Goal: Transaction & Acquisition: Purchase product/service

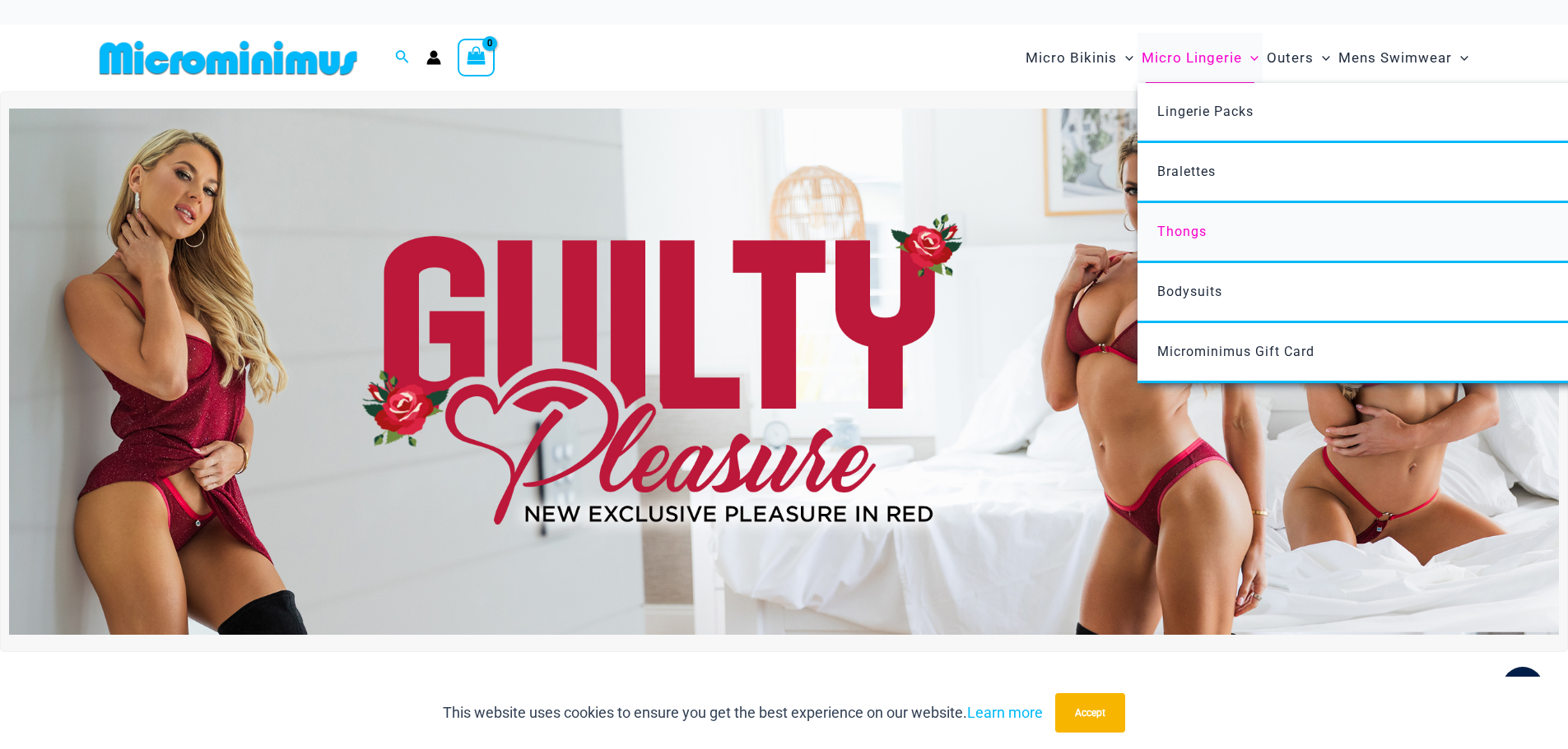
click at [1191, 226] on span "Thongs" at bounding box center [1182, 231] width 49 height 15
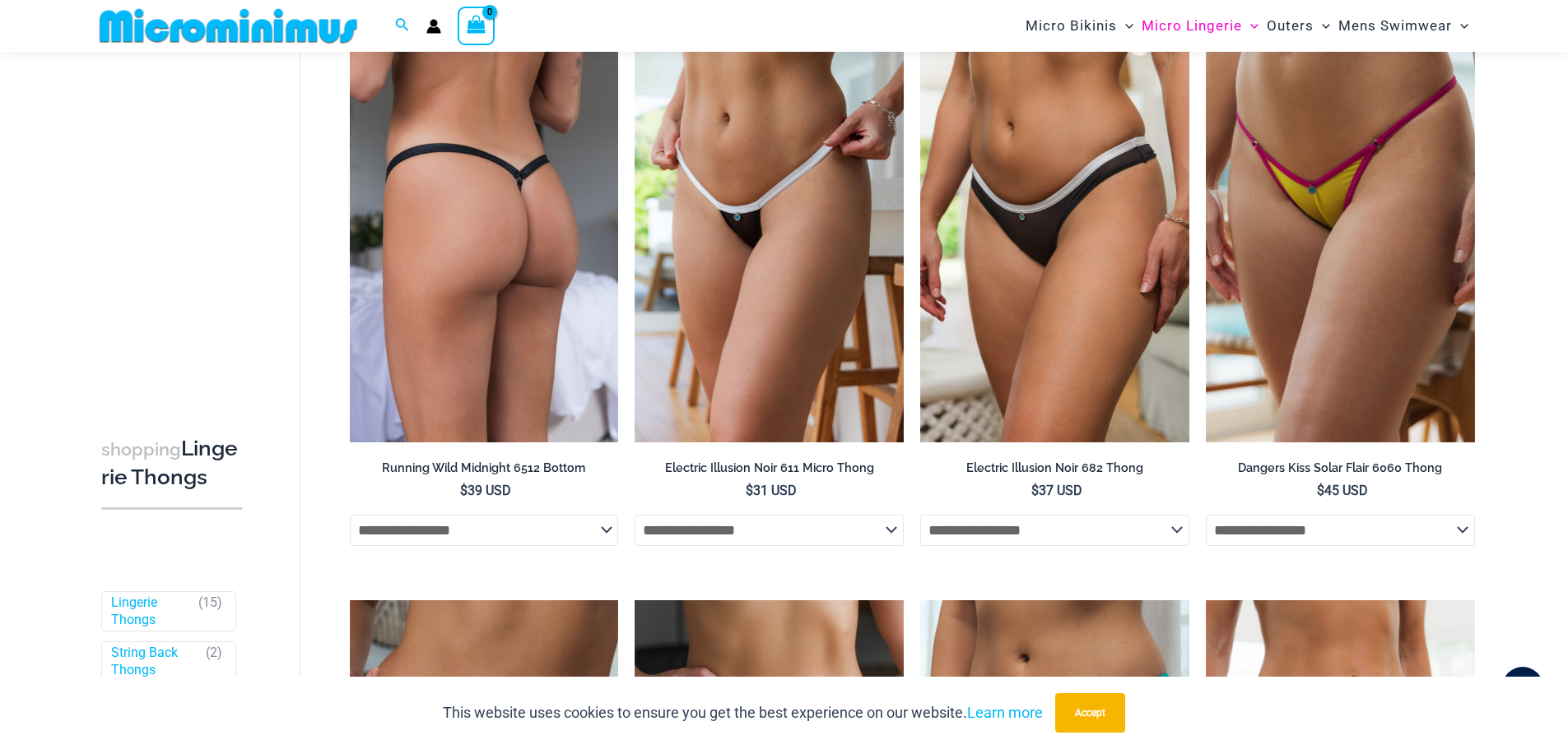
scroll to position [972, 0]
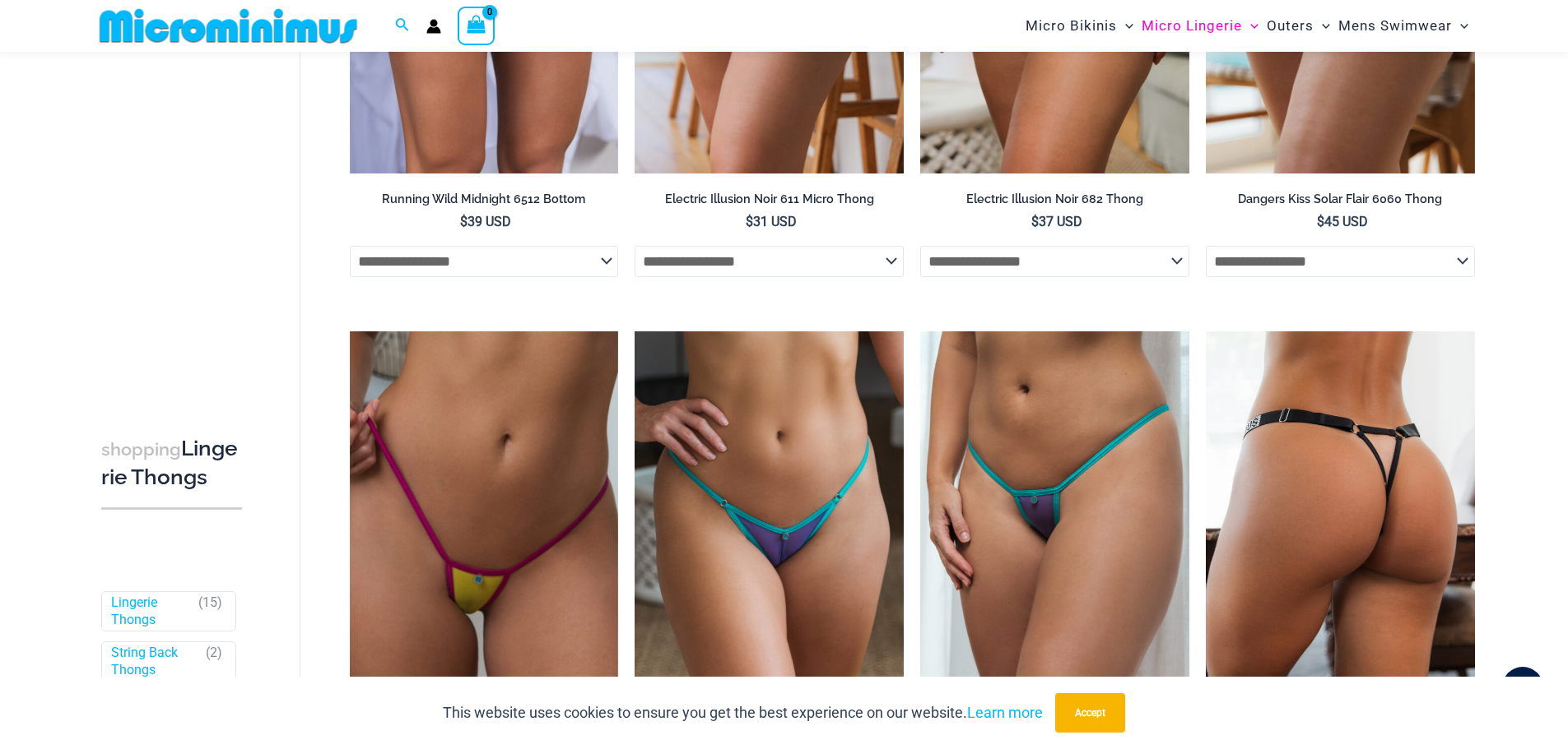
click at [1418, 492] on img at bounding box center [1340, 532] width 270 height 403
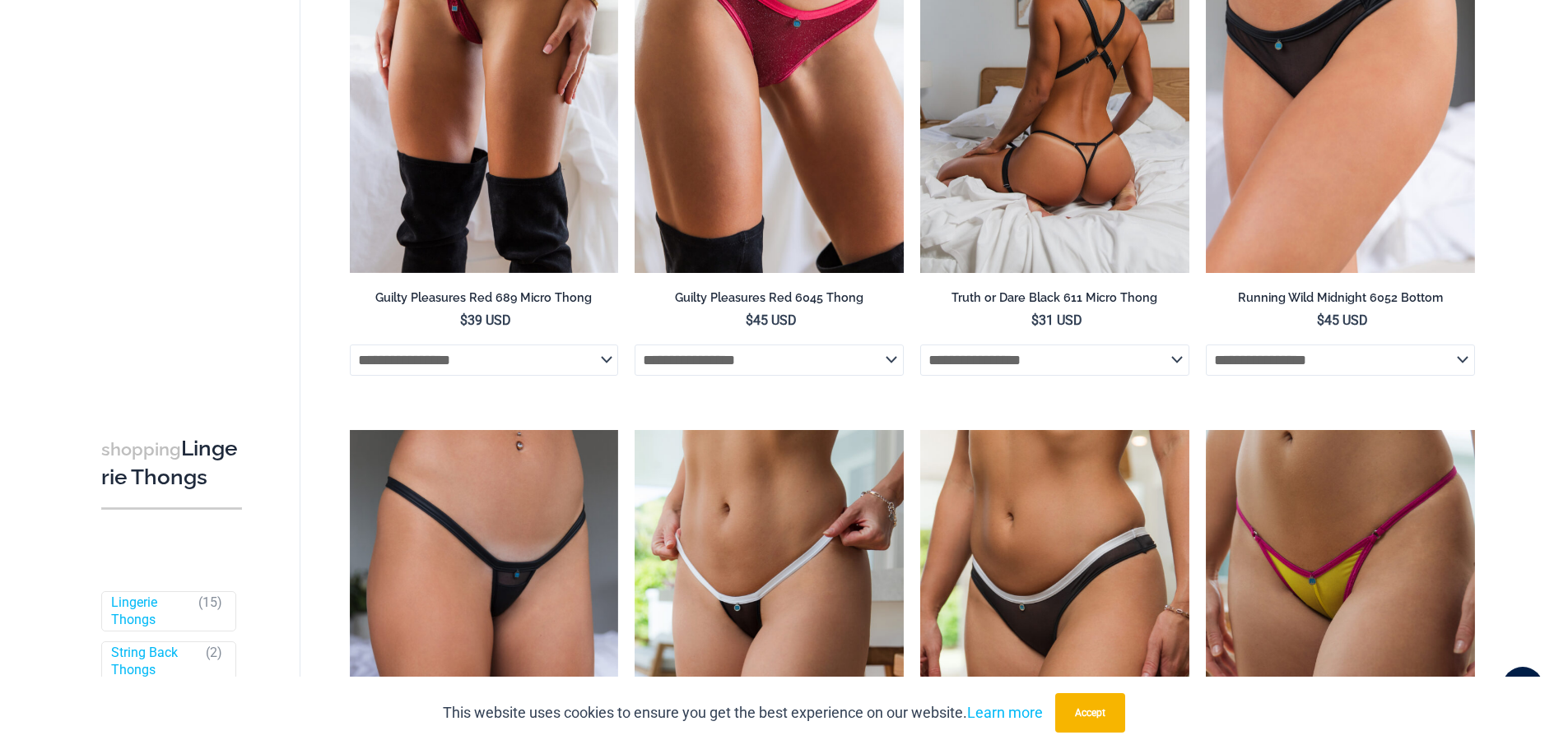
scroll to position [0, 0]
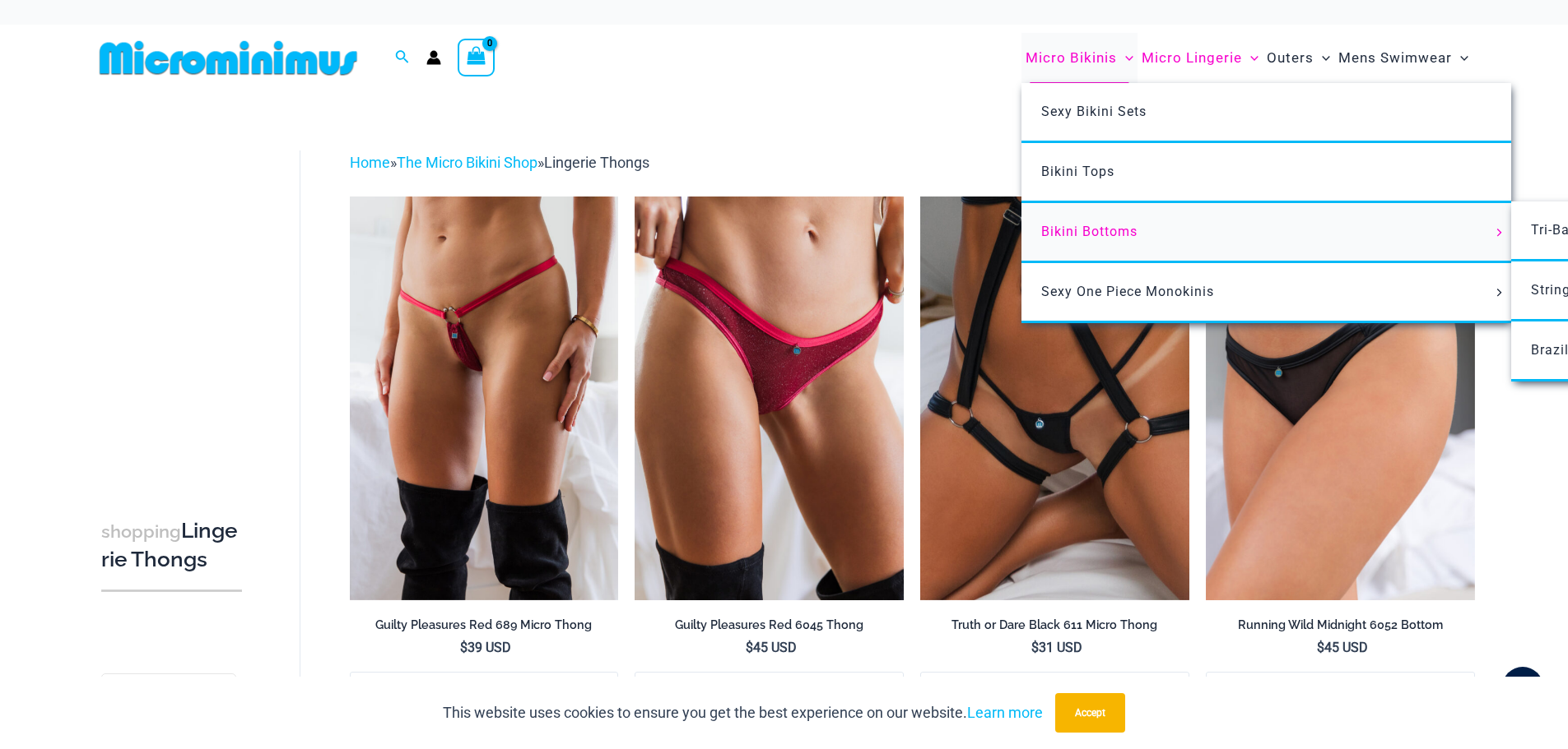
click at [1104, 236] on span "Bikini Bottoms" at bounding box center [1089, 231] width 97 height 15
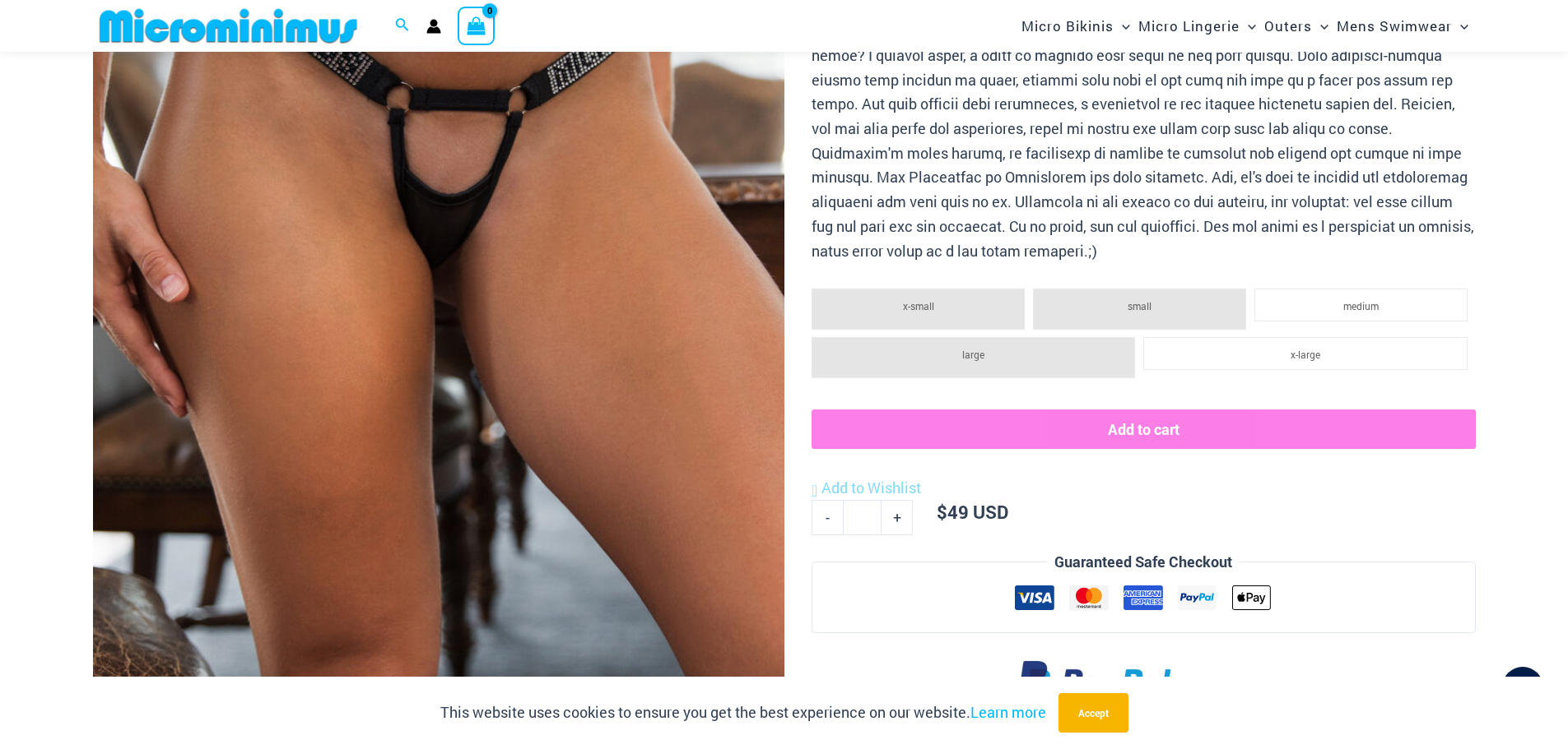
scroll to position [1138, 0]
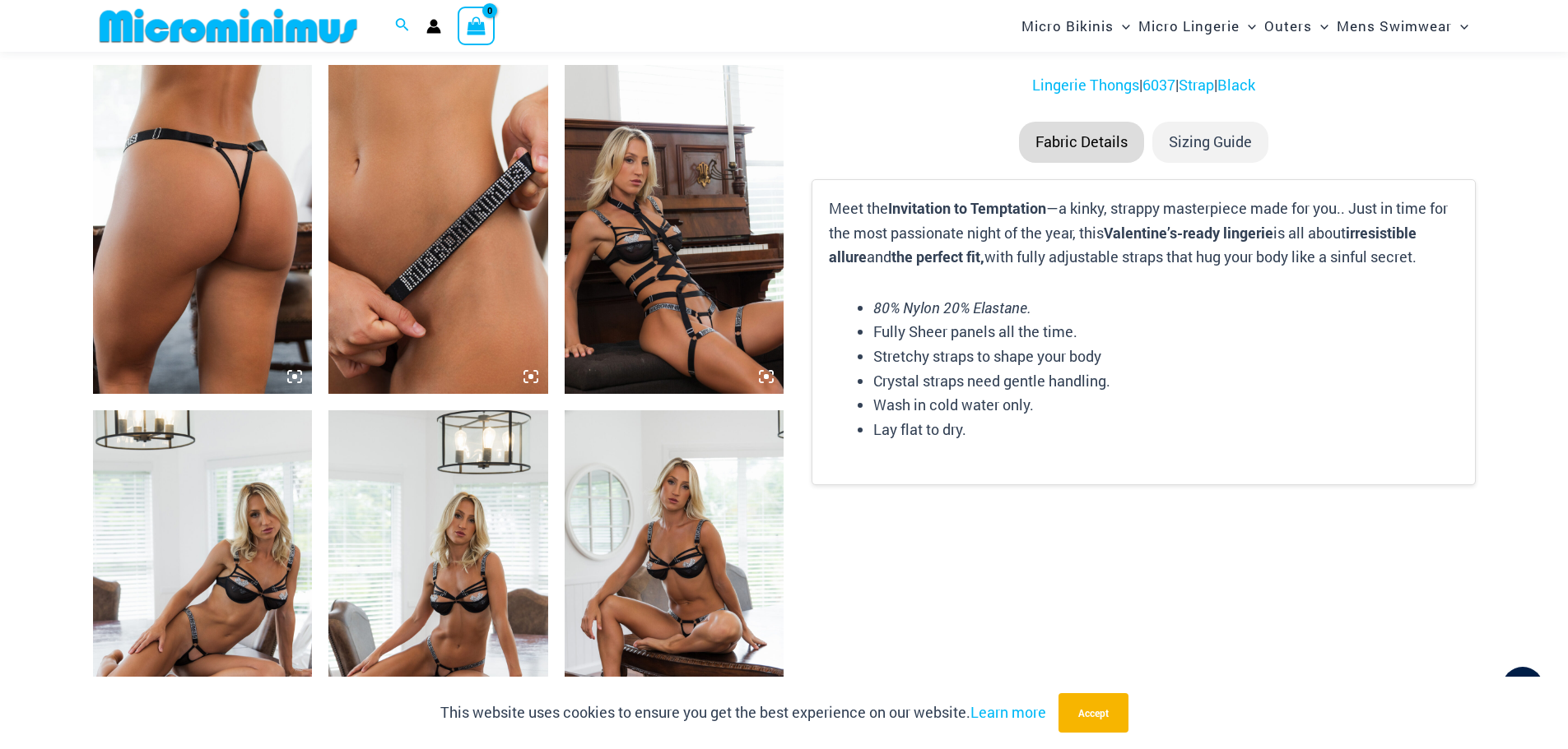
click at [253, 277] on img at bounding box center [202, 228] width 219 height 329
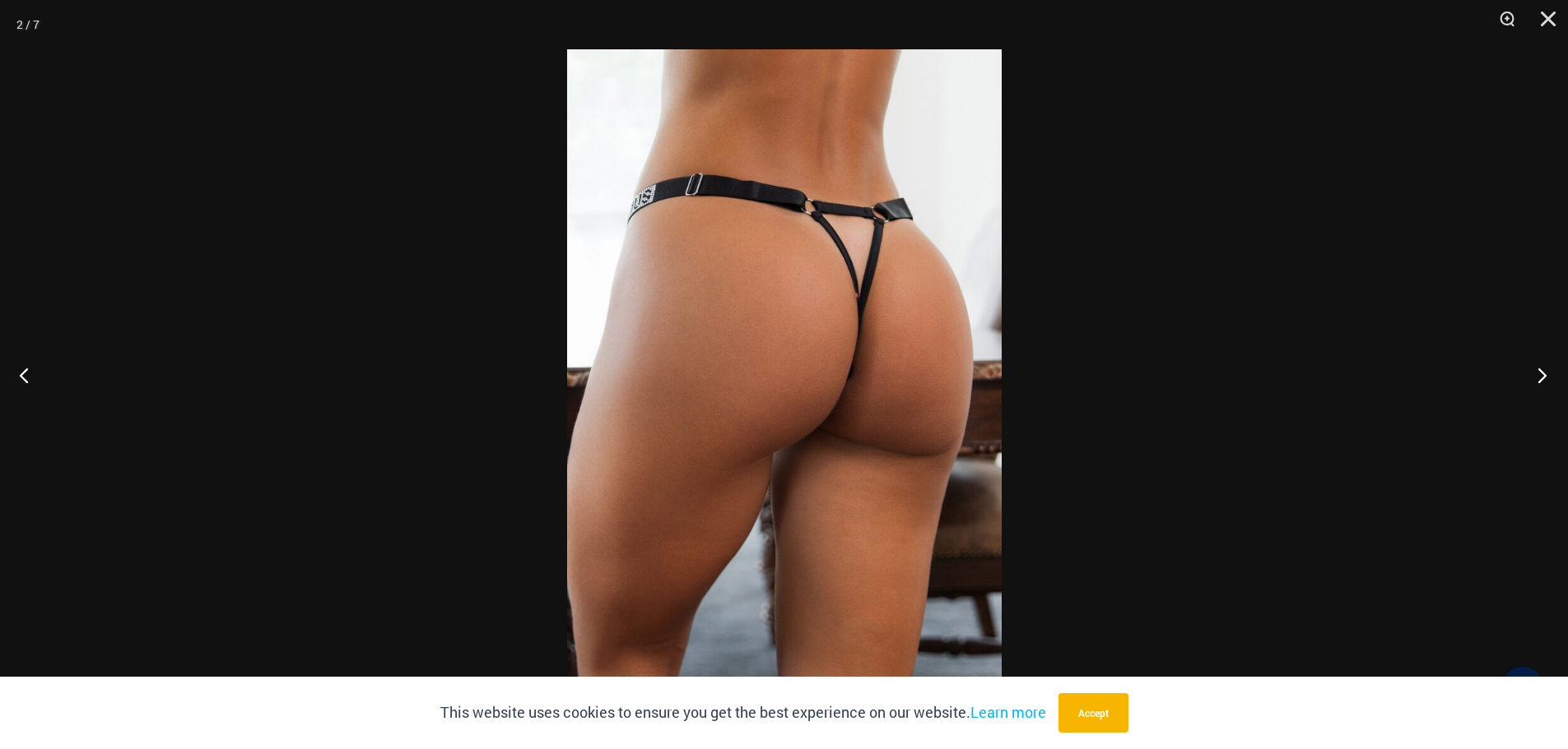
click at [1540, 376] on button "Next" at bounding box center [1537, 375] width 62 height 82
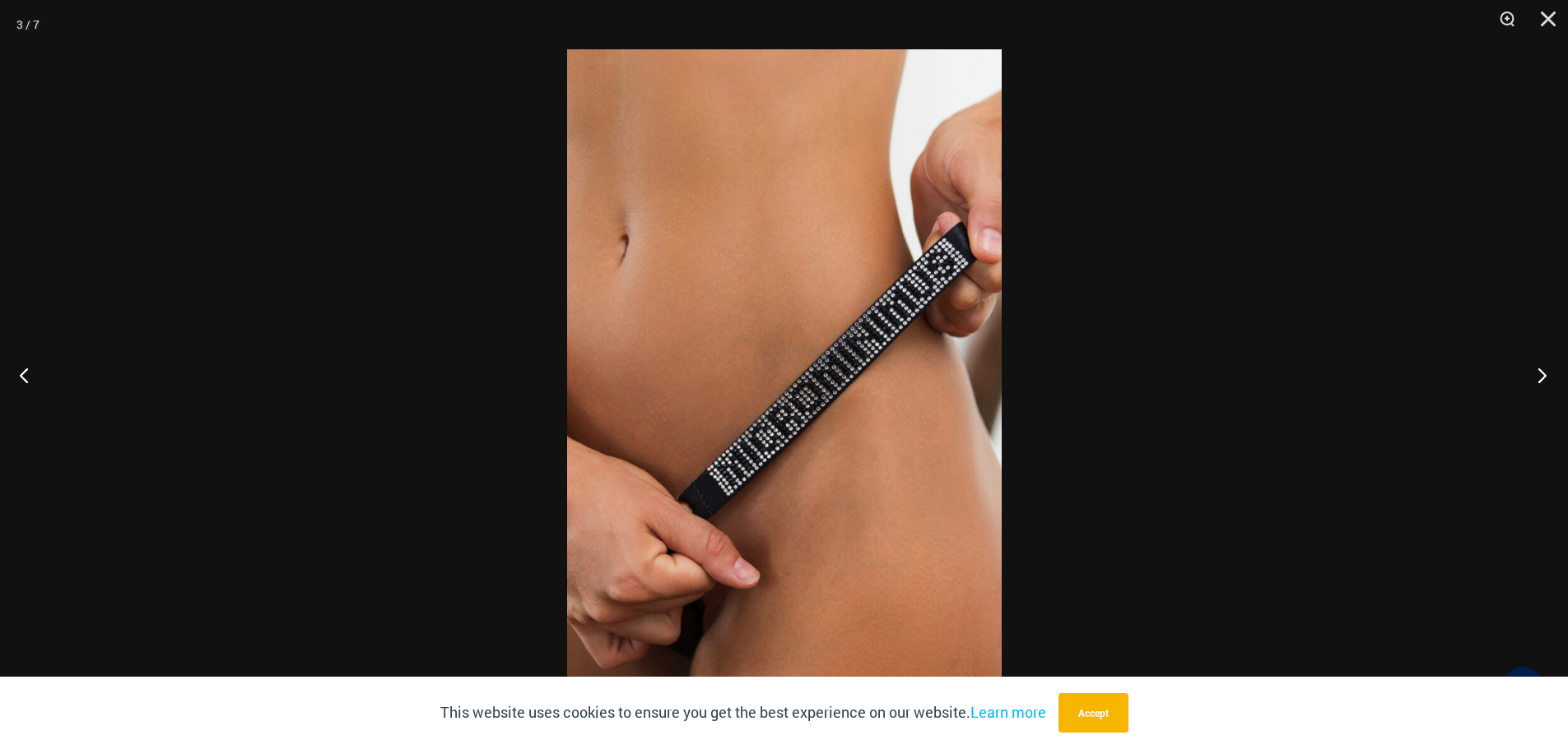
click at [1540, 375] on button "Next" at bounding box center [1537, 375] width 62 height 82
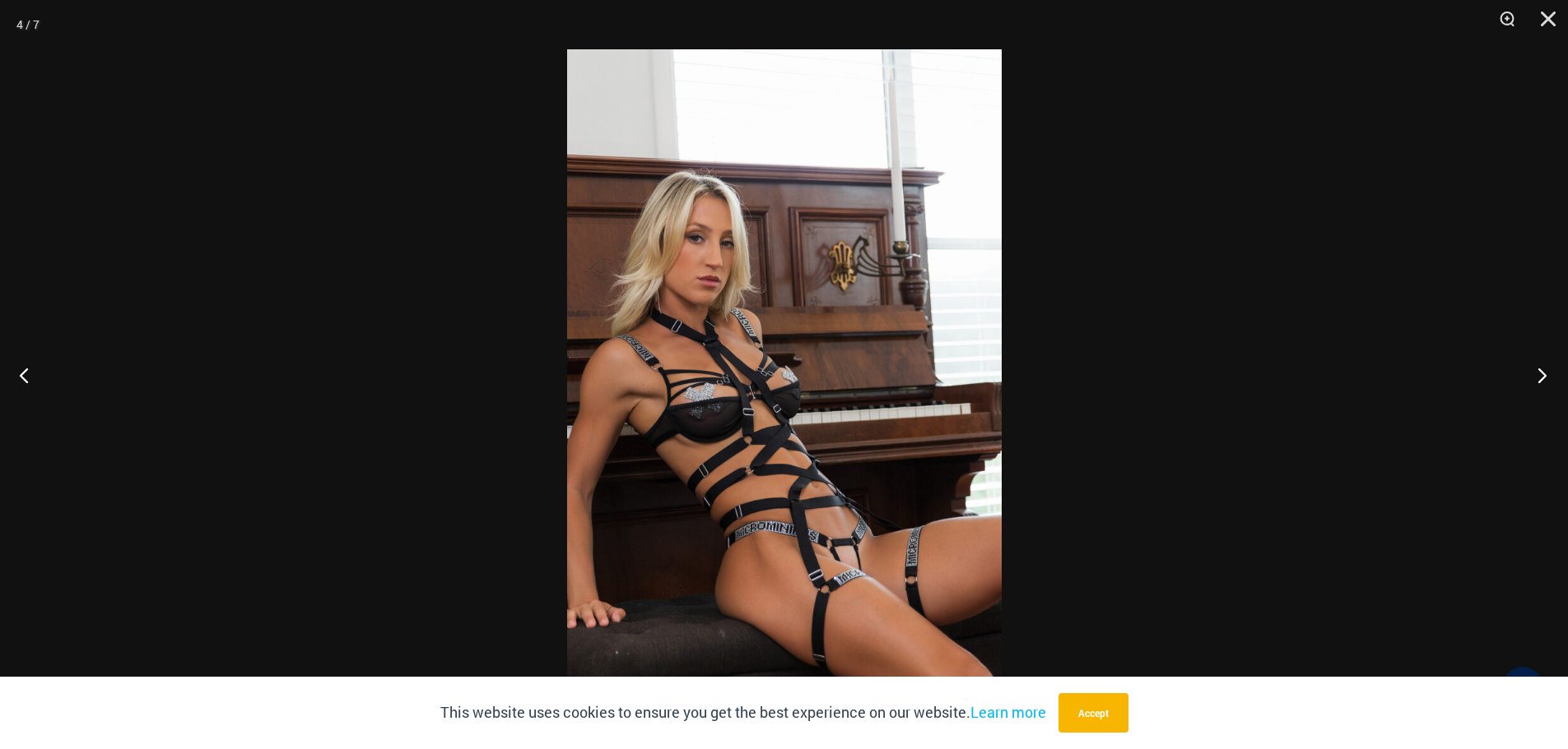
click at [1540, 375] on button "Next" at bounding box center [1537, 375] width 62 height 82
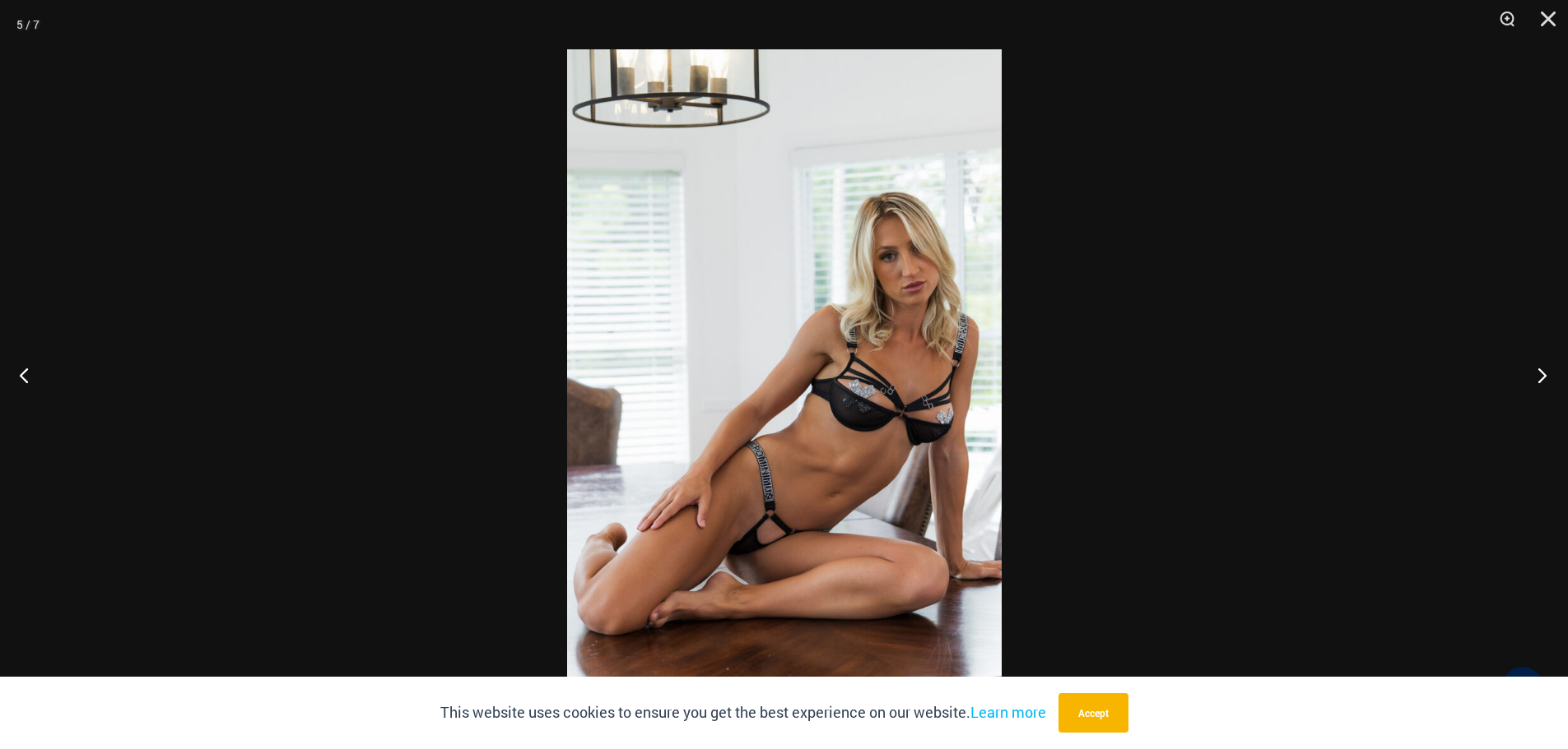
click at [1540, 375] on button "Next" at bounding box center [1537, 375] width 62 height 82
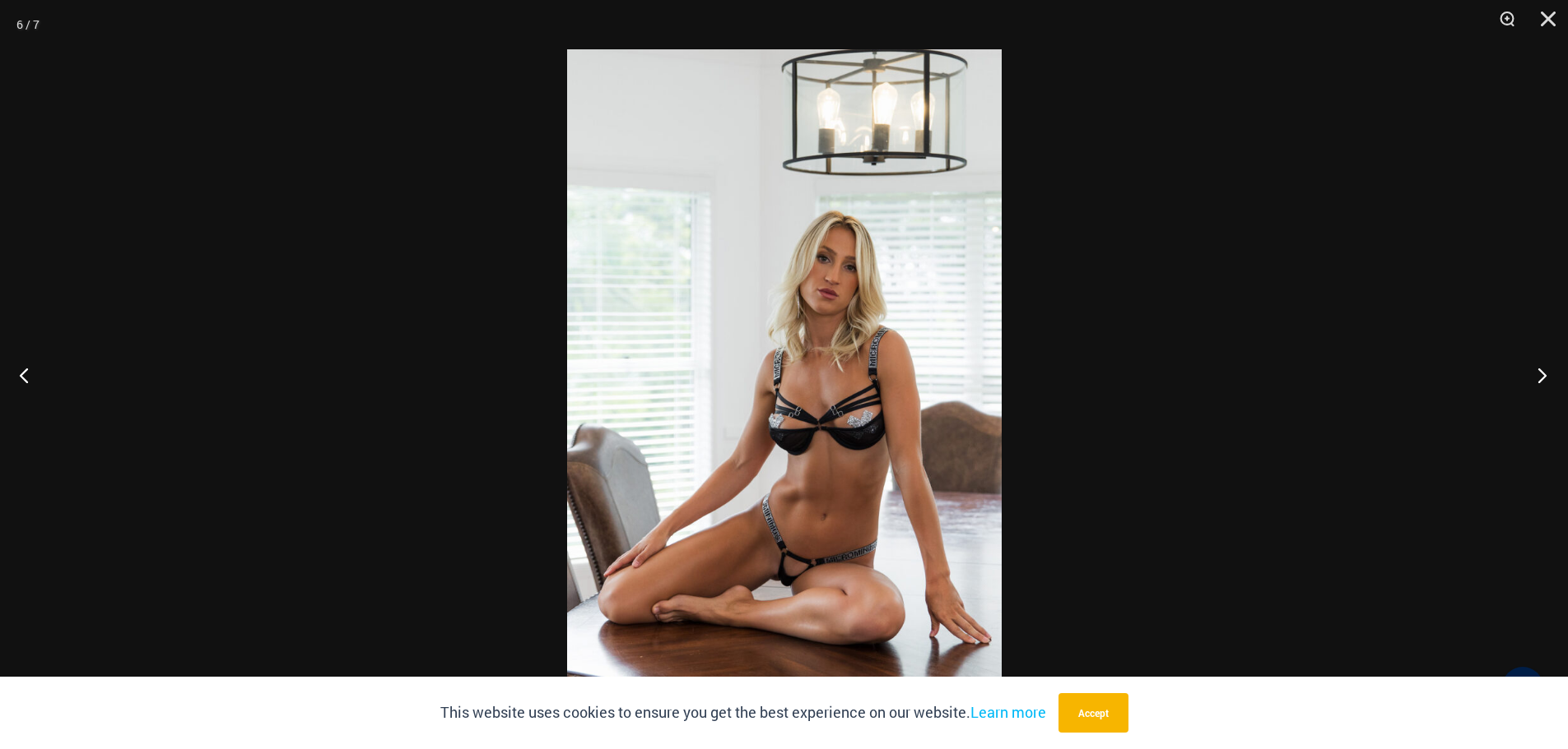
click at [1540, 375] on button "Next" at bounding box center [1537, 375] width 62 height 82
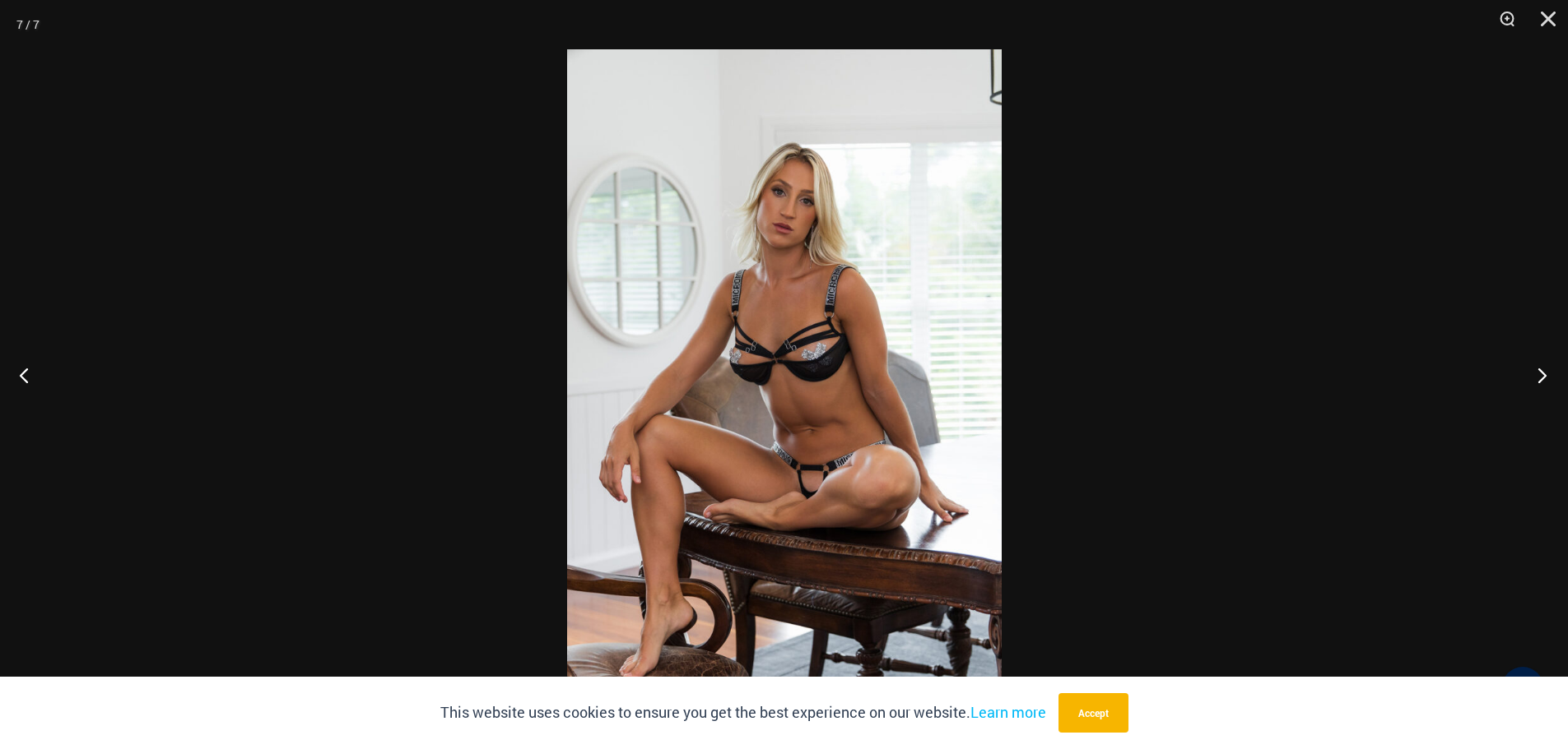
click at [1540, 375] on button "Next" at bounding box center [1537, 375] width 62 height 82
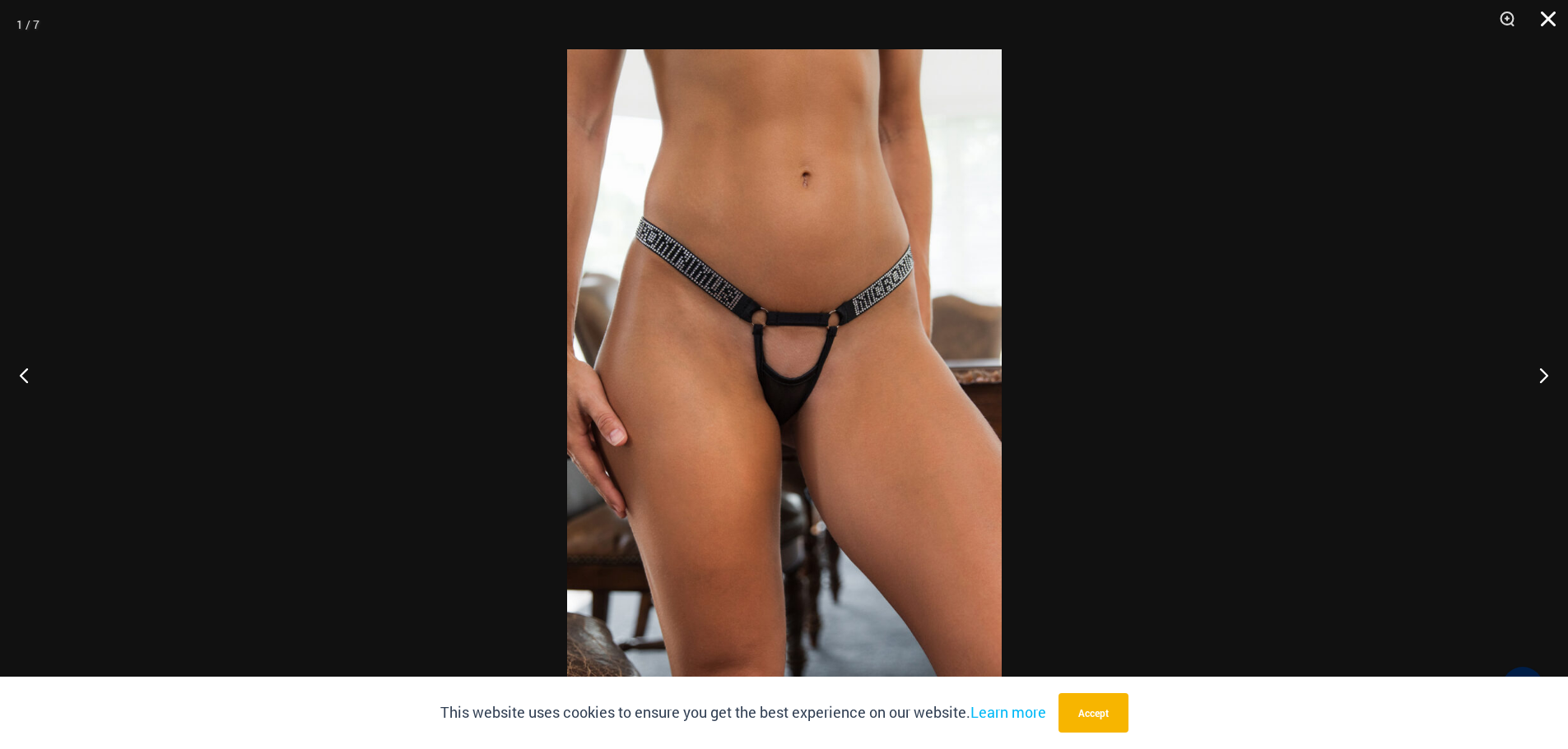
click at [1554, 18] on button "Close" at bounding box center [1542, 25] width 41 height 49
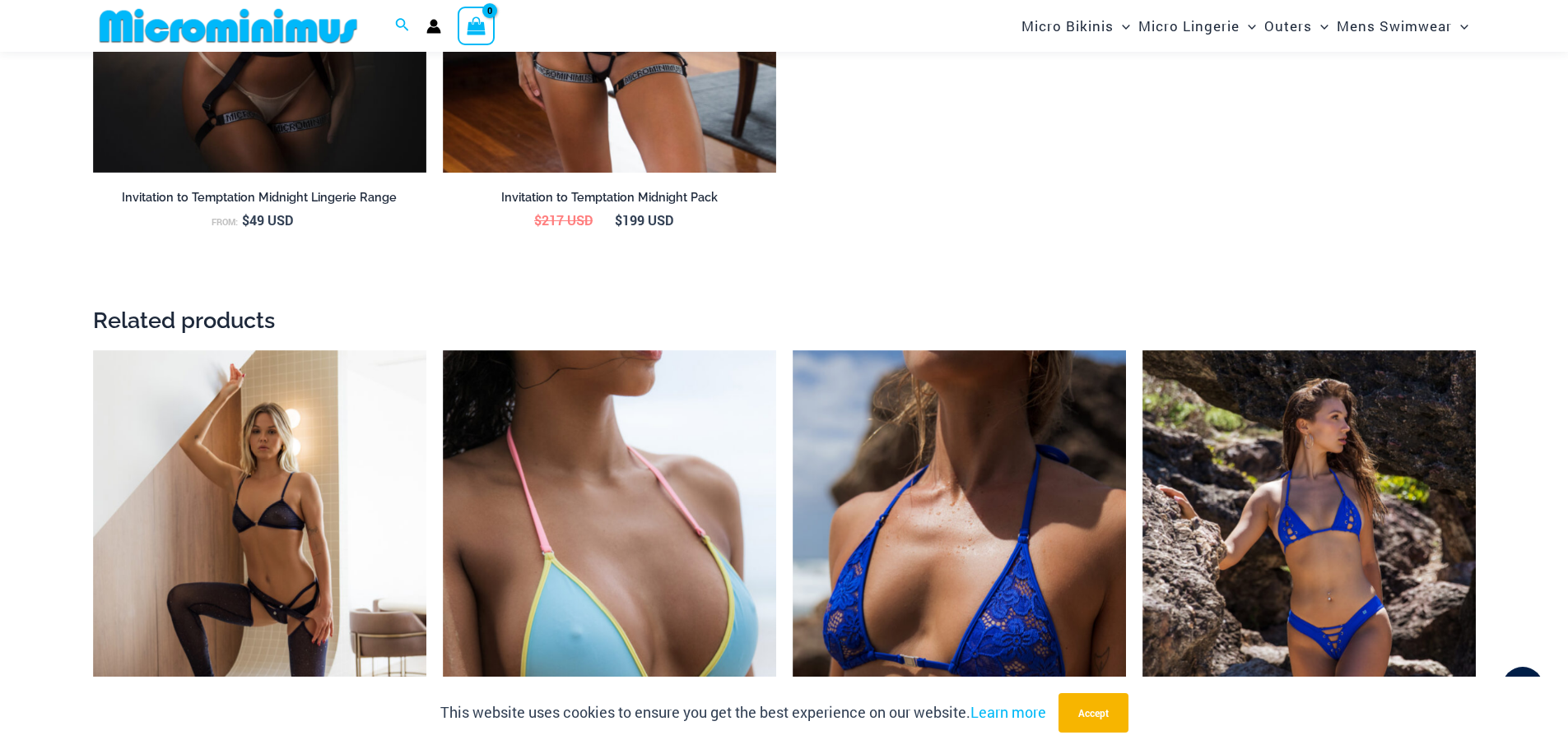
scroll to position [2618, 0]
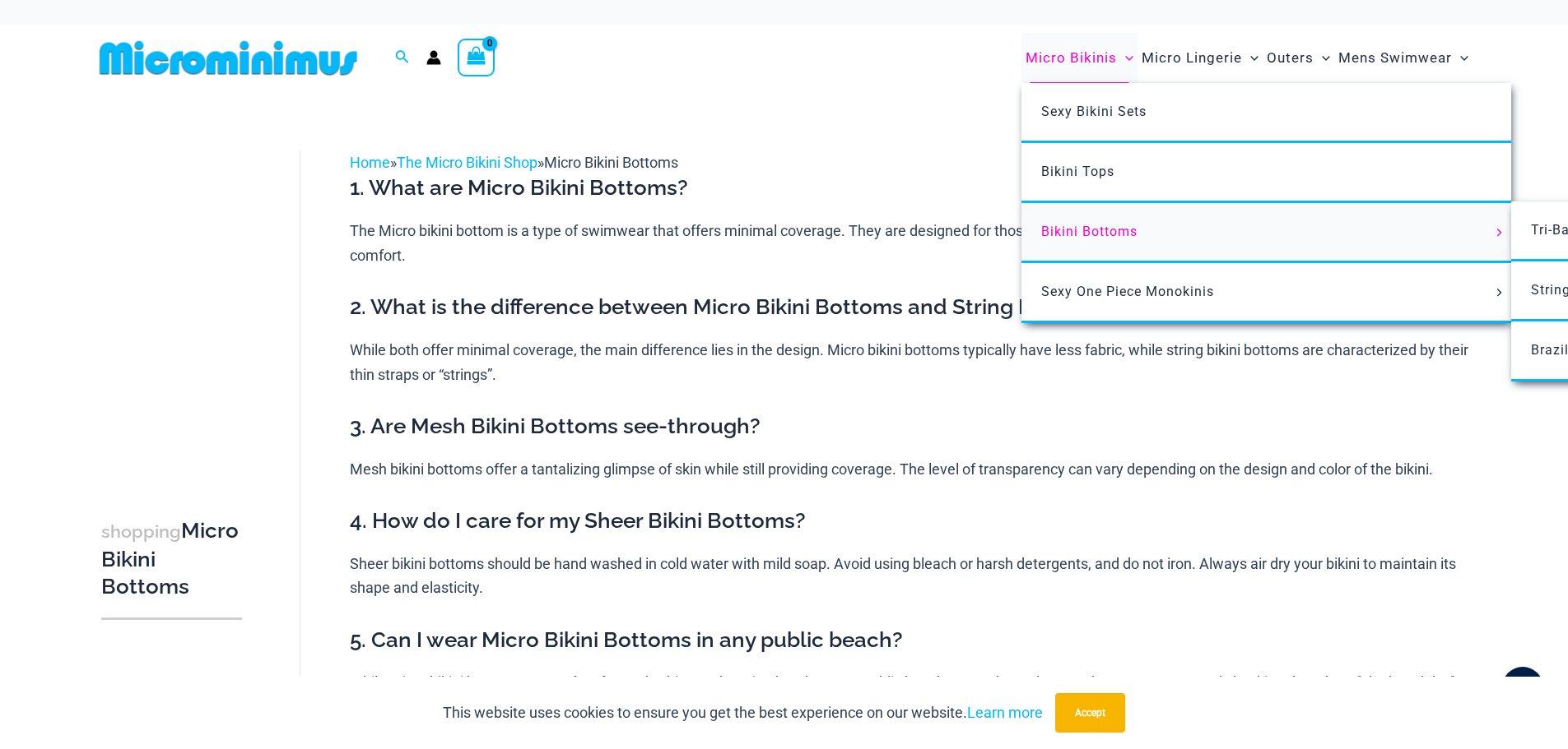
click at [1101, 229] on span "Bikini Bottoms" at bounding box center [1089, 231] width 97 height 15
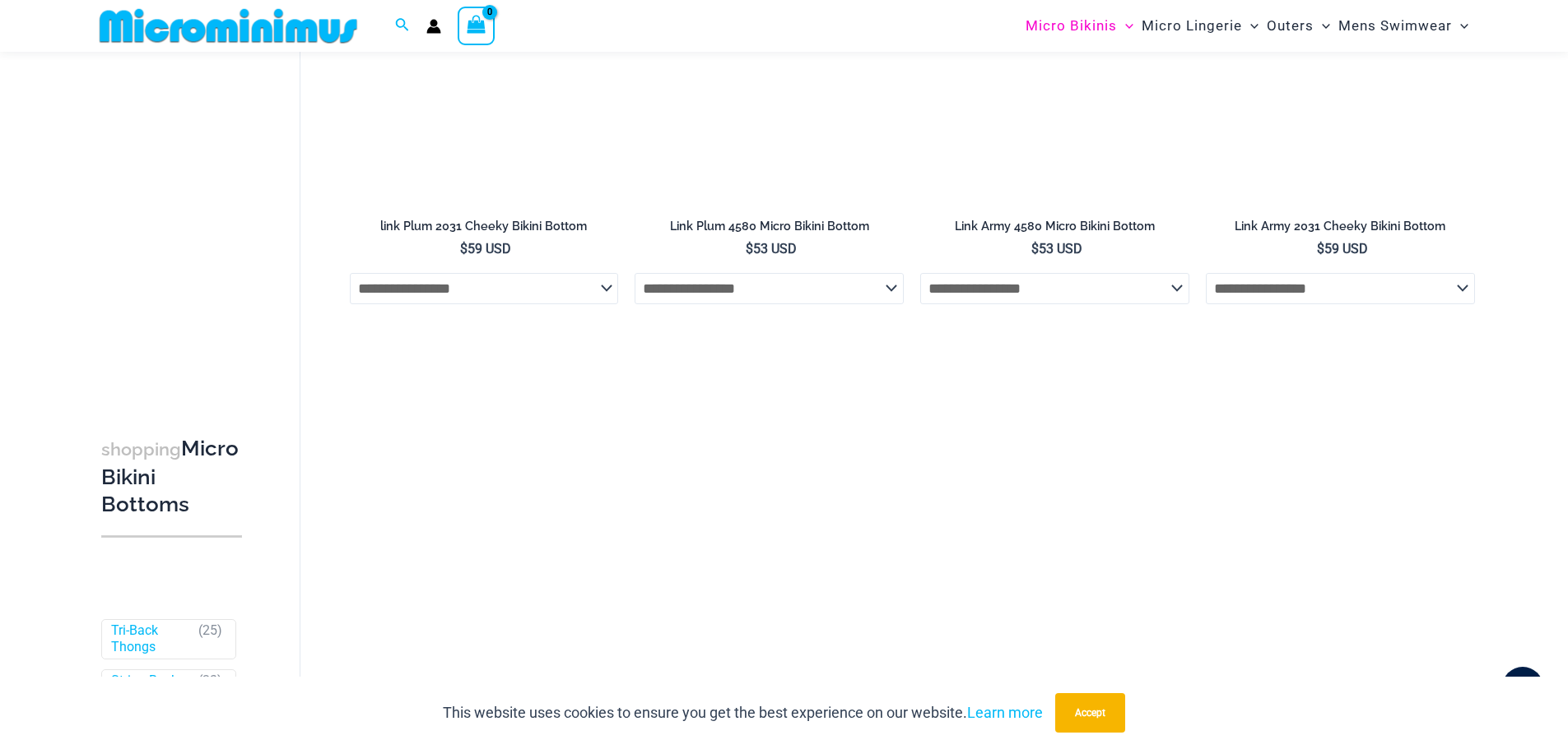
scroll to position [4591, 0]
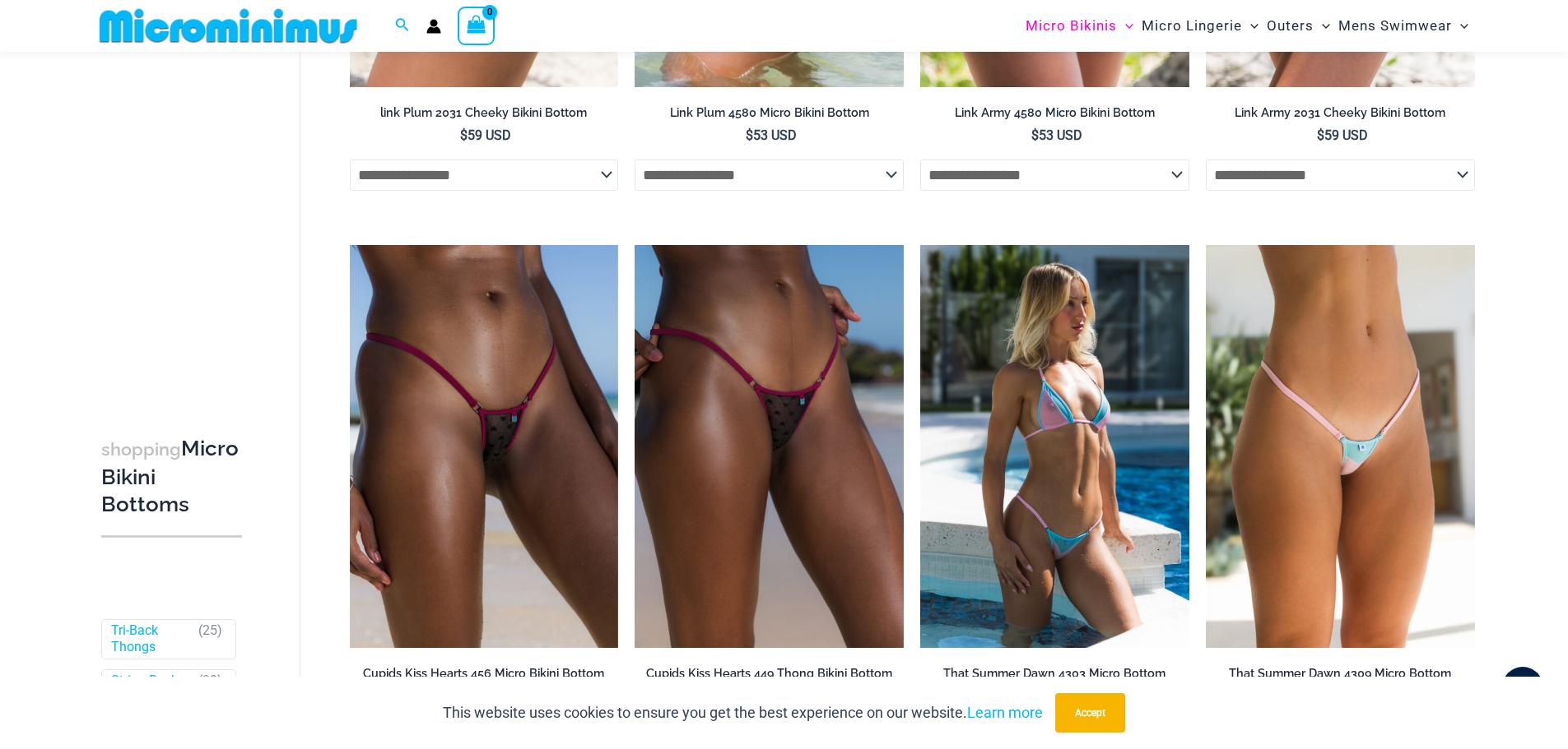
click at [1074, 452] on img at bounding box center [1054, 446] width 270 height 403
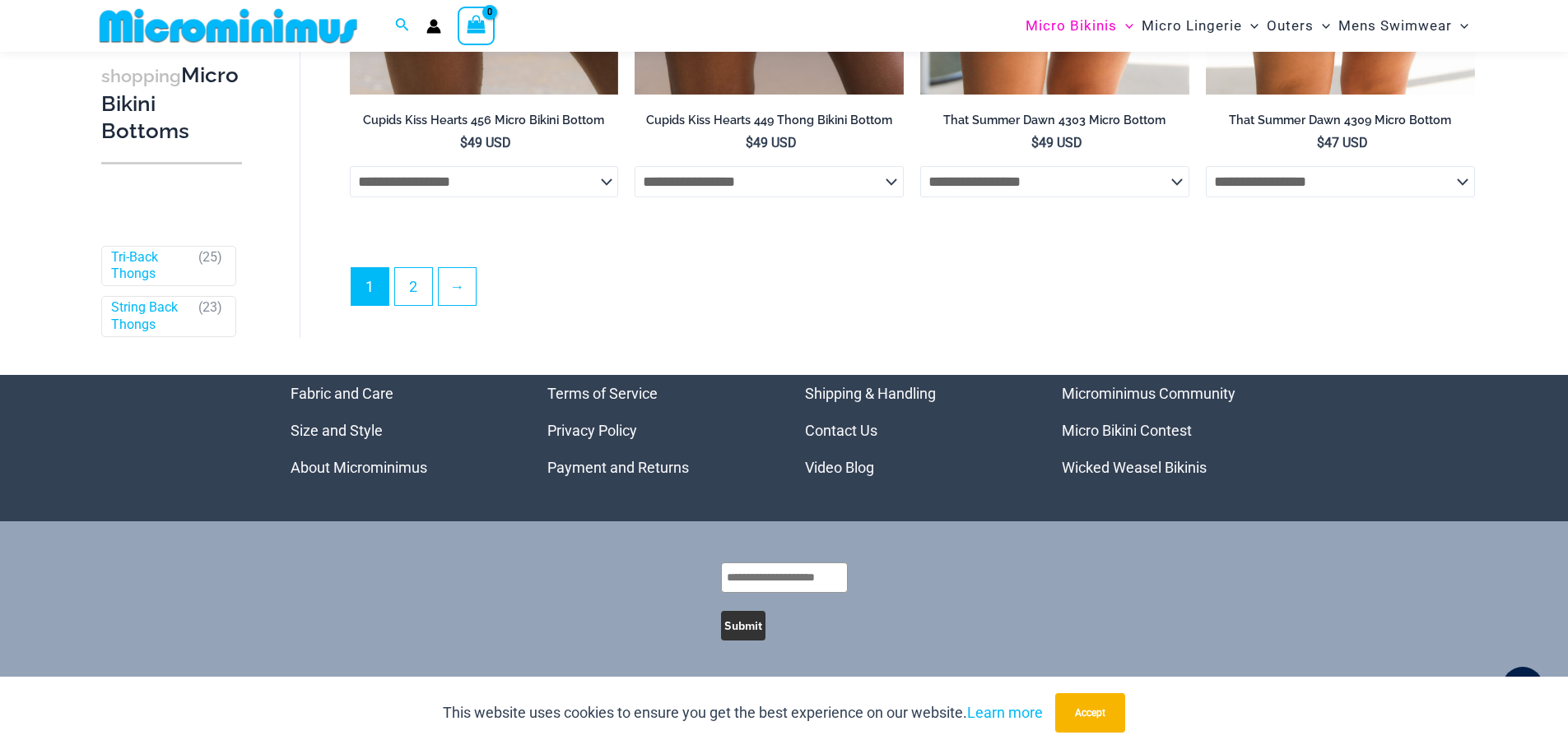
scroll to position [4826, 0]
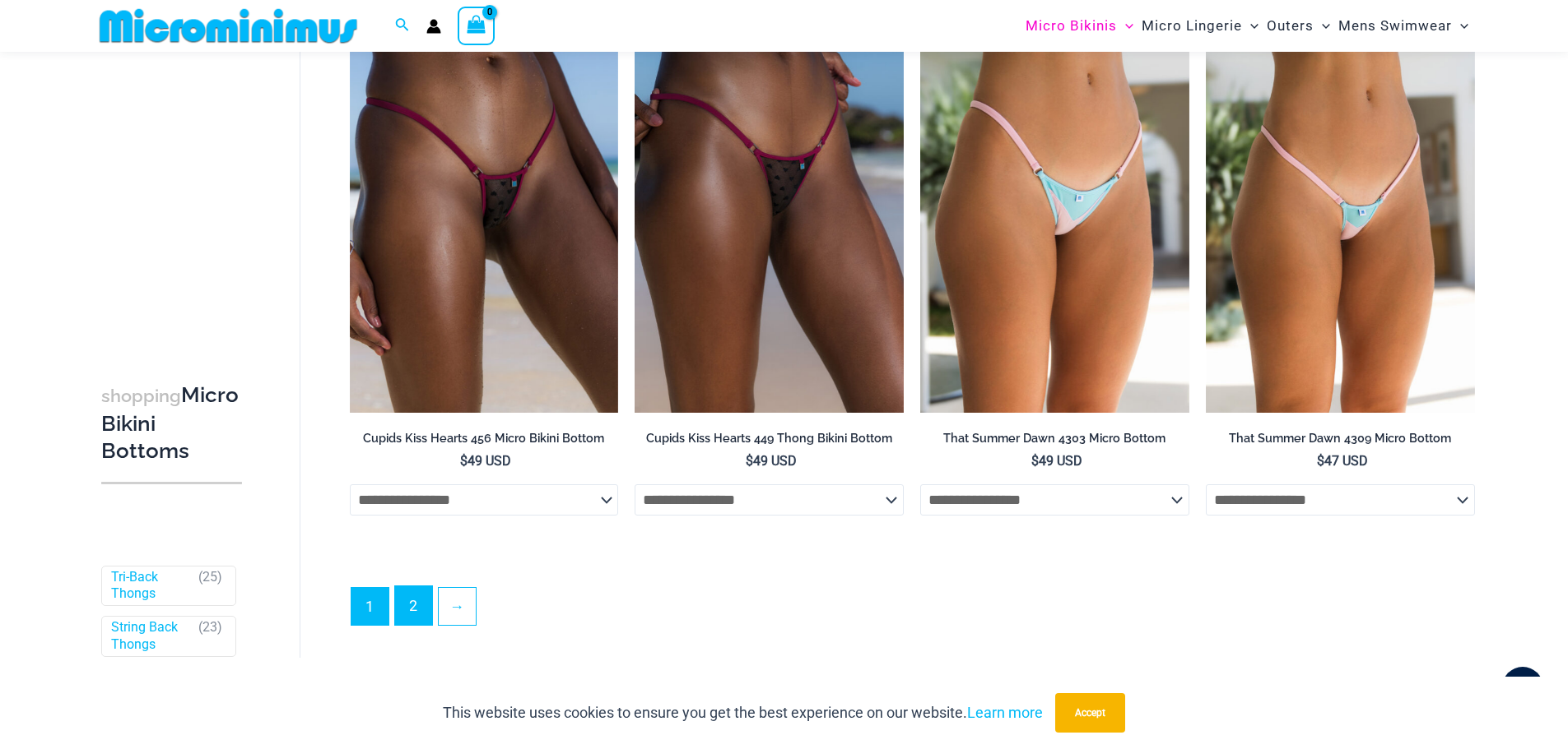
click at [429, 611] on link "2" at bounding box center [413, 605] width 37 height 38
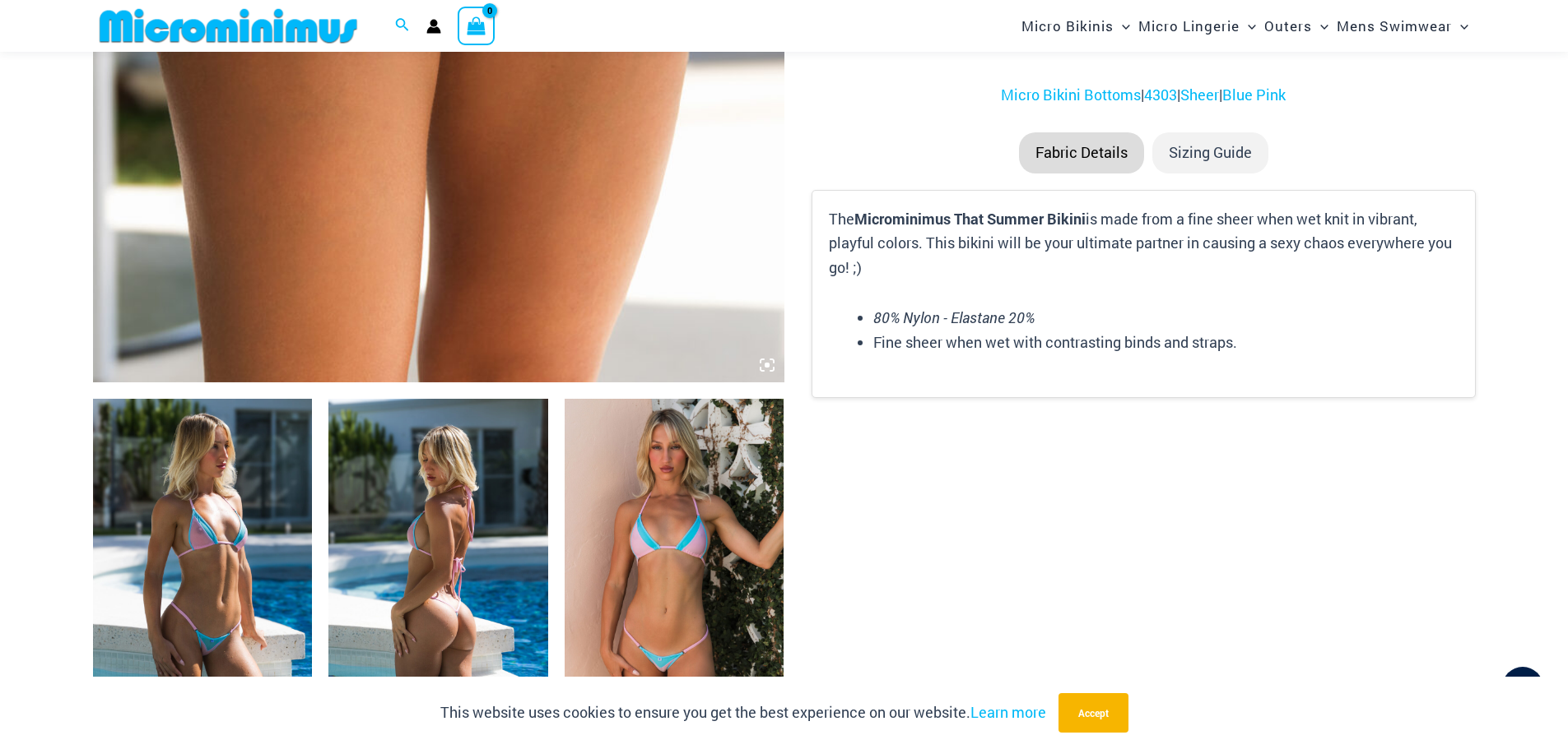
scroll to position [973, 0]
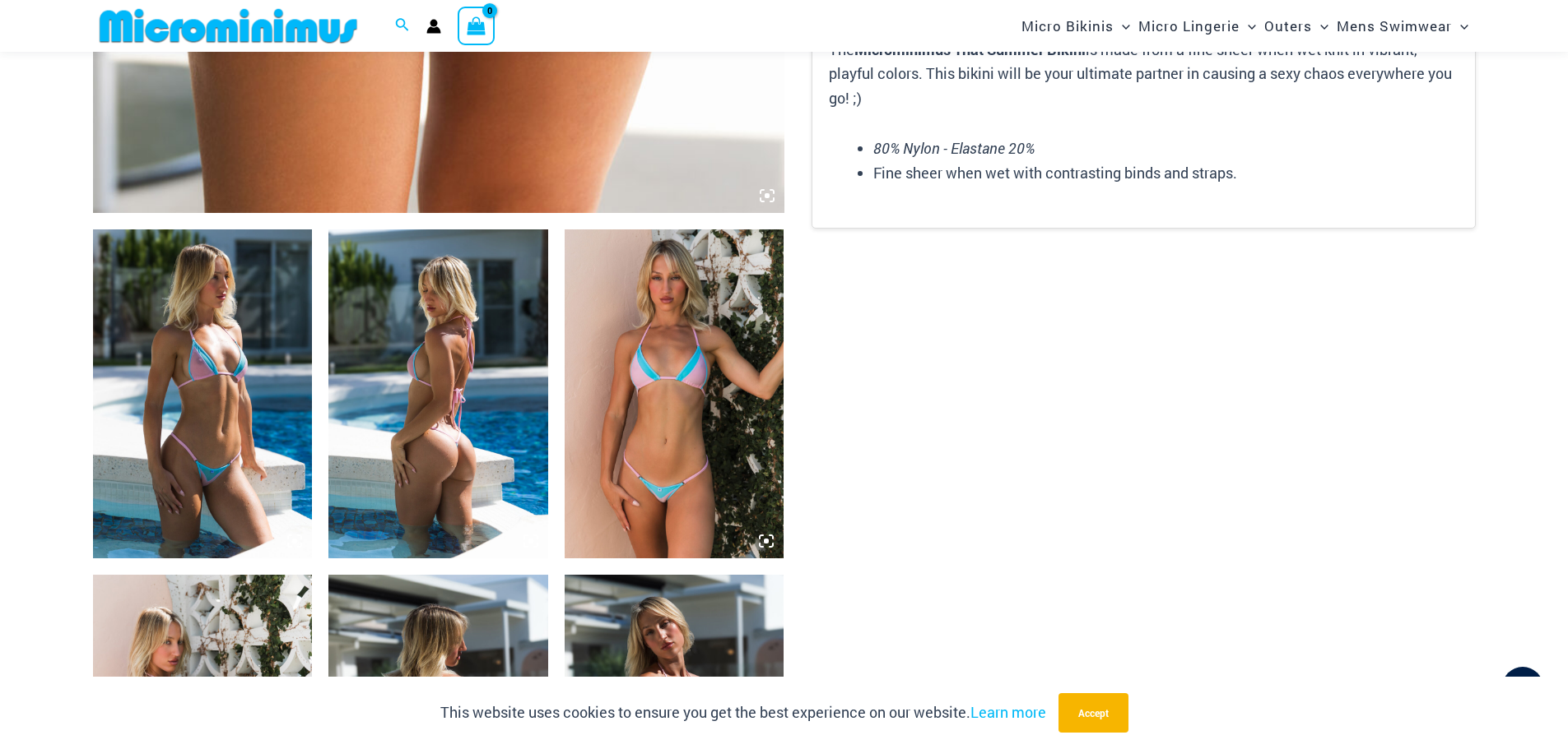
click at [437, 482] on img at bounding box center [438, 393] width 219 height 329
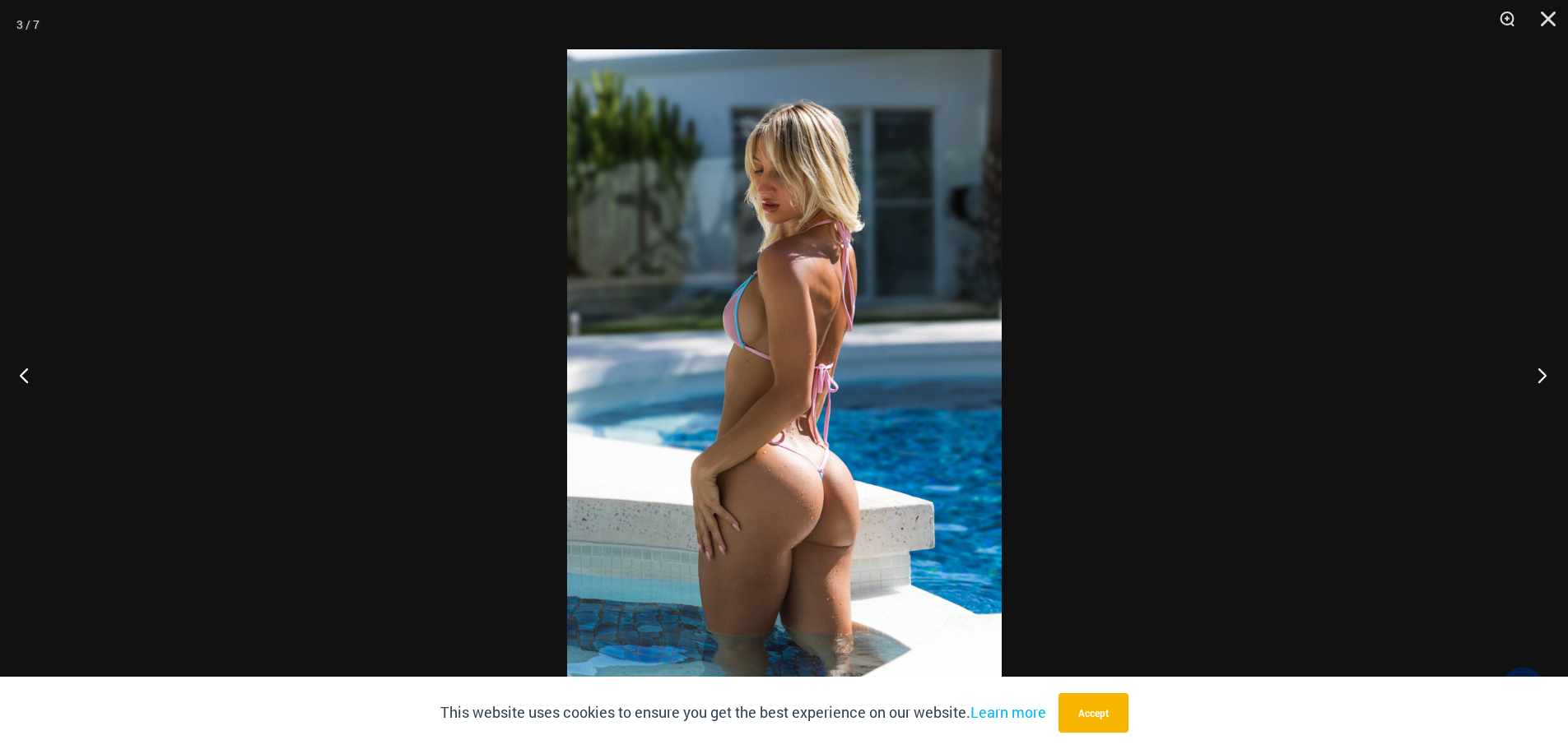
click at [1536, 376] on button "Next" at bounding box center [1537, 375] width 62 height 82
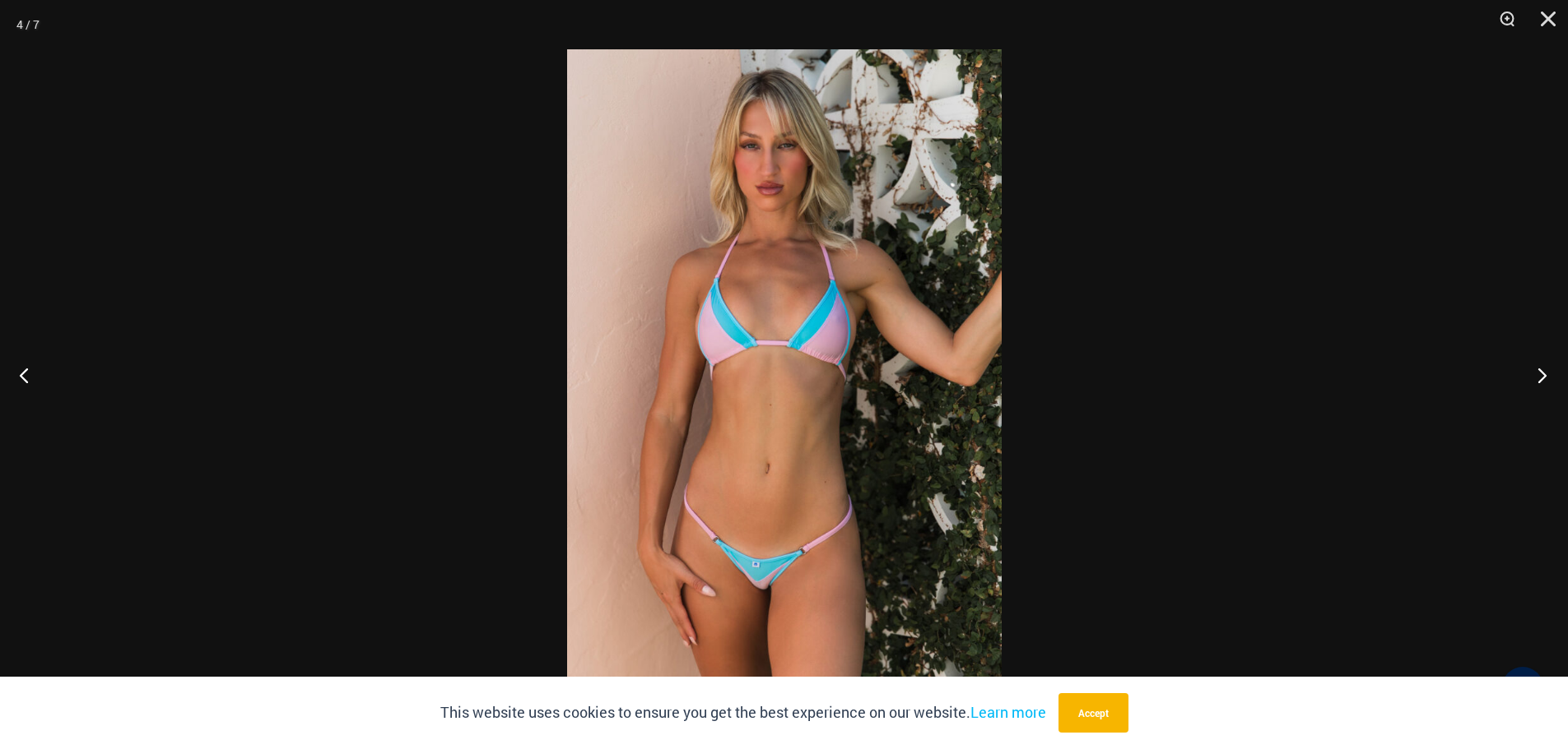
click at [1536, 376] on button "Next" at bounding box center [1537, 375] width 62 height 82
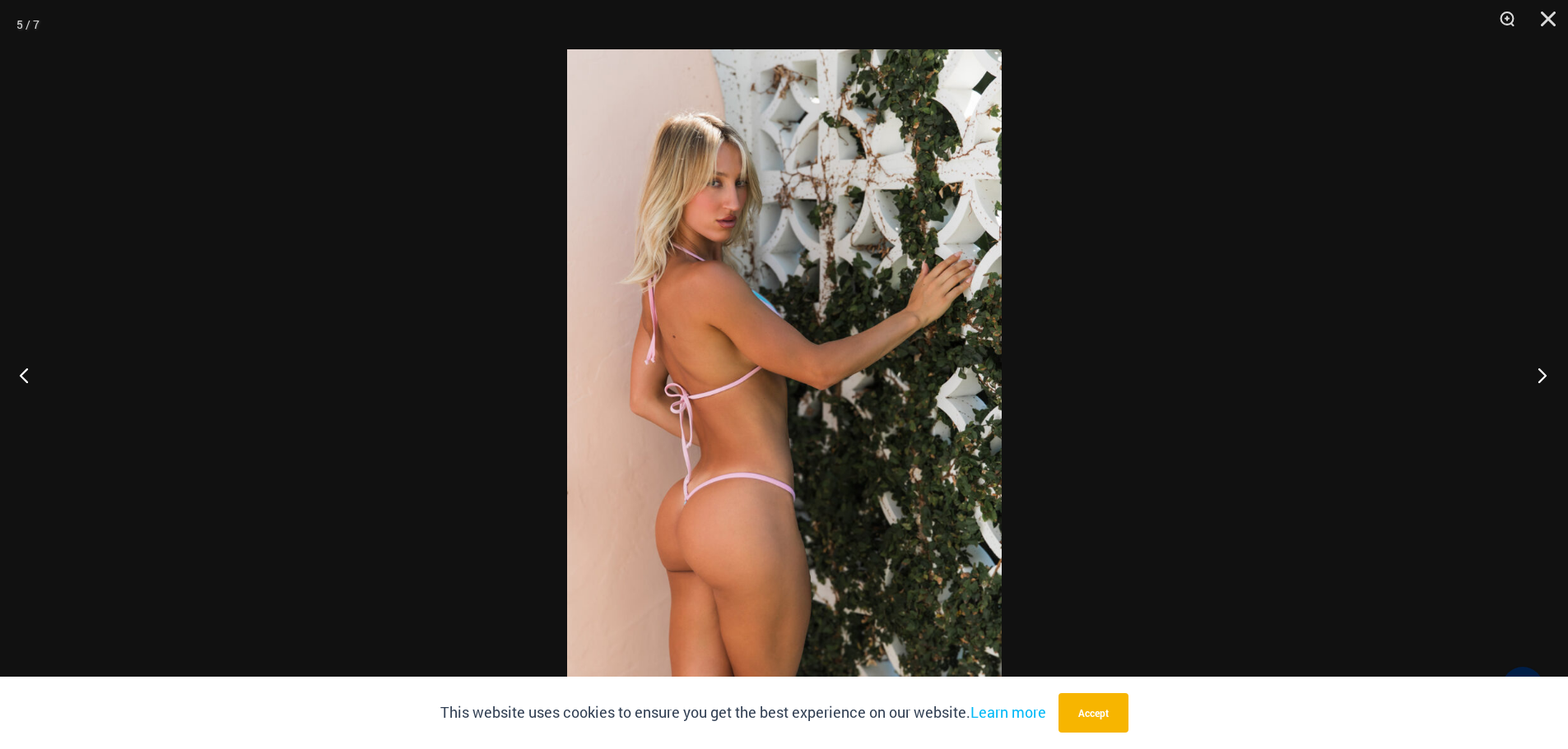
click at [1536, 376] on button "Next" at bounding box center [1537, 375] width 62 height 82
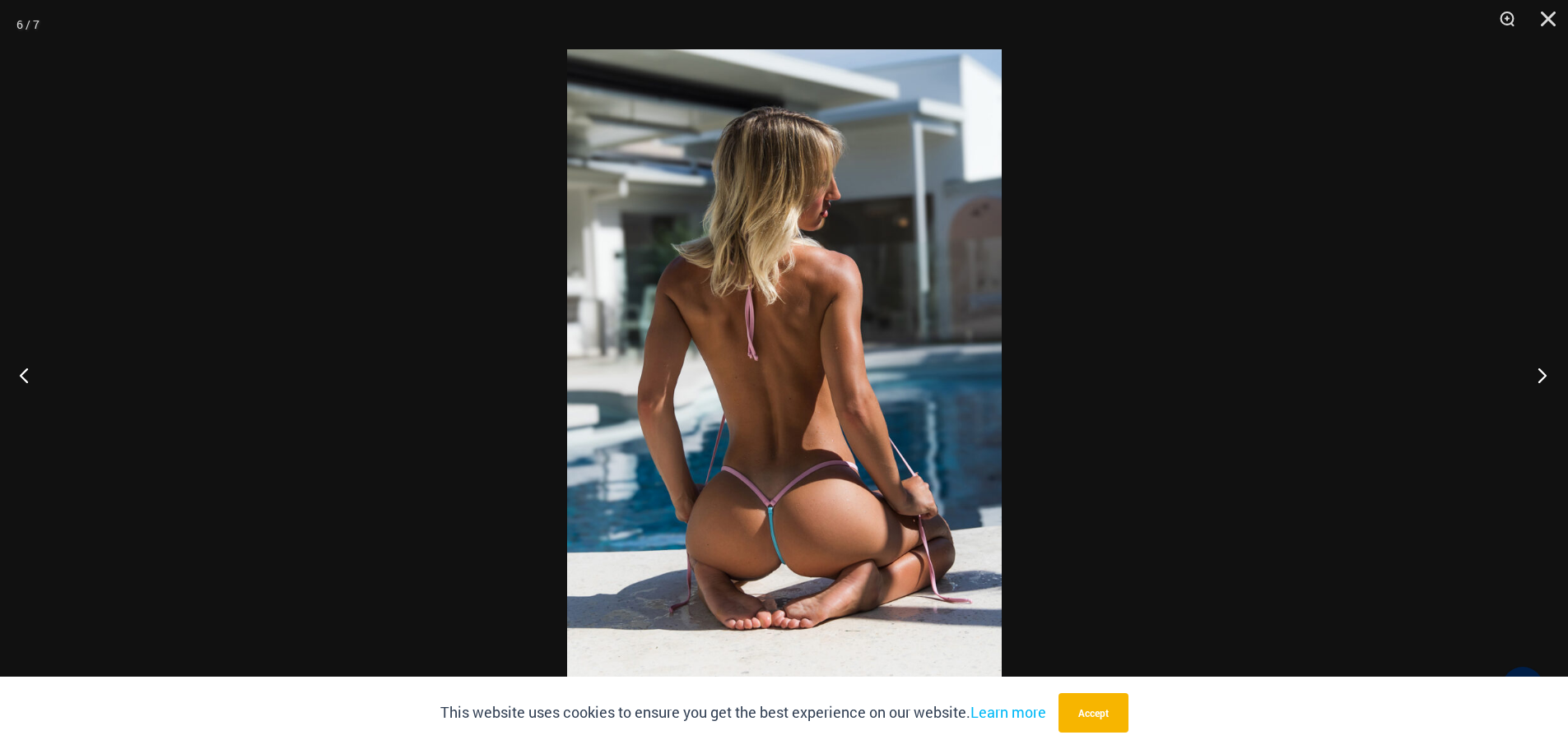
click at [1558, 373] on button "Next" at bounding box center [1537, 375] width 62 height 82
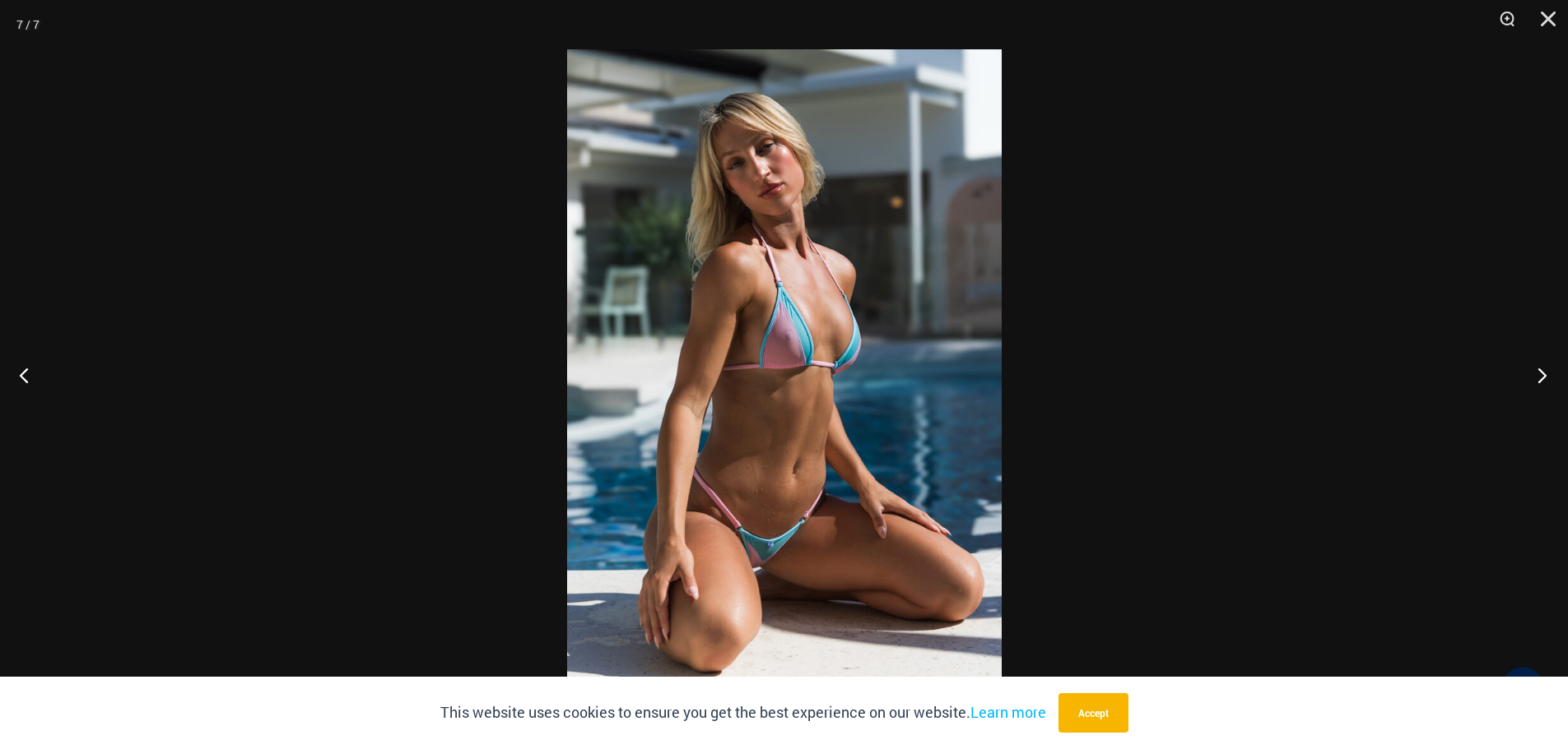
click at [1558, 373] on button "Next" at bounding box center [1537, 375] width 62 height 82
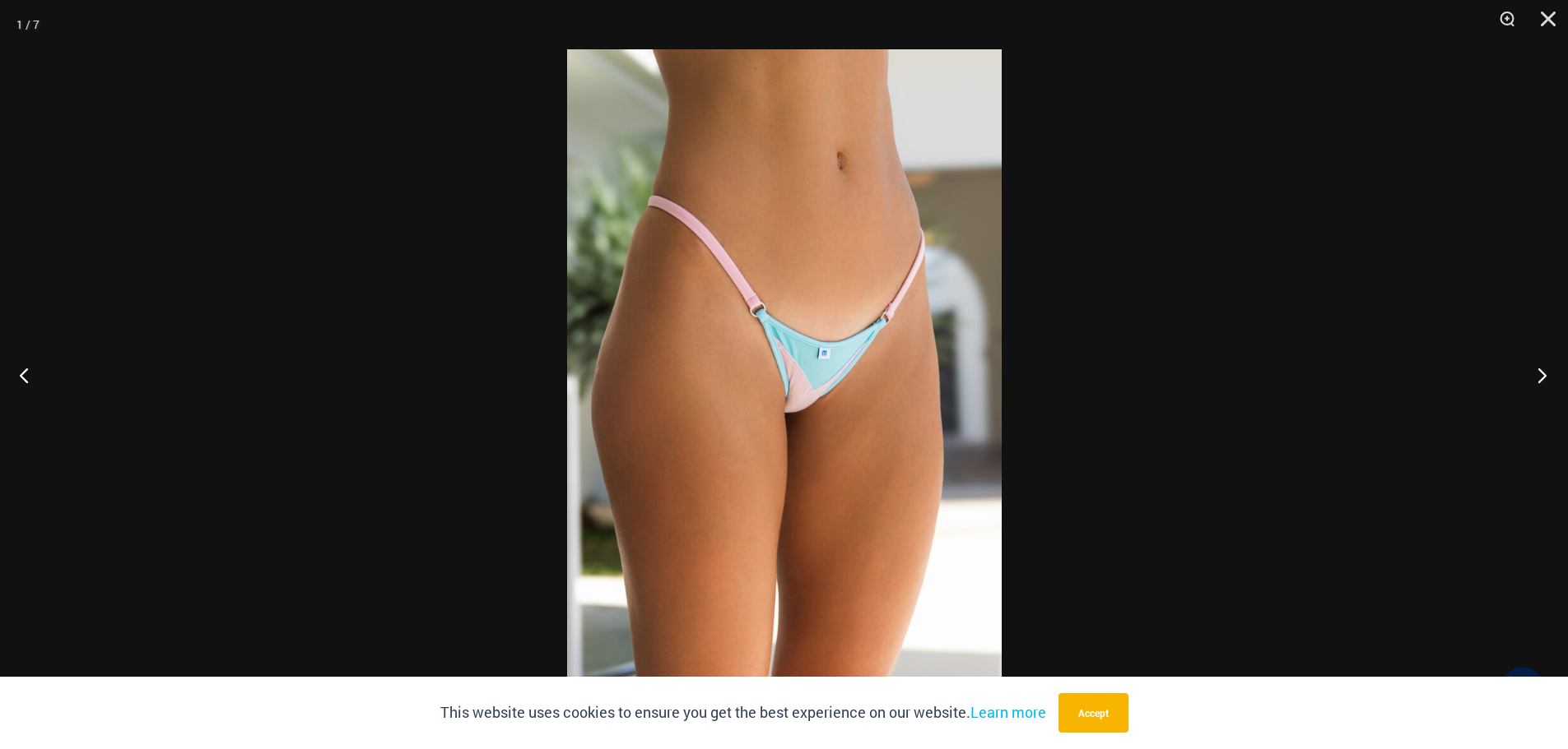
click at [1558, 373] on button "Next" at bounding box center [1537, 375] width 62 height 82
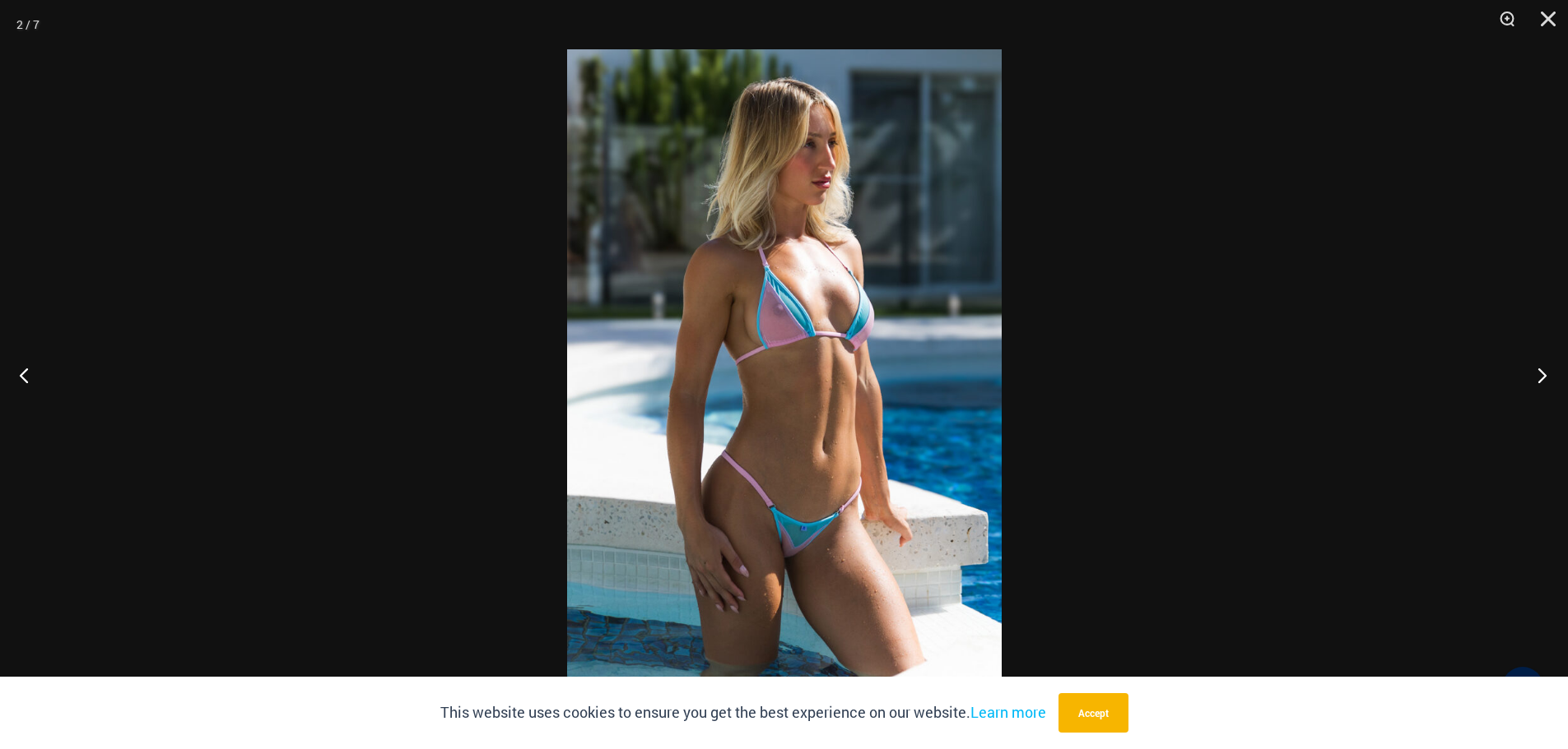
click at [1559, 369] on button "Next" at bounding box center [1537, 375] width 62 height 82
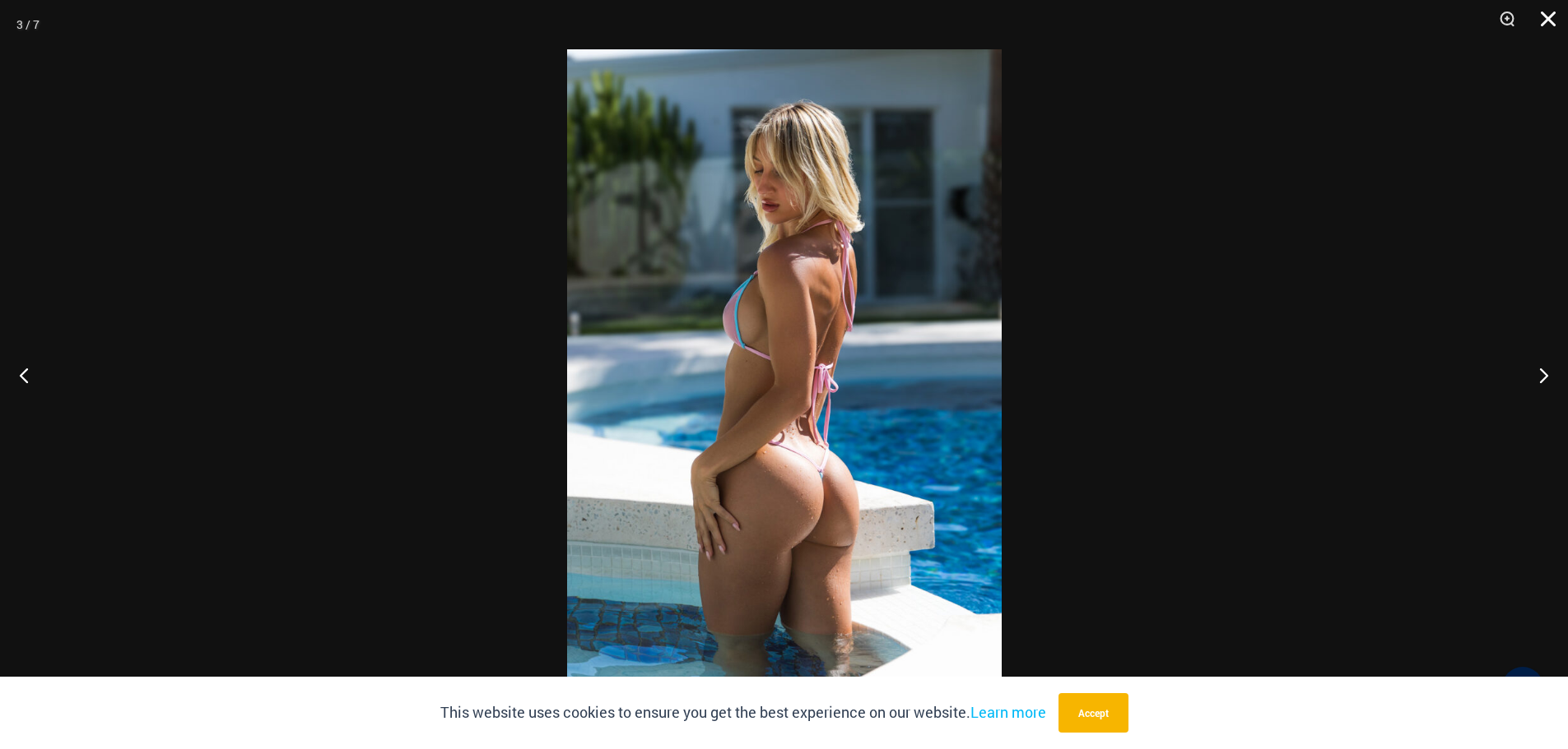
click at [1550, 20] on button "Close" at bounding box center [1542, 25] width 41 height 49
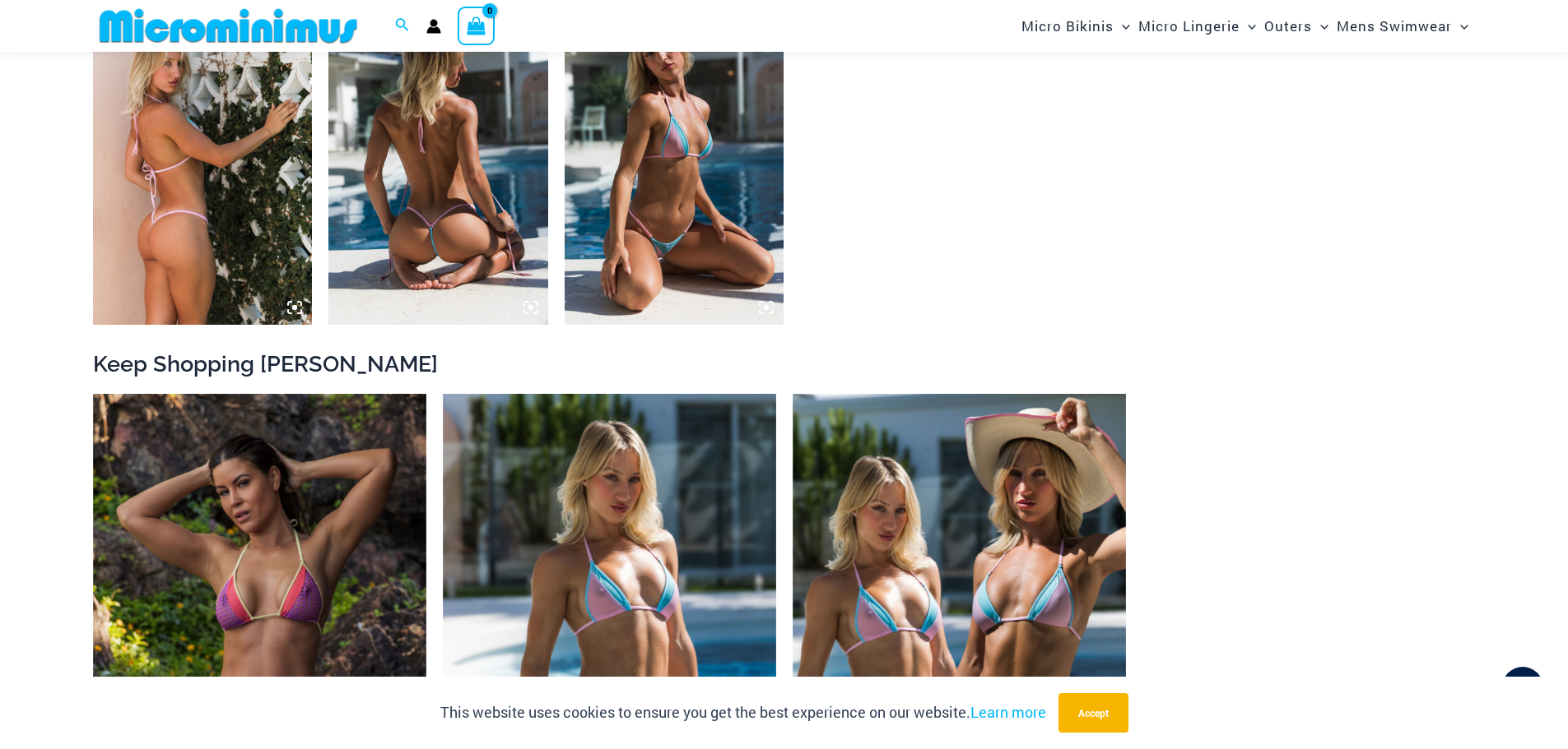
scroll to position [1796, 0]
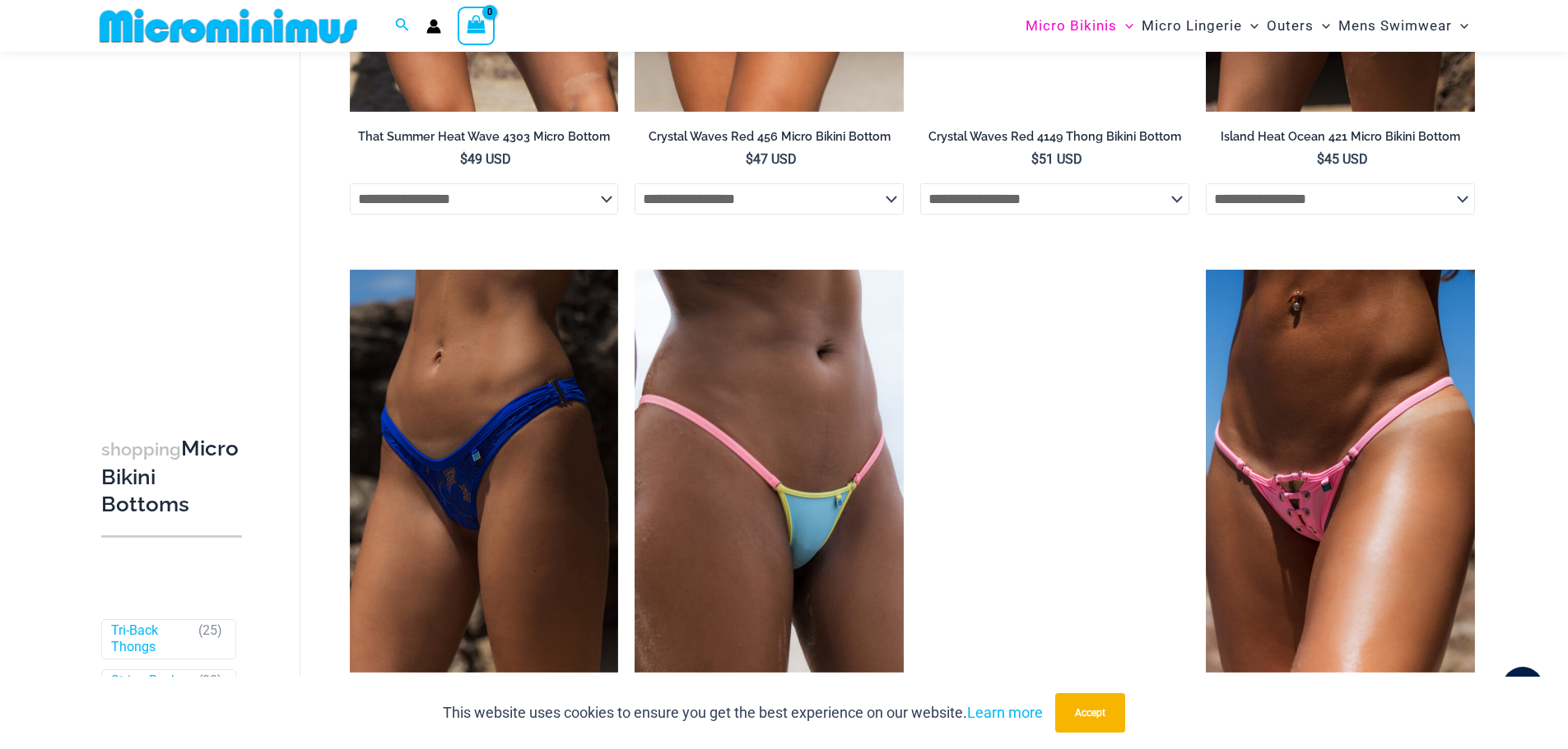
scroll to position [3617, 0]
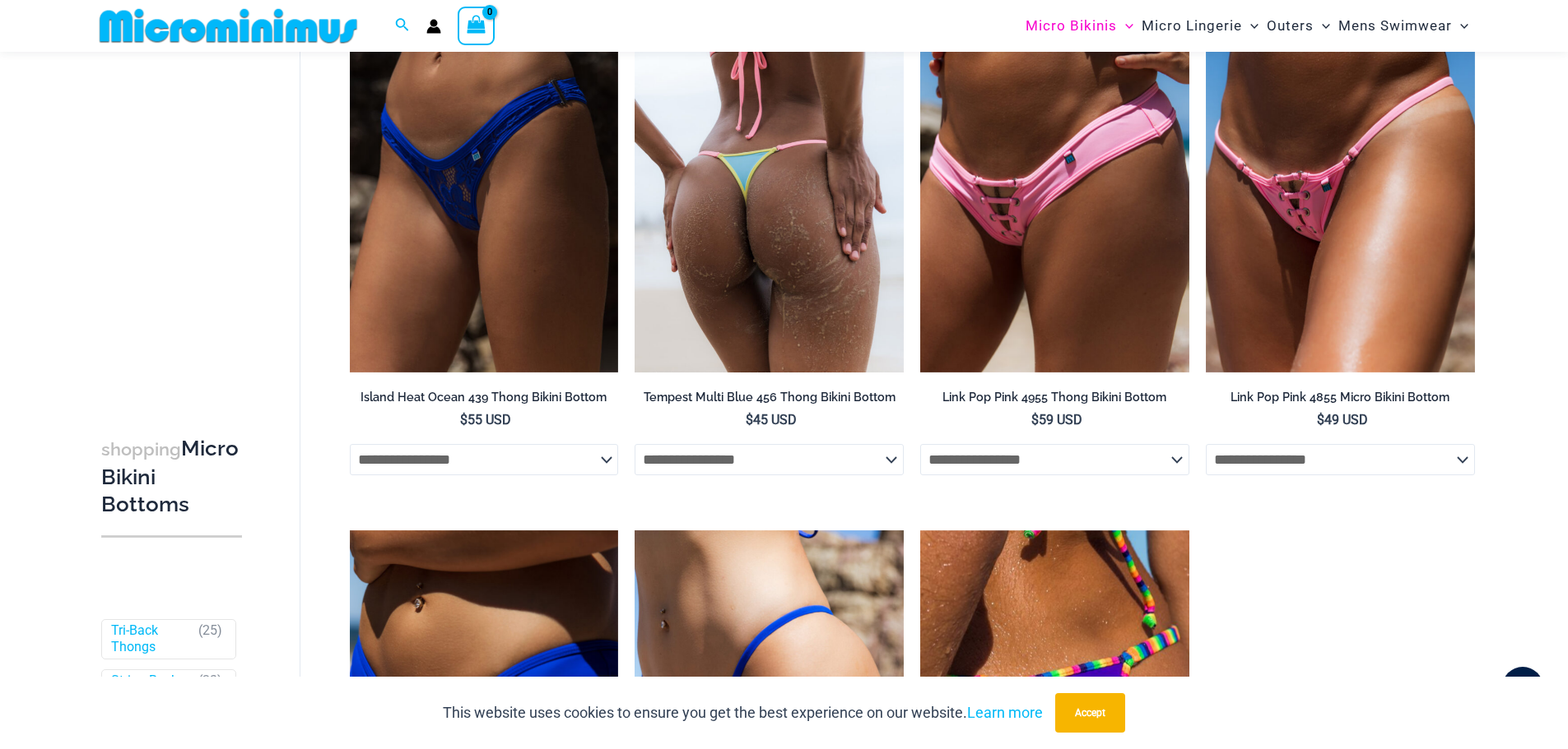
click at [782, 295] on img at bounding box center [769, 171] width 270 height 403
click at [774, 459] on select "**********" at bounding box center [769, 460] width 270 height 31
click at [635, 444] on select "**********" at bounding box center [769, 460] width 270 height 31
select select "*******"
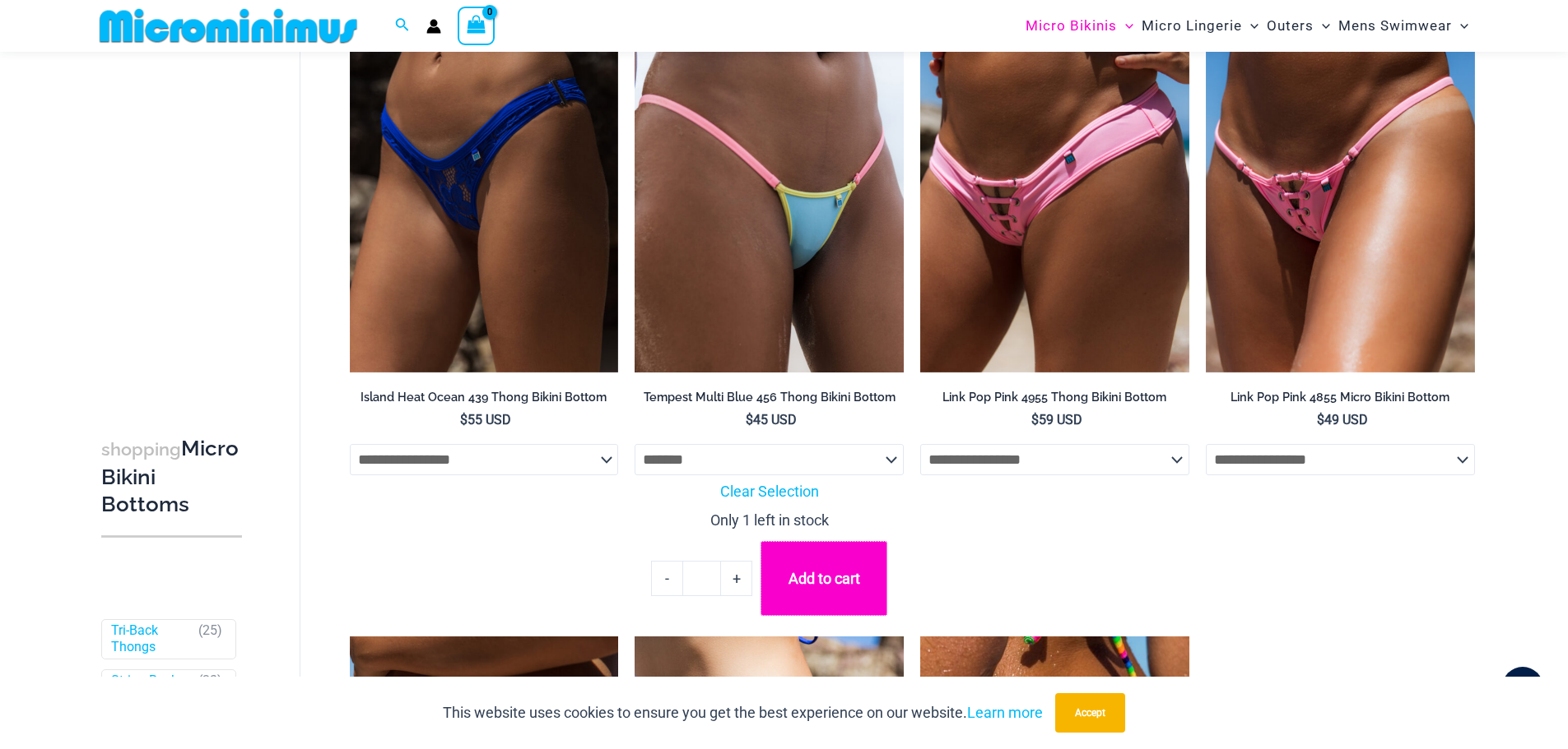
click at [843, 592] on button "Add to cart" at bounding box center [823, 579] width 127 height 75
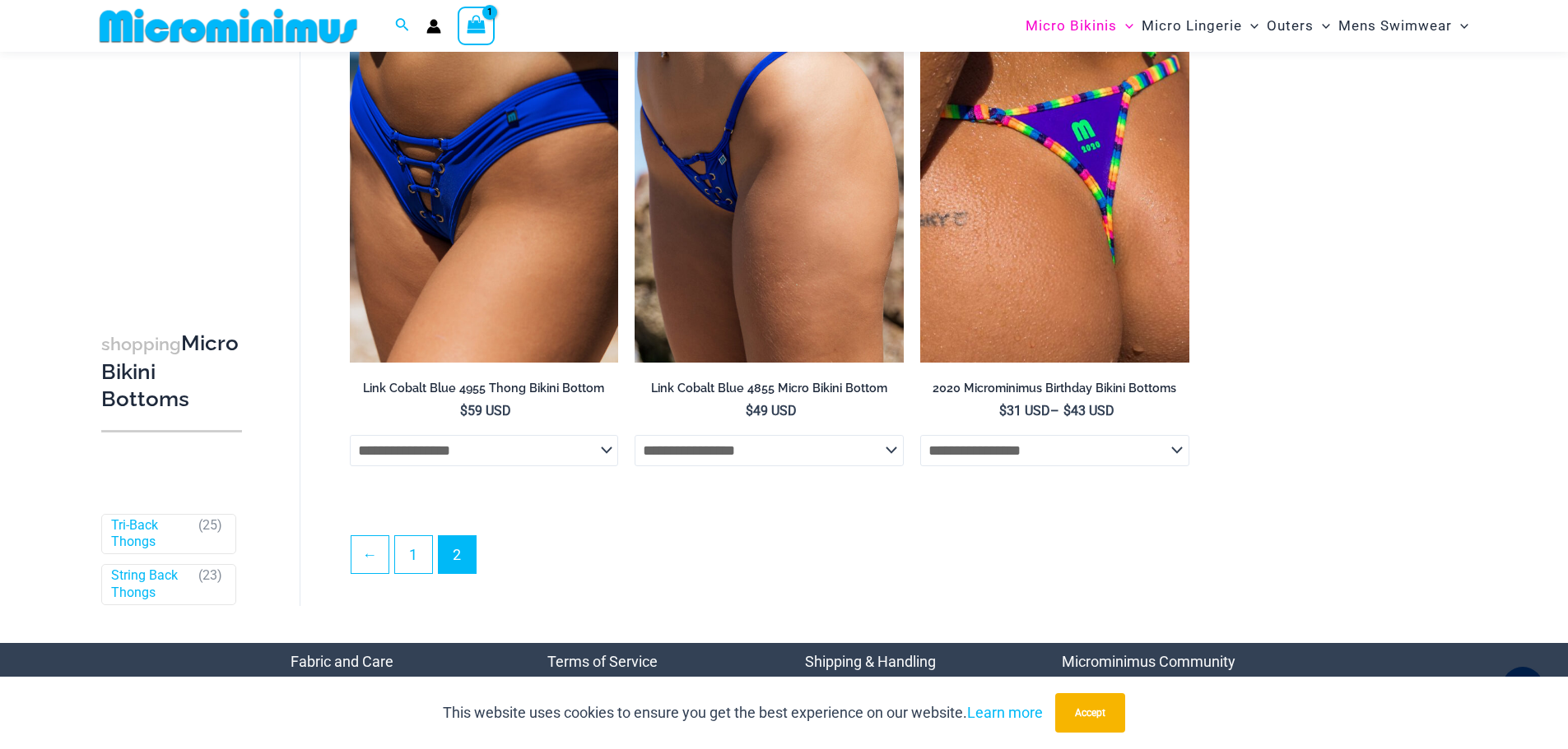
scroll to position [4357, 0]
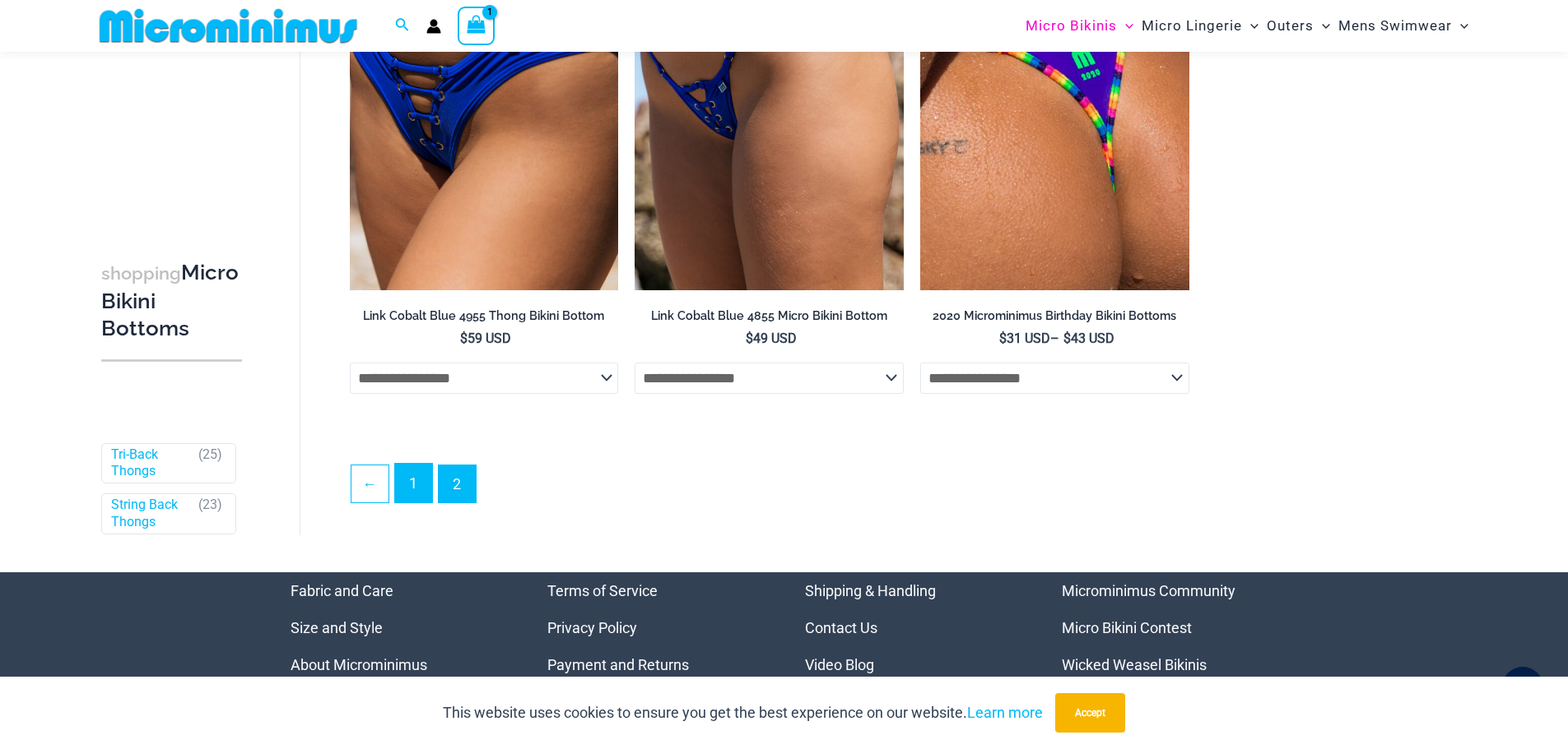
click at [428, 474] on link "1" at bounding box center [413, 483] width 37 height 38
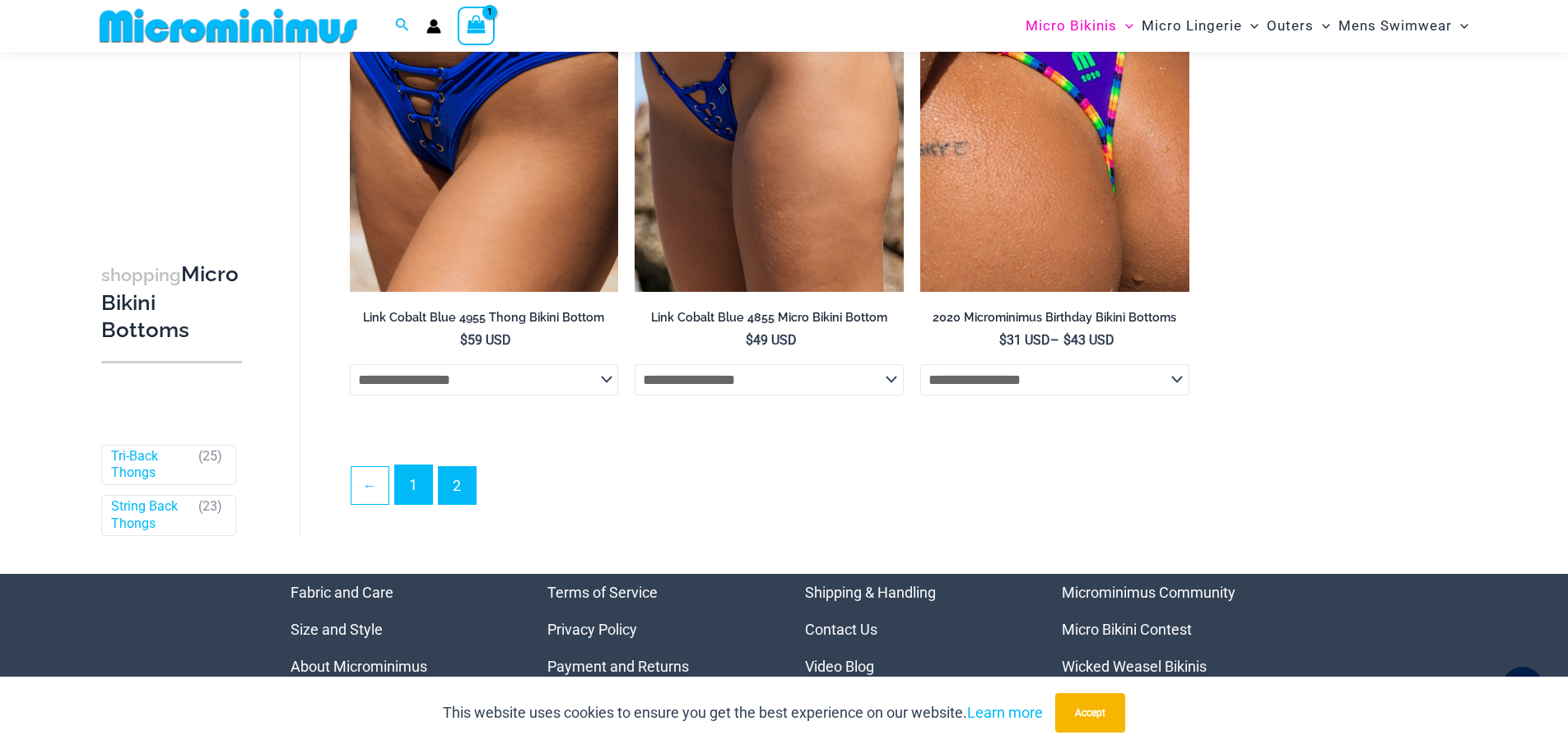
click at [412, 478] on link "1" at bounding box center [413, 485] width 37 height 38
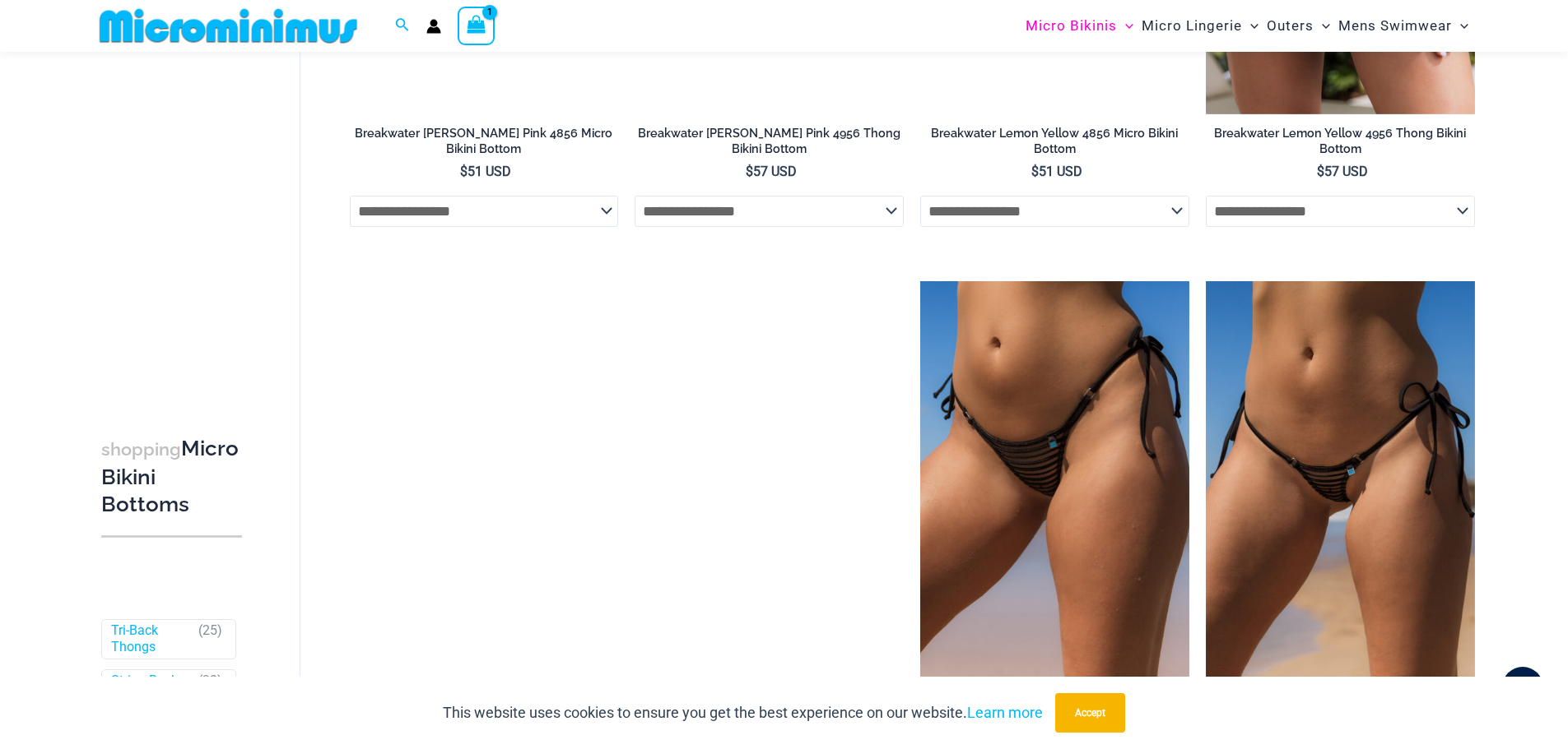
scroll to position [1394, 0]
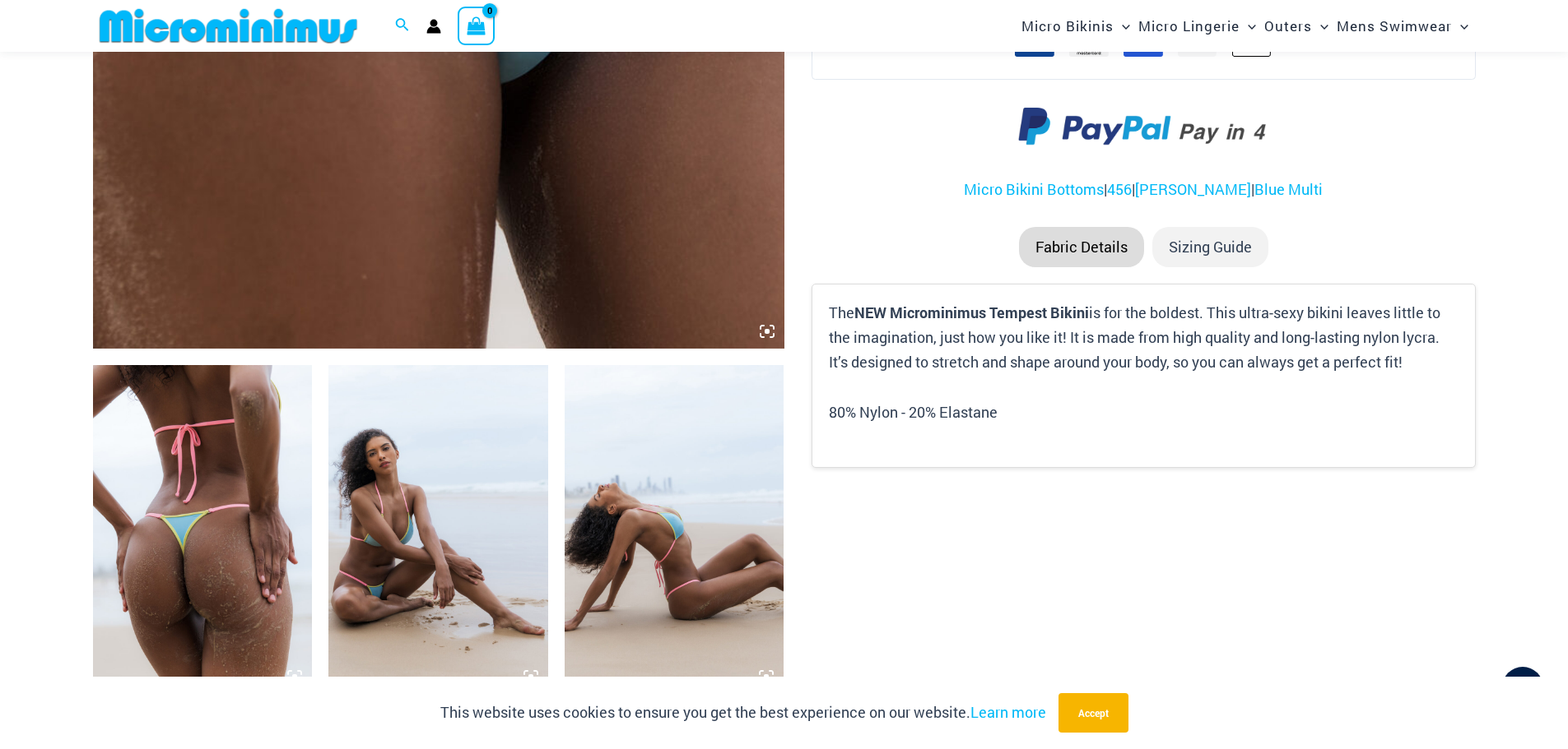
scroll to position [1056, 0]
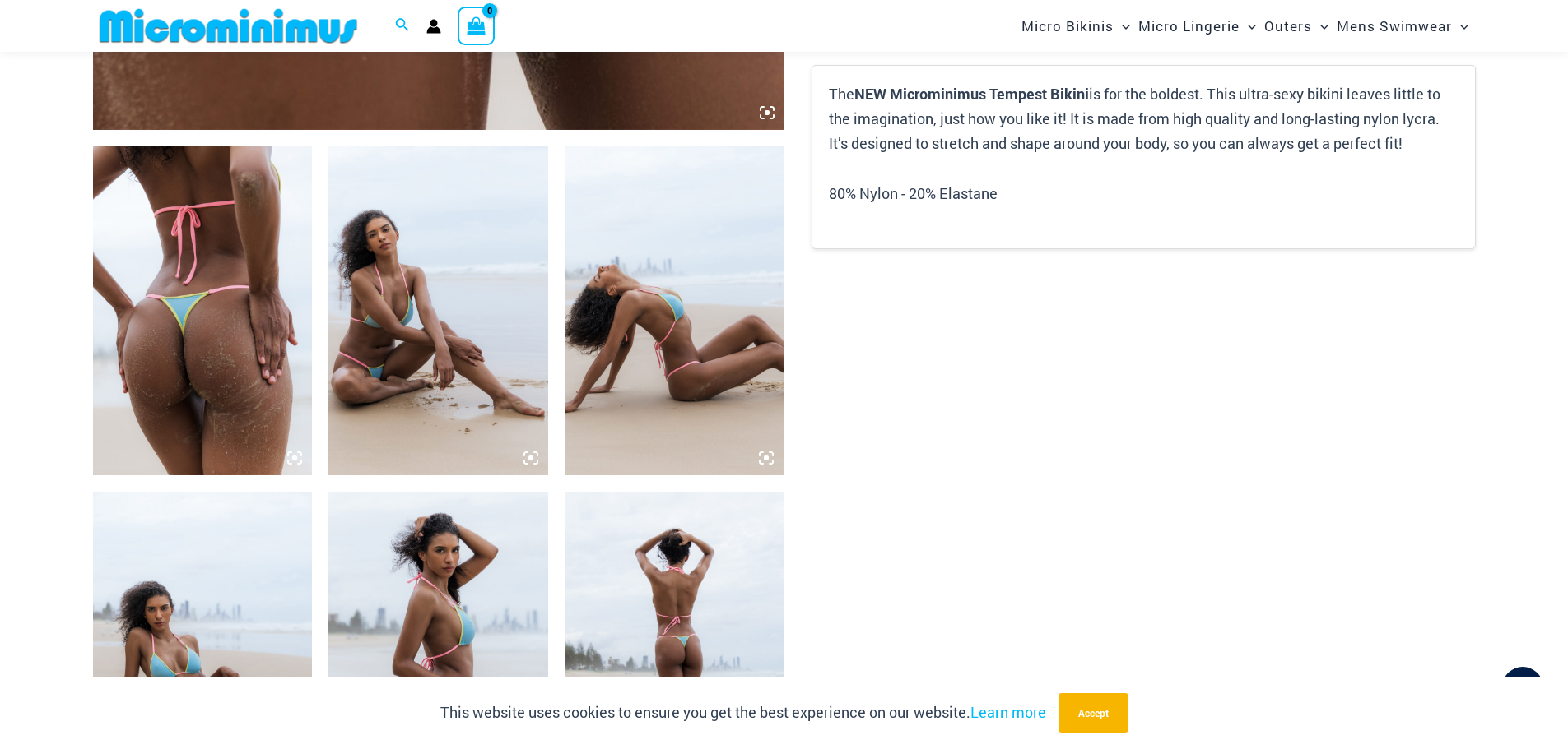
click at [149, 331] on img at bounding box center [202, 310] width 219 height 329
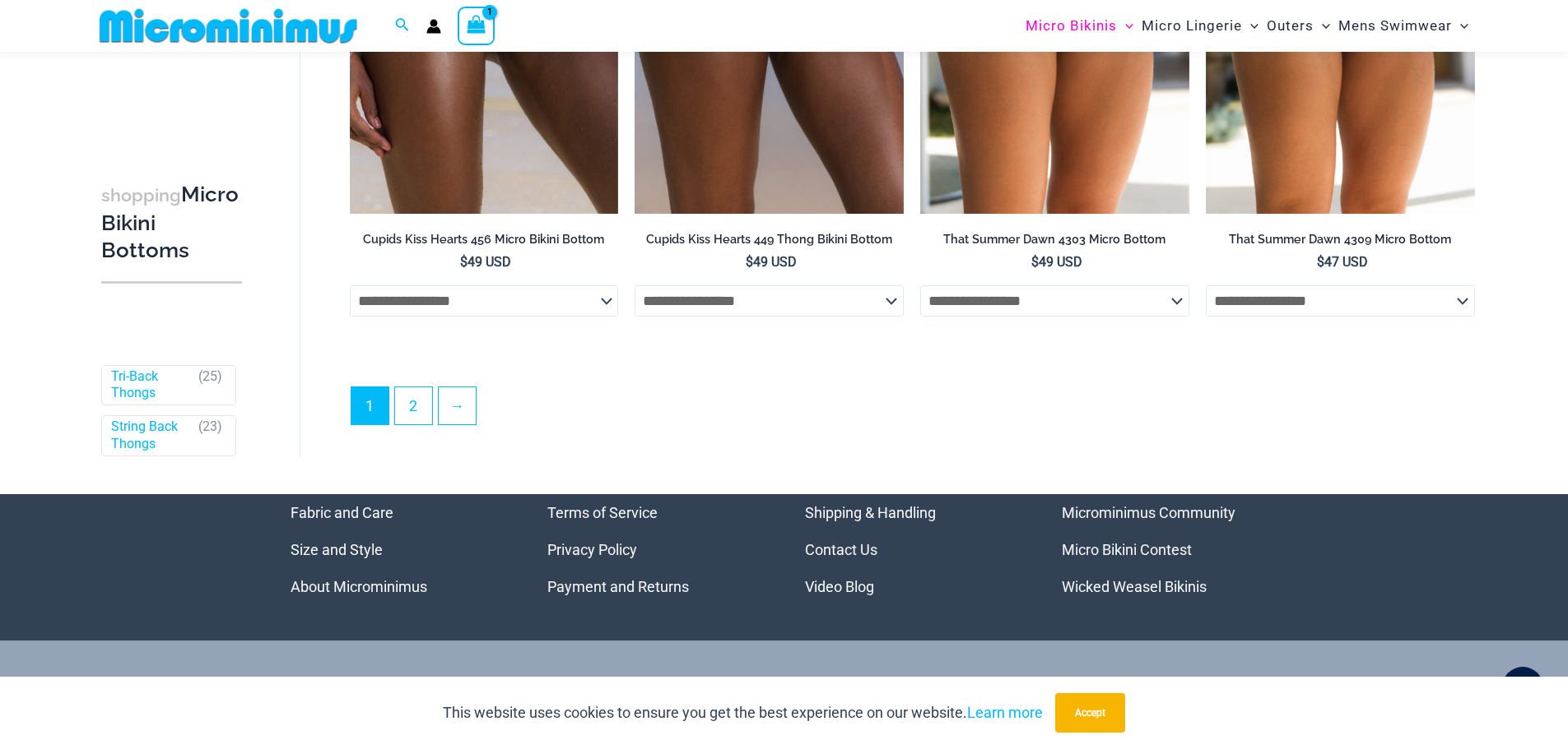
scroll to position [5091, 0]
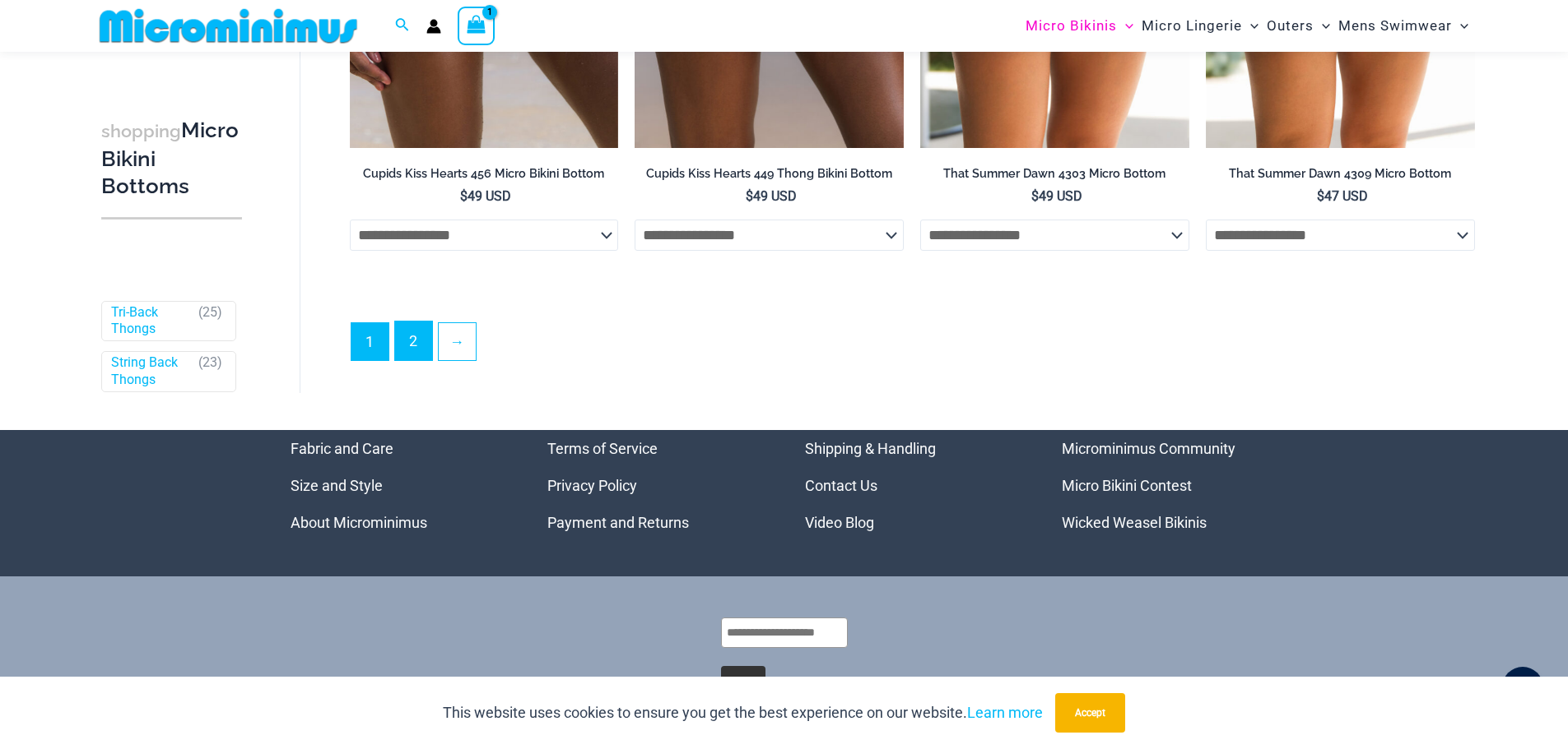
click at [408, 346] on link "2" at bounding box center [413, 340] width 37 height 38
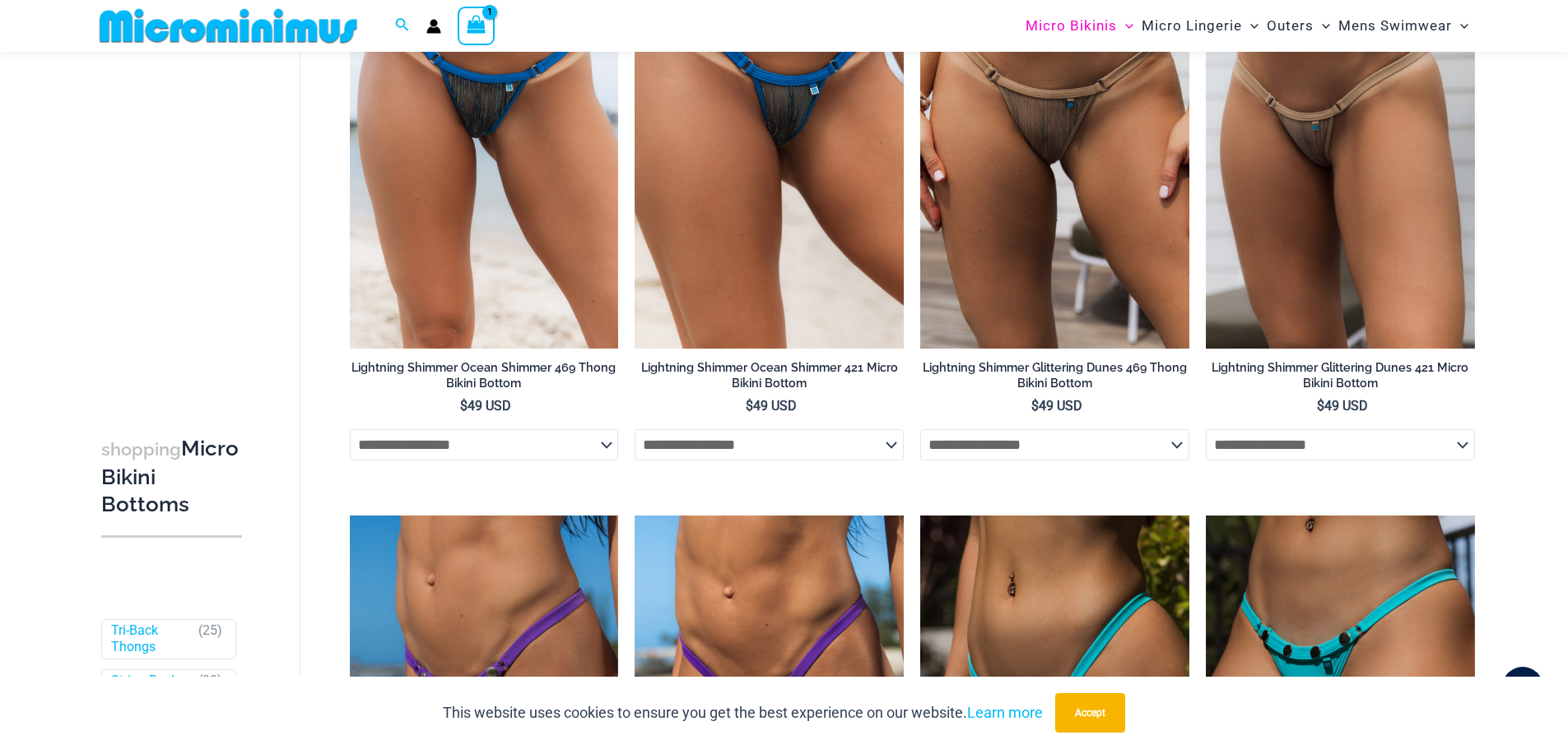
scroll to position [69, 0]
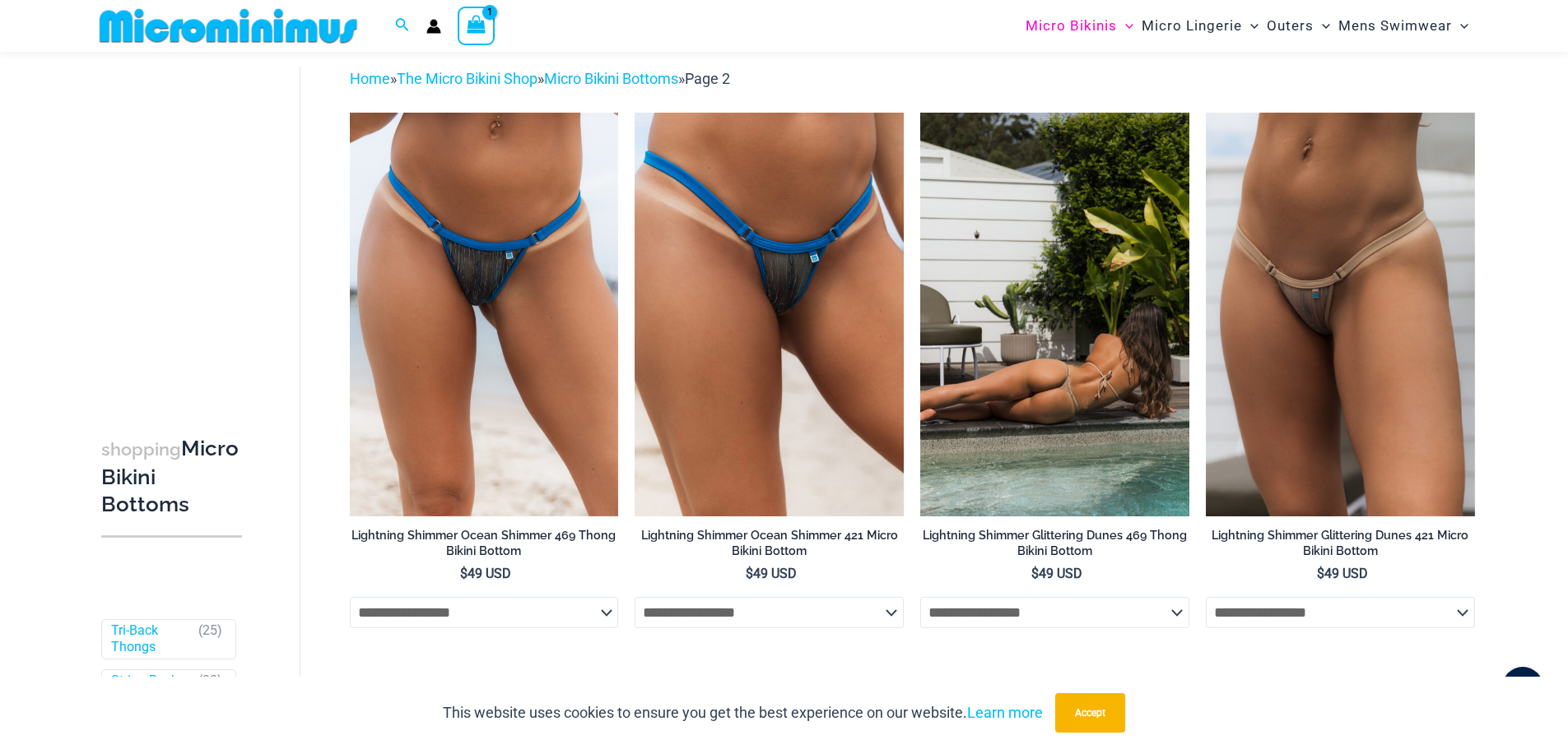
click at [1078, 278] on img at bounding box center [1054, 314] width 270 height 403
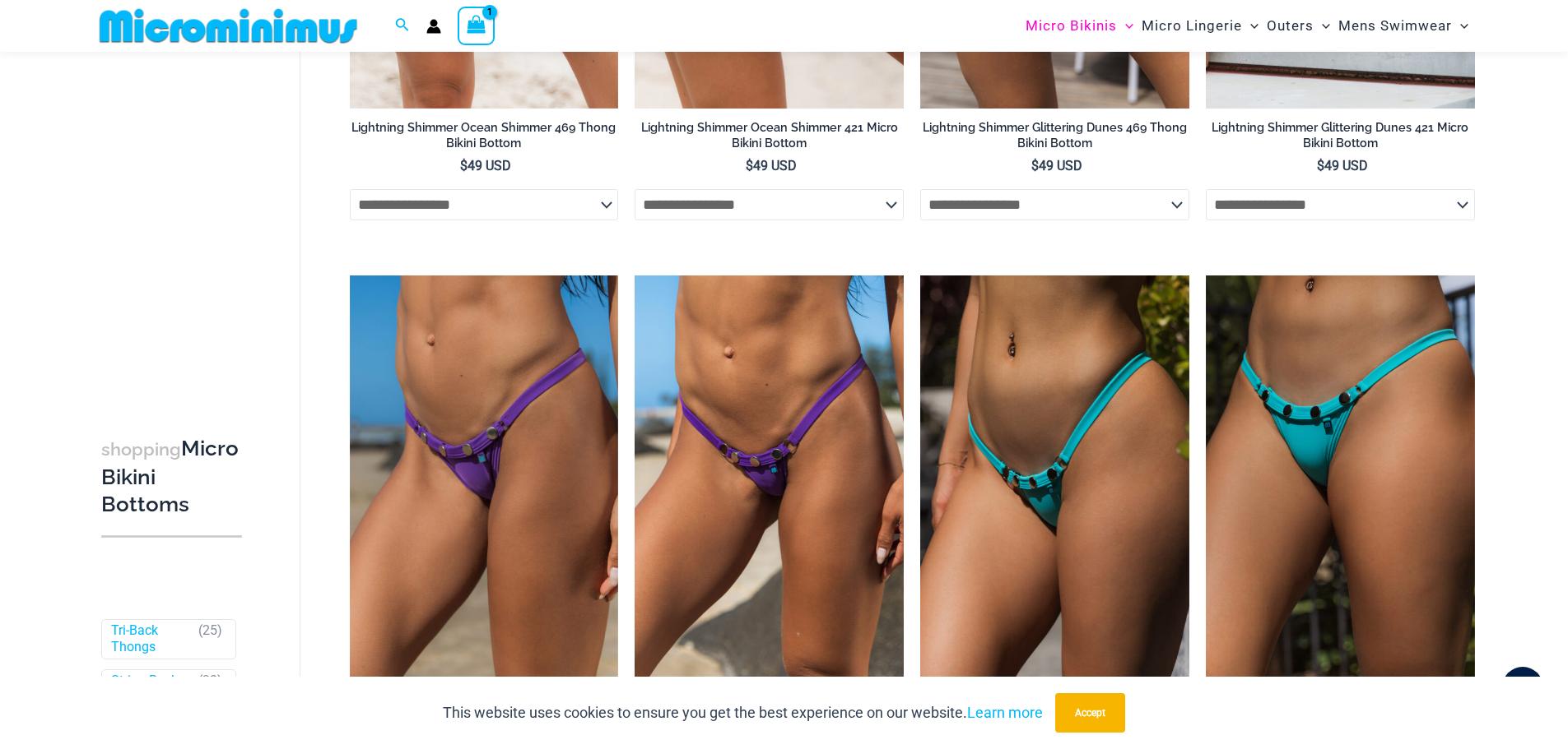
scroll to position [481, 0]
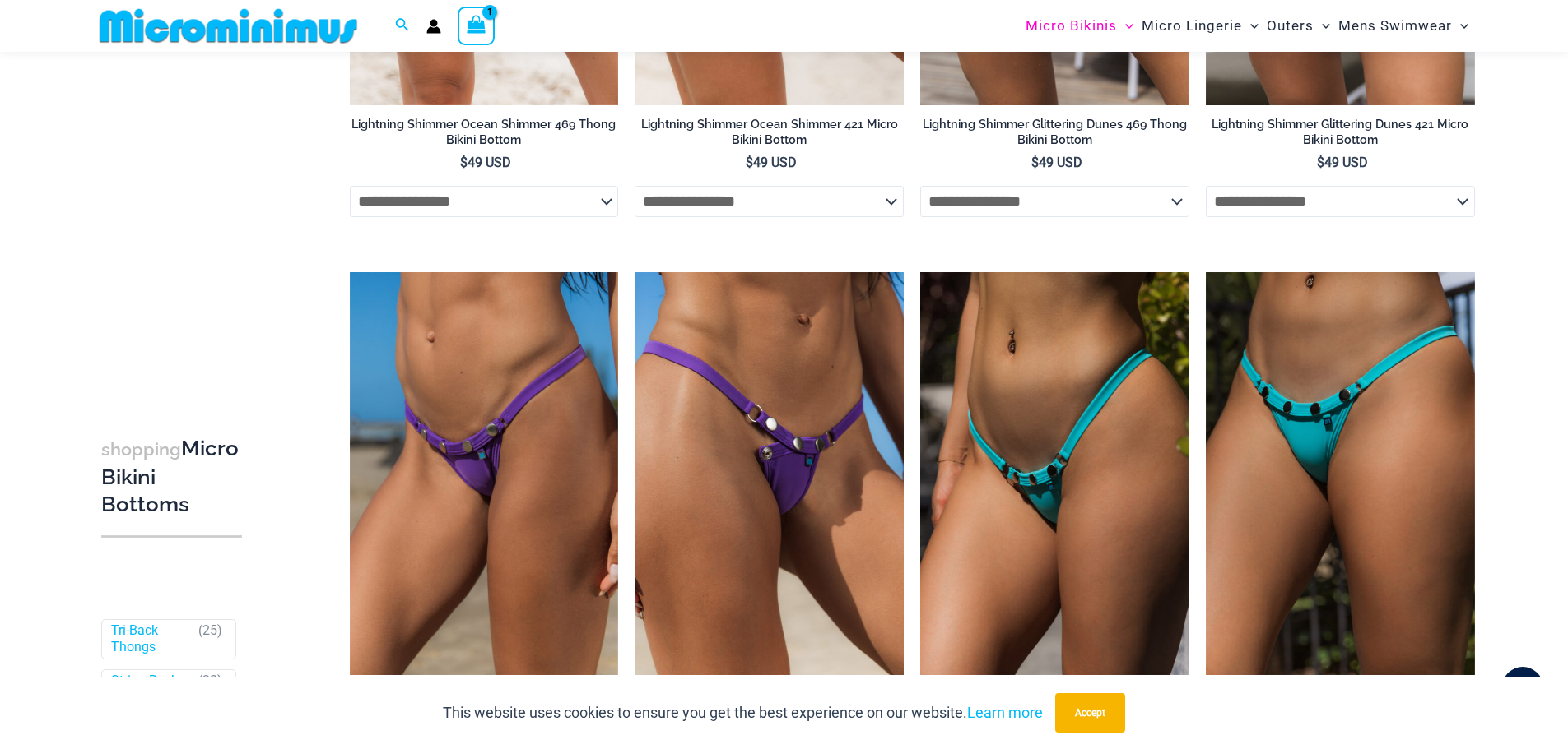
click at [781, 451] on img at bounding box center [769, 473] width 270 height 403
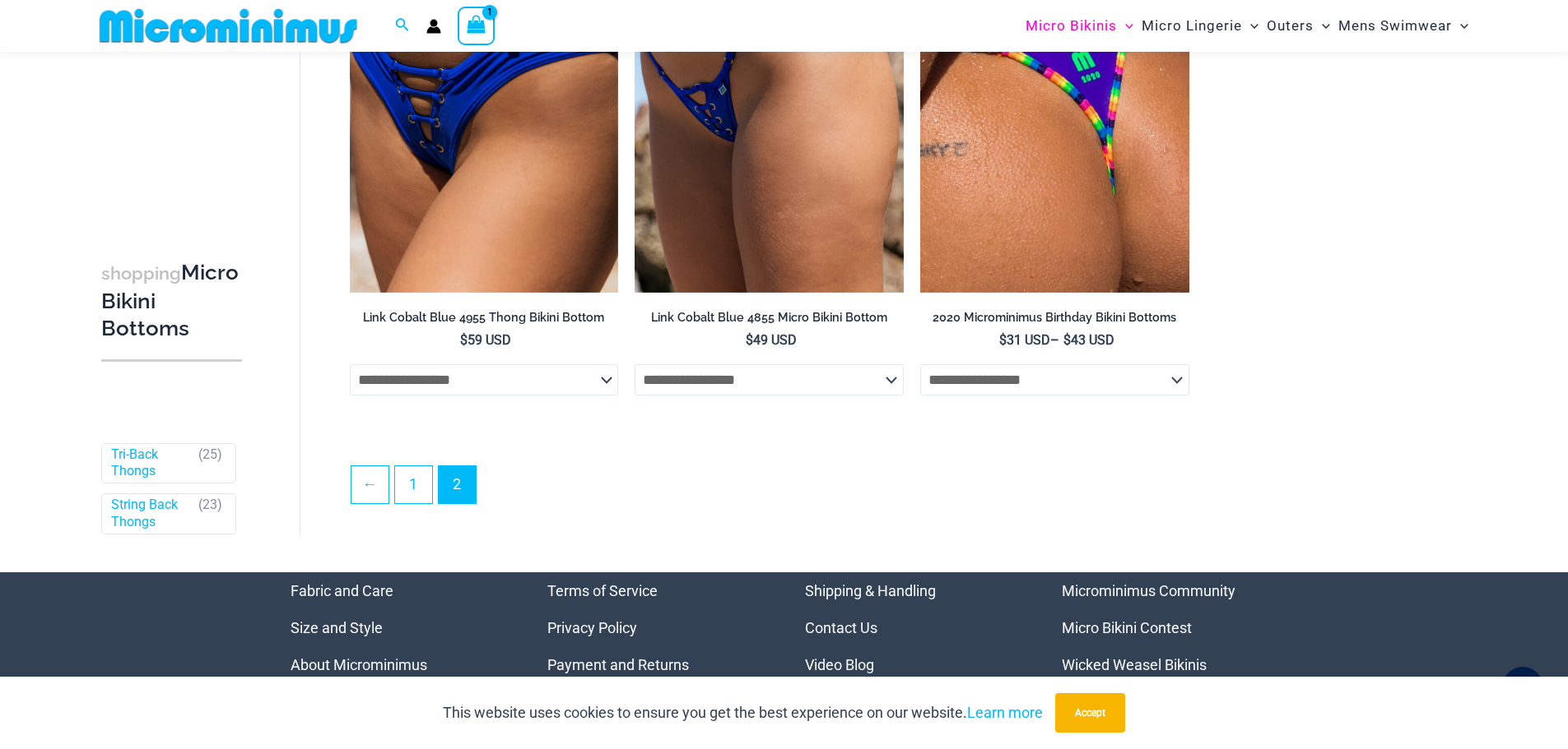
scroll to position [4264, 0]
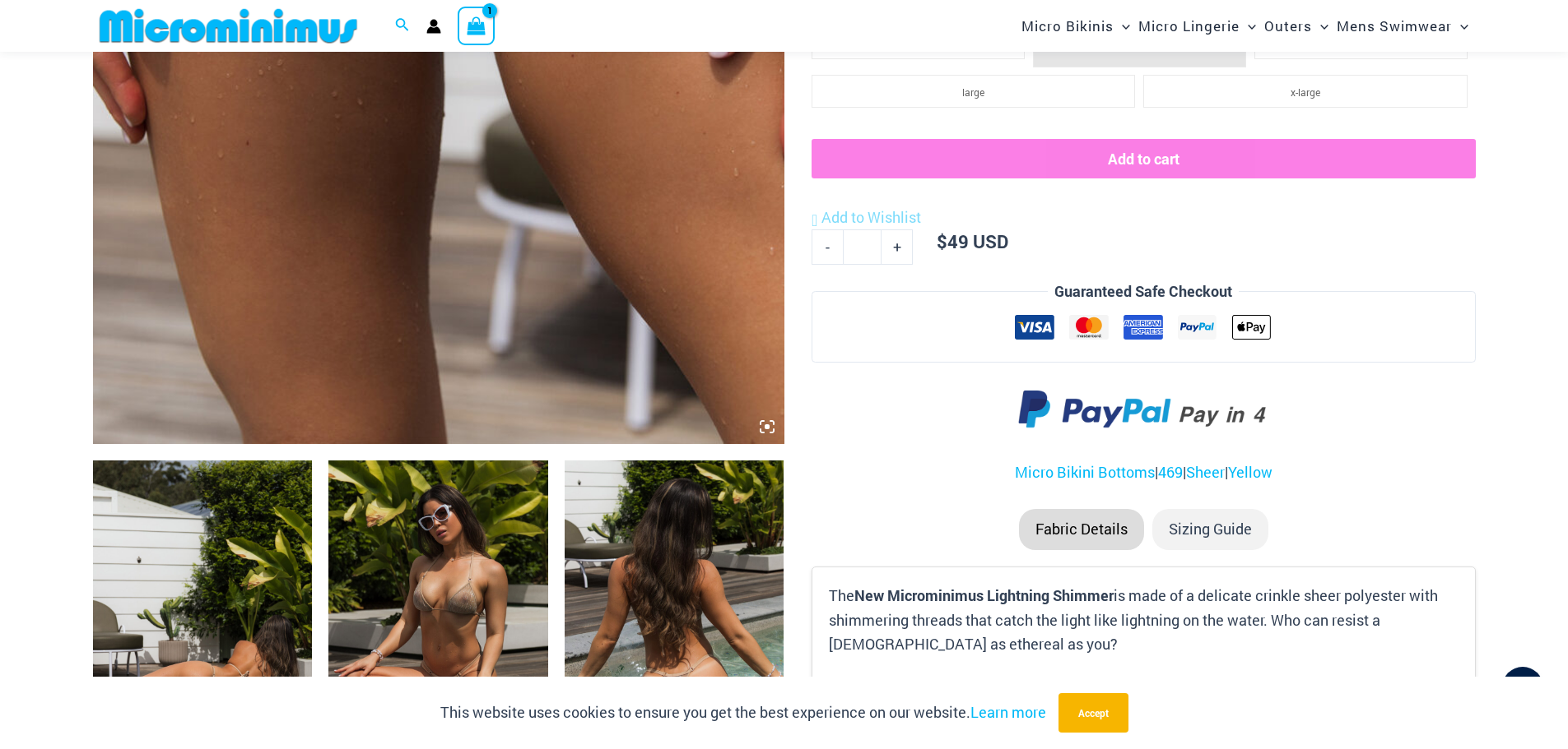
scroll to position [972, 0]
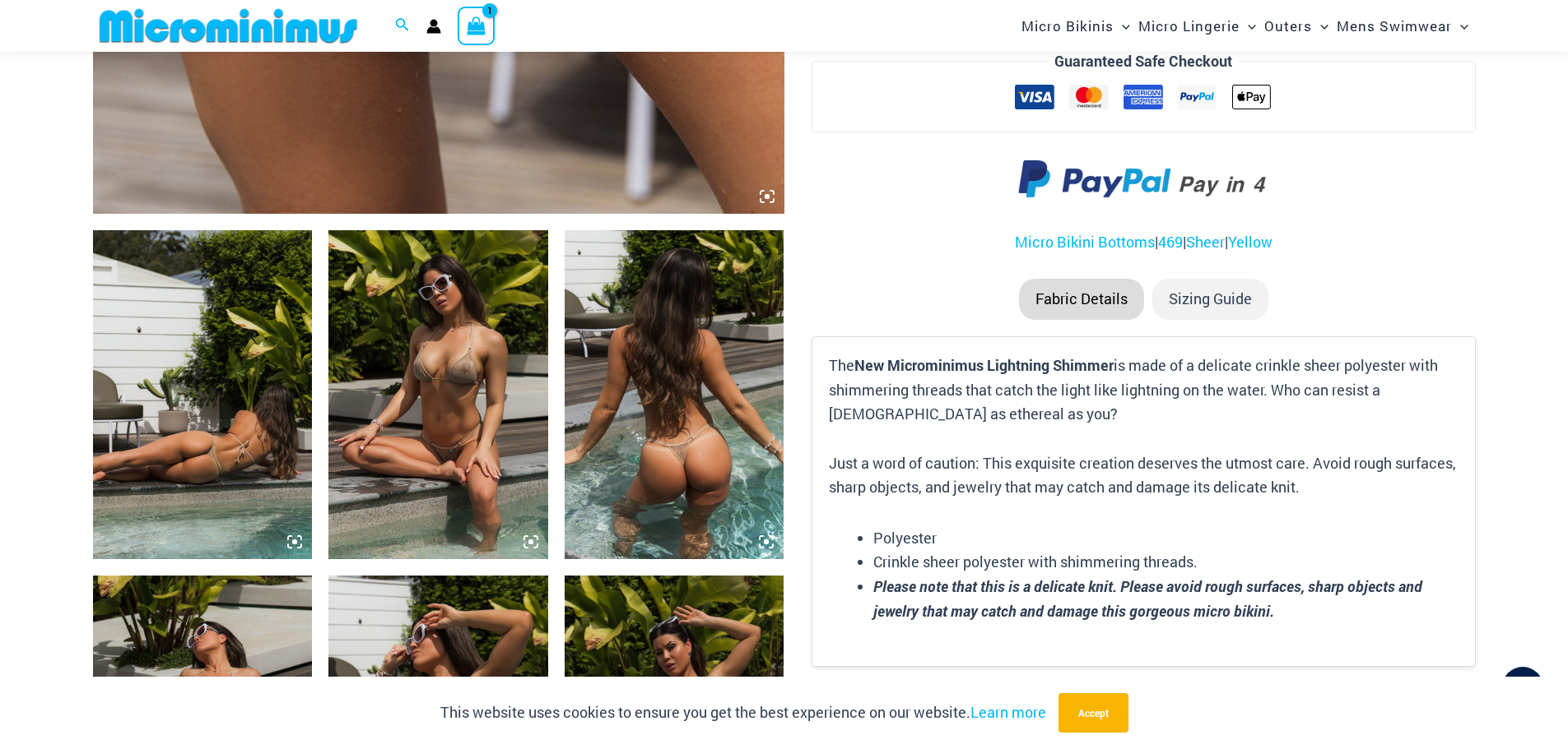
click at [257, 500] on img at bounding box center [202, 394] width 219 height 329
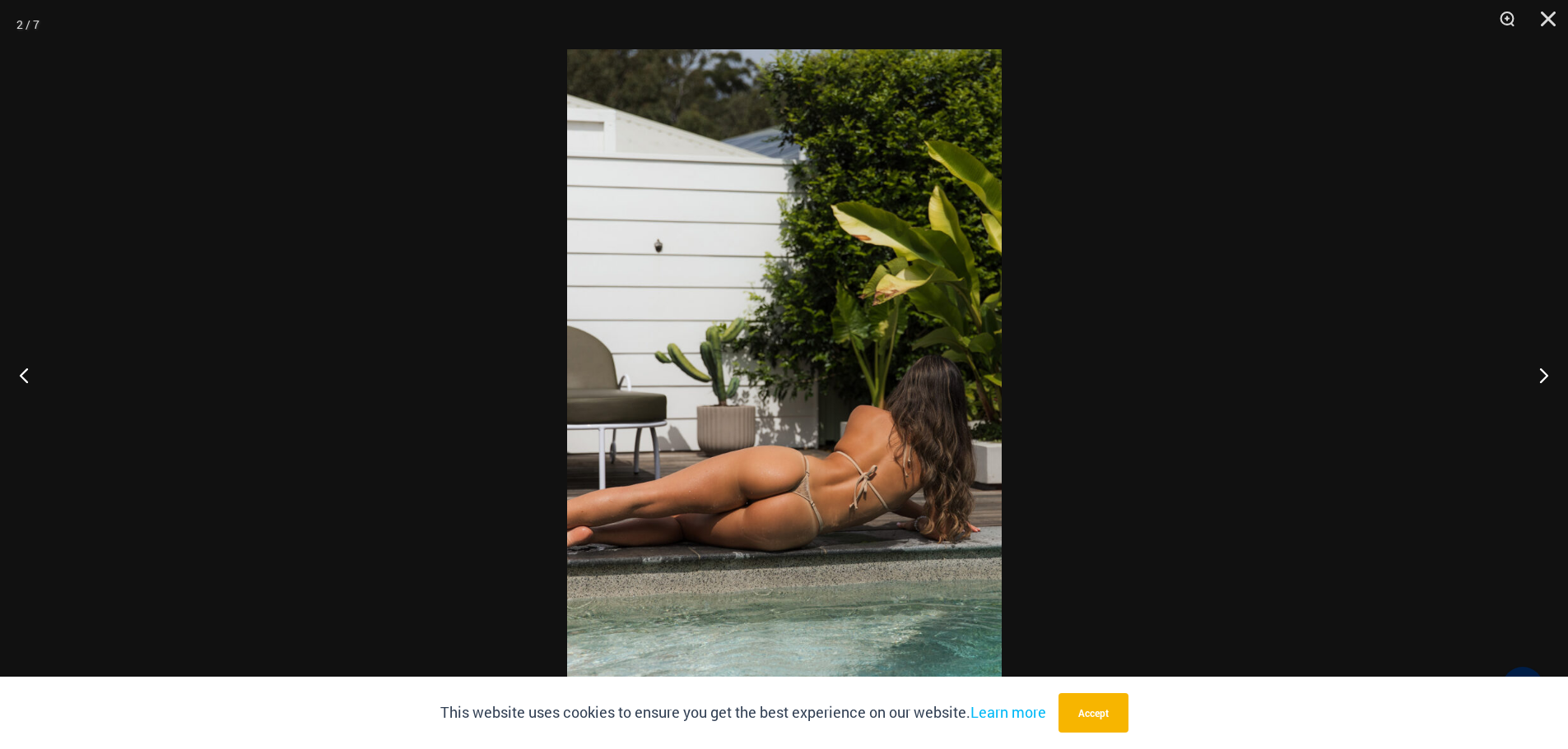
click at [824, 515] on img at bounding box center [784, 374] width 434 height 651
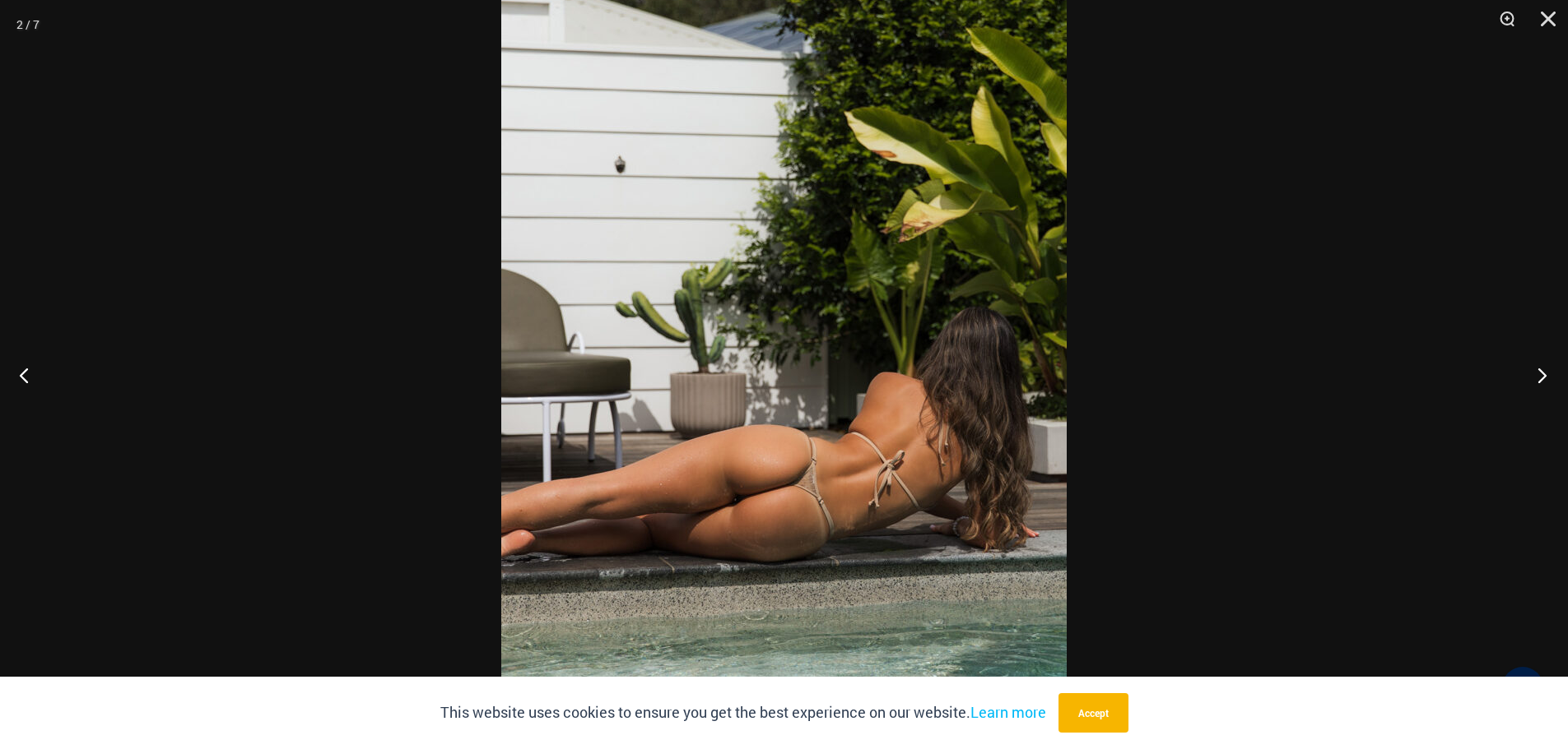
click at [1538, 375] on button "Next" at bounding box center [1537, 375] width 62 height 82
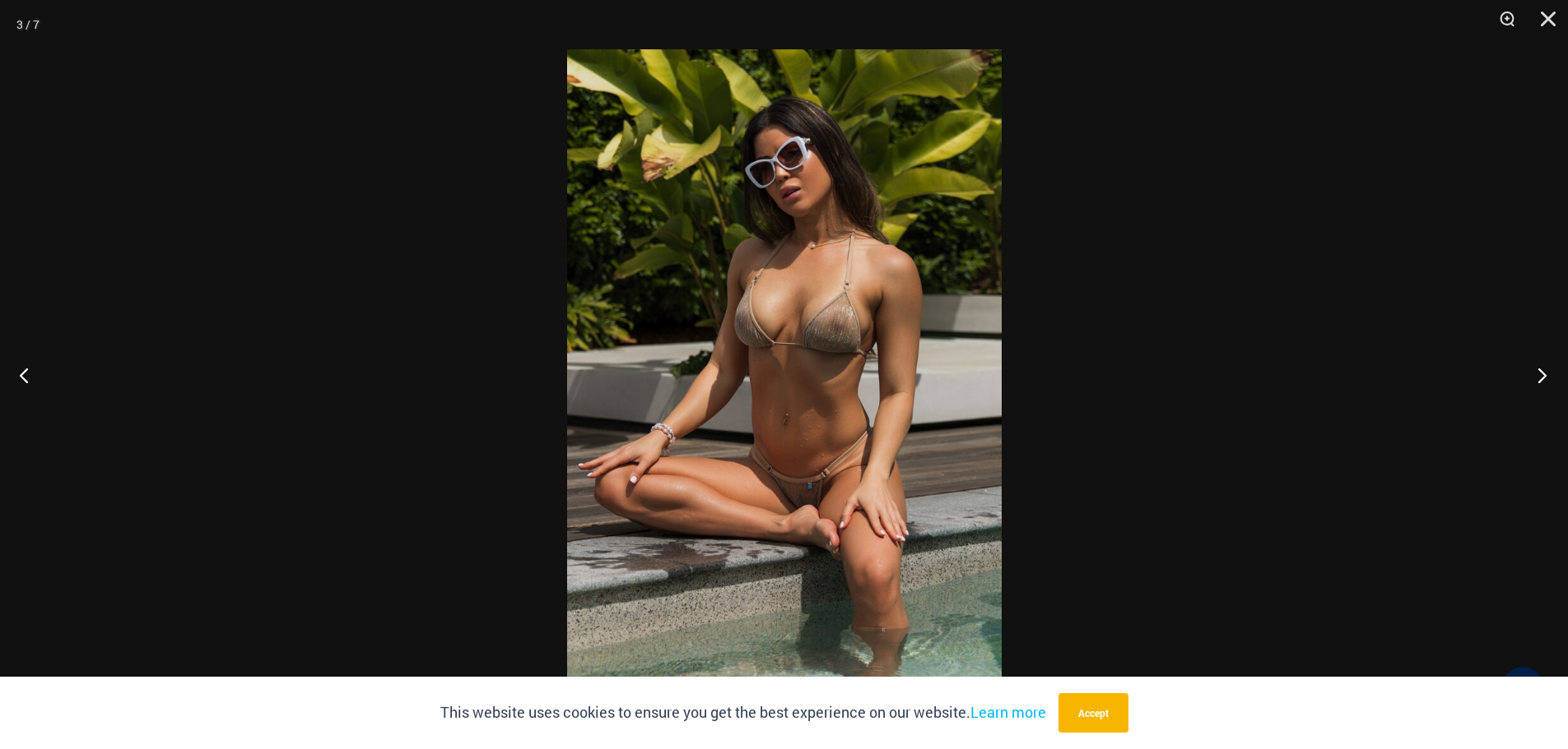
click at [1538, 375] on button "Next" at bounding box center [1537, 375] width 62 height 82
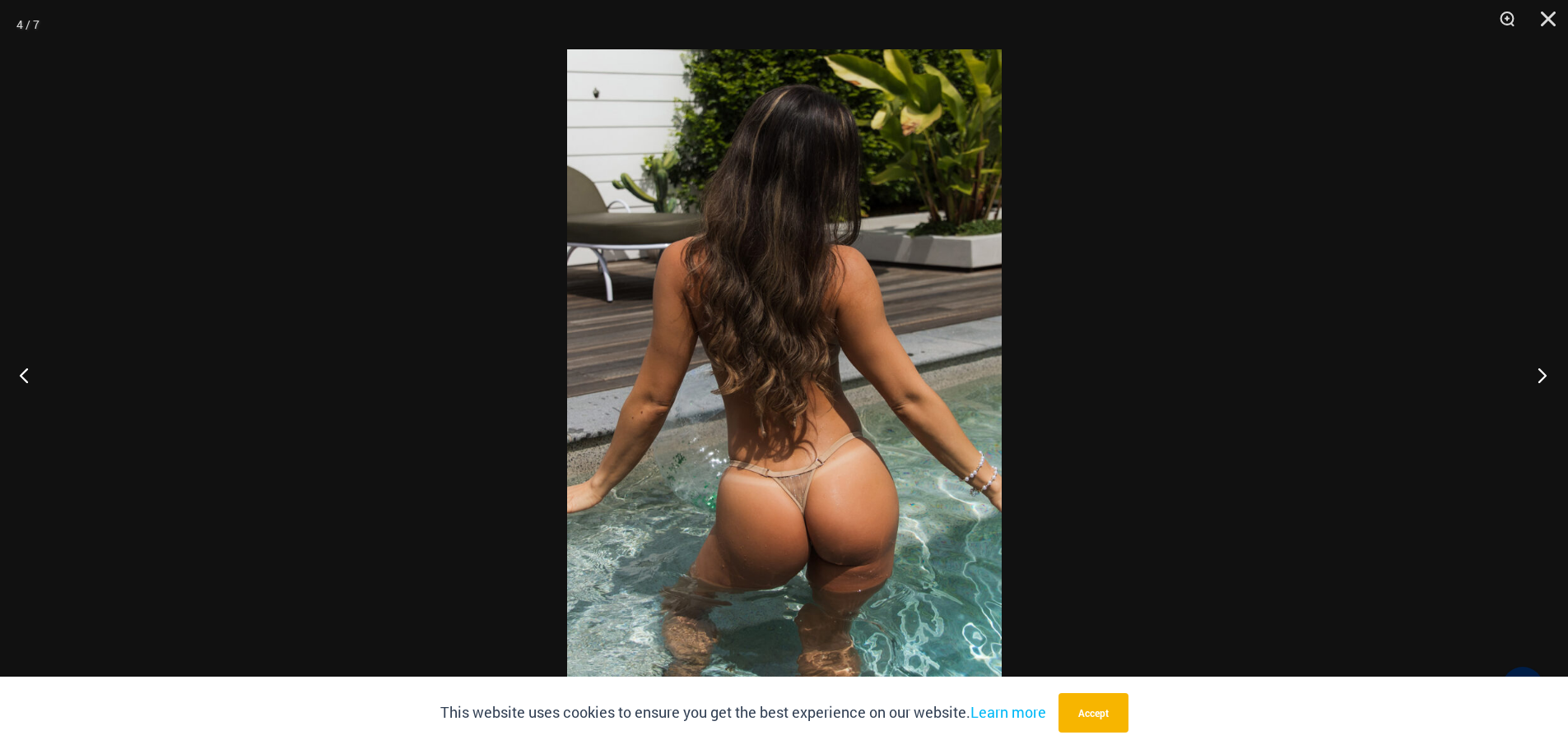
click at [1538, 375] on button "Next" at bounding box center [1537, 375] width 62 height 82
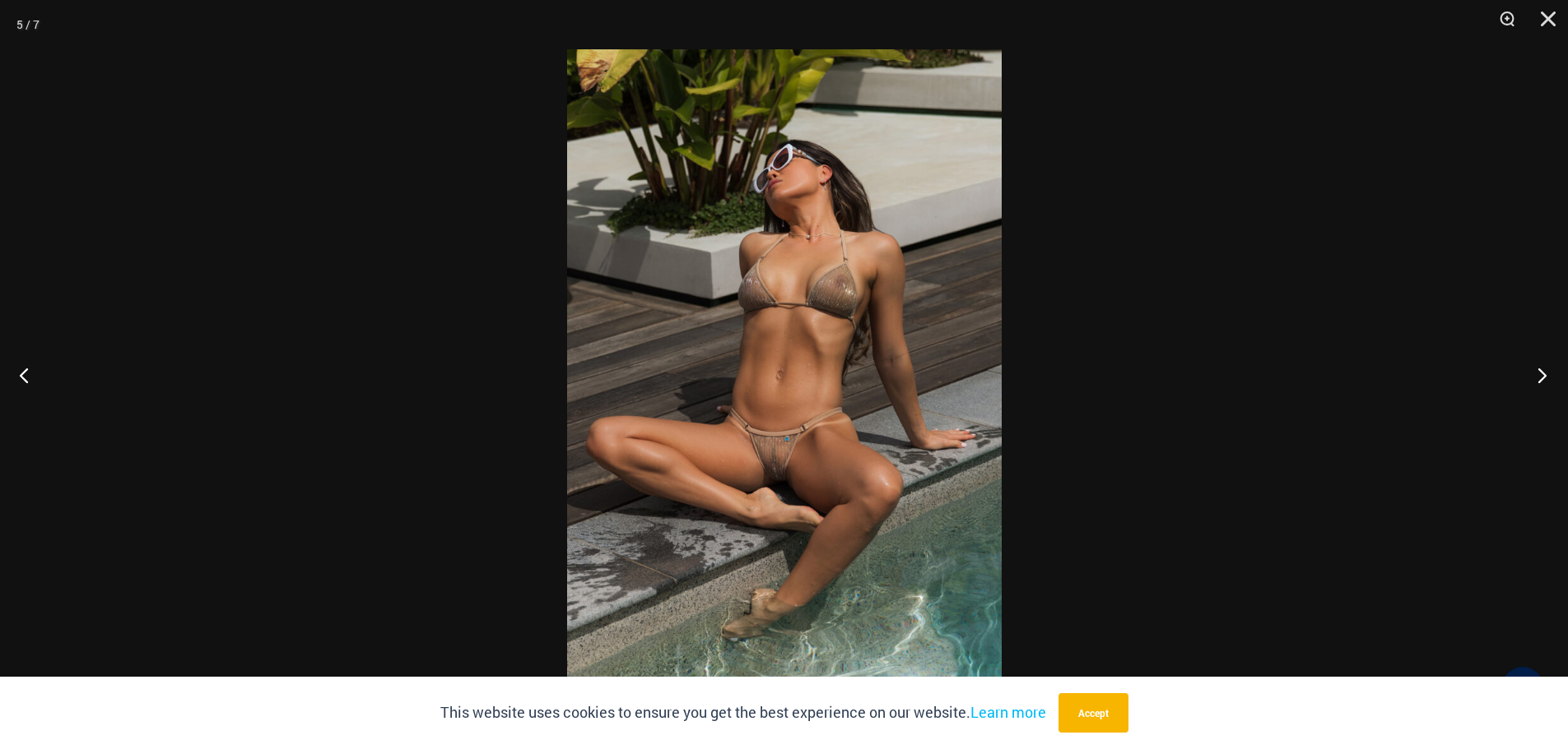
click at [1538, 375] on button "Next" at bounding box center [1537, 375] width 62 height 82
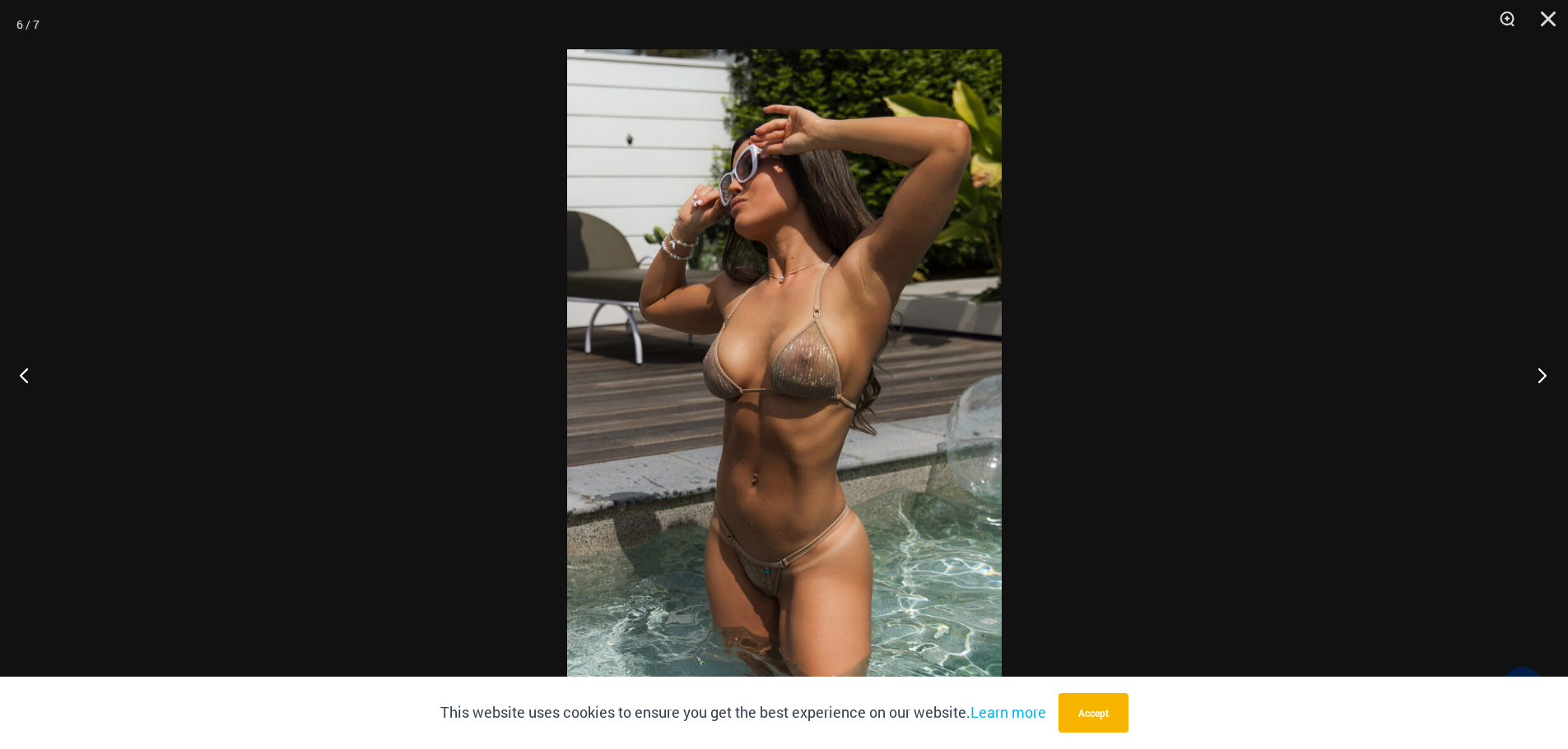
click at [1538, 375] on button "Next" at bounding box center [1537, 375] width 62 height 82
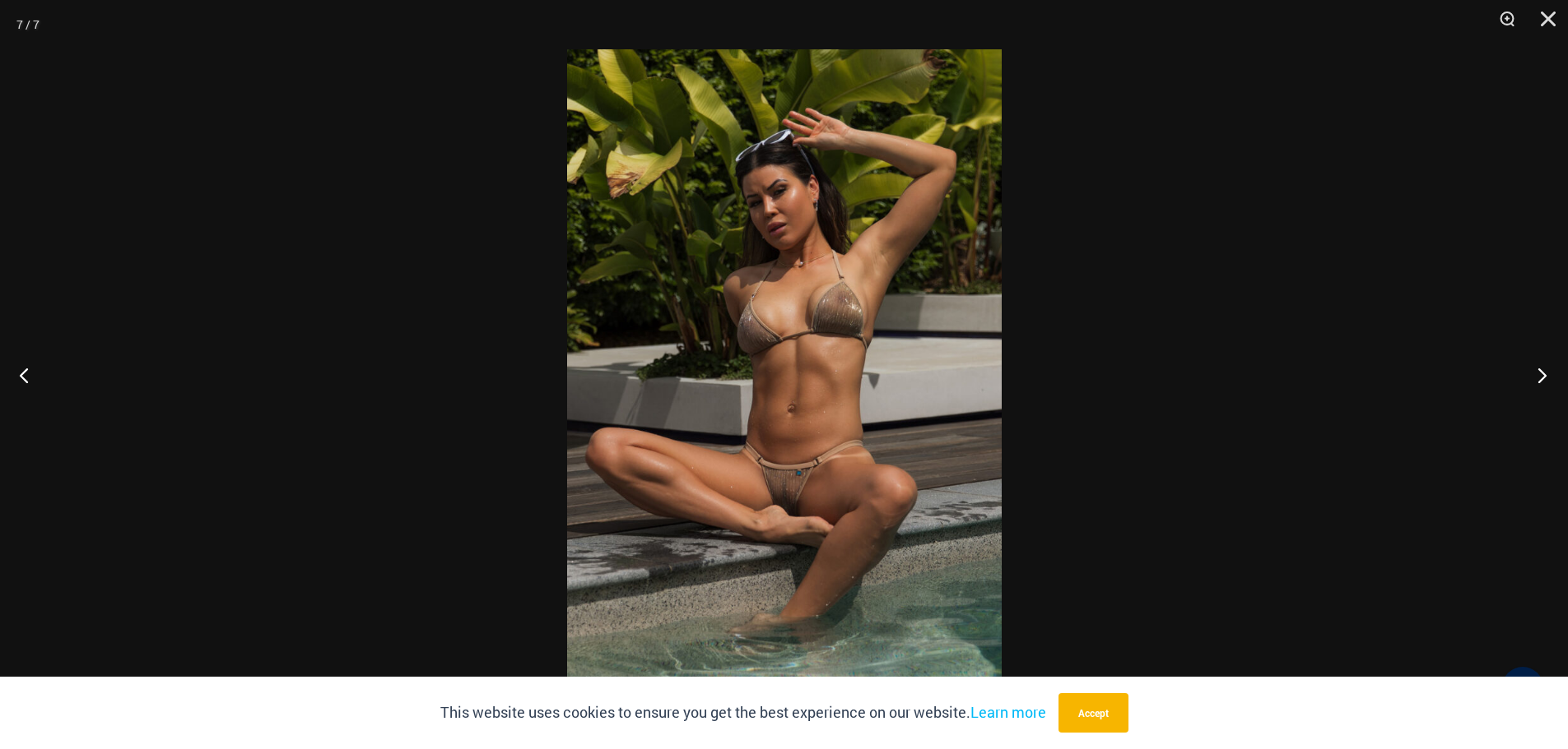
click at [1538, 370] on button "Next" at bounding box center [1537, 375] width 62 height 82
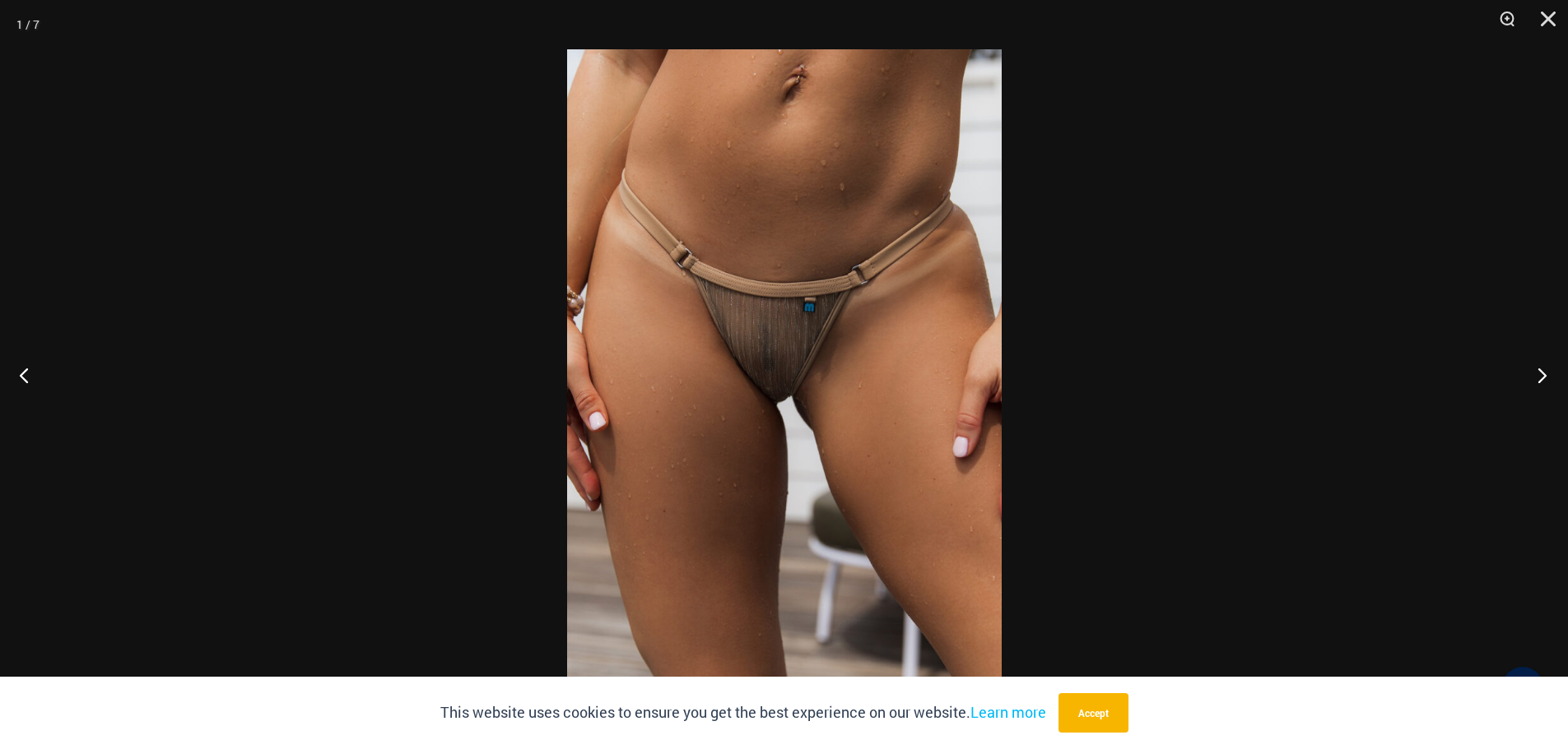
click at [1539, 366] on button "Next" at bounding box center [1537, 375] width 62 height 82
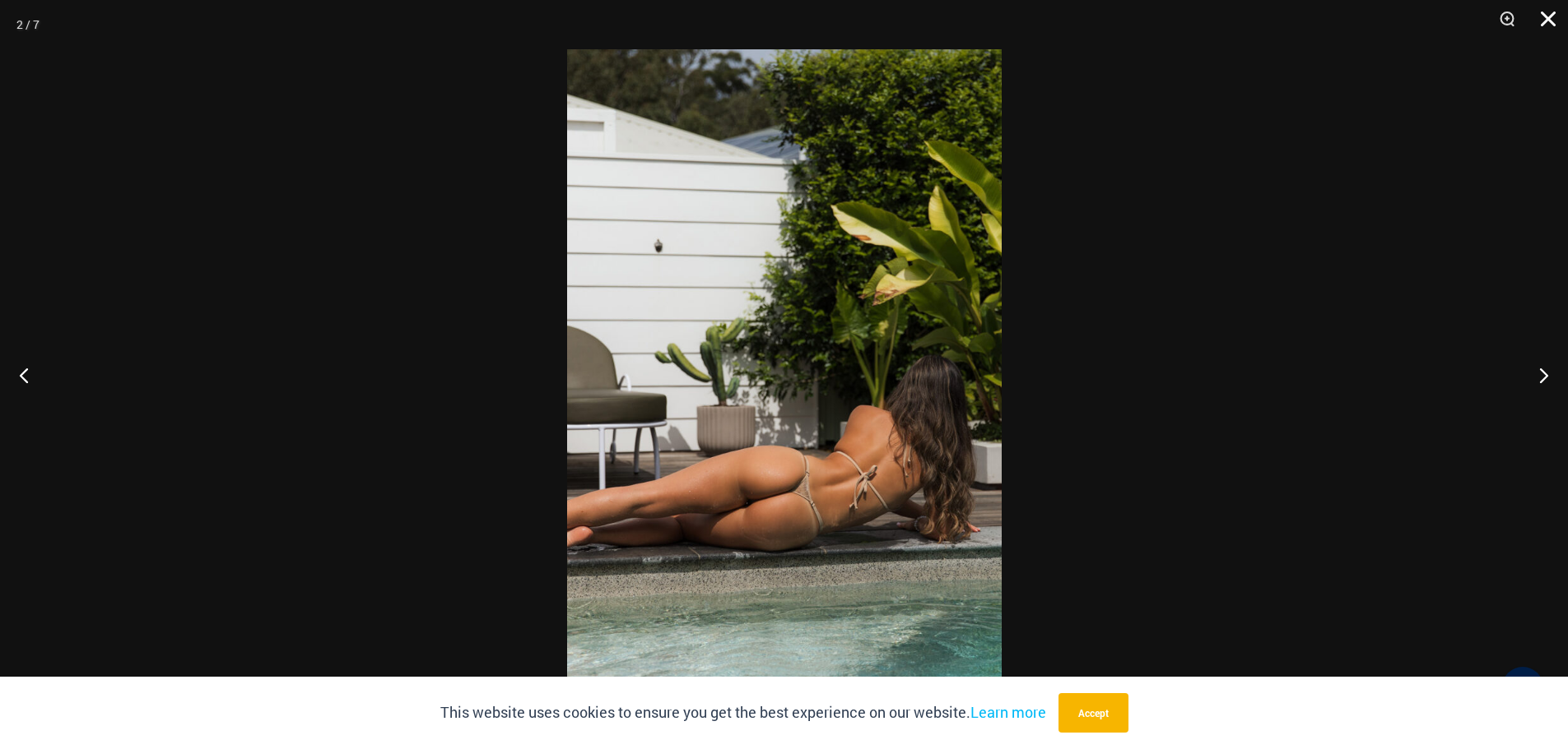
click at [1546, 13] on button "Close" at bounding box center [1542, 25] width 41 height 49
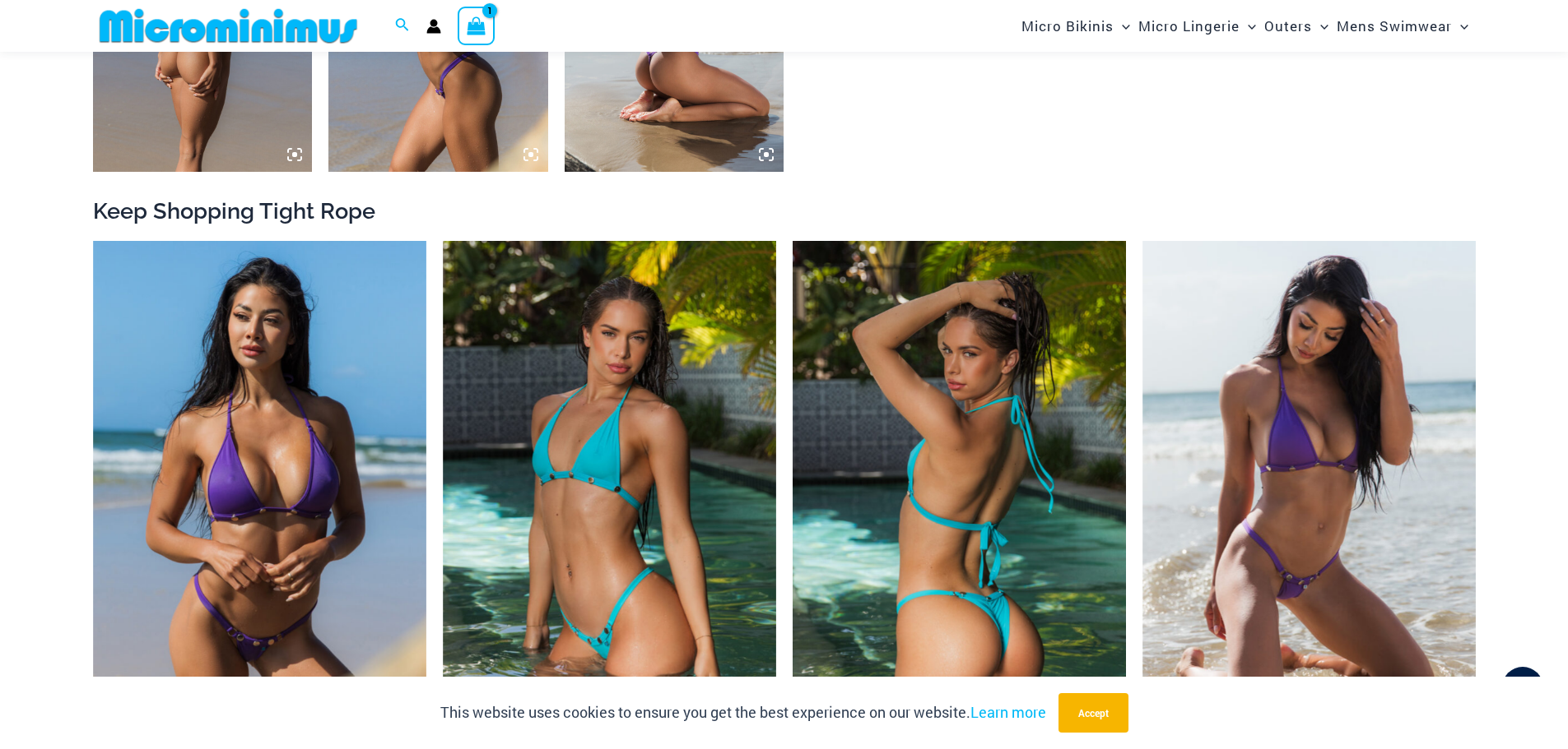
scroll to position [1959, 0]
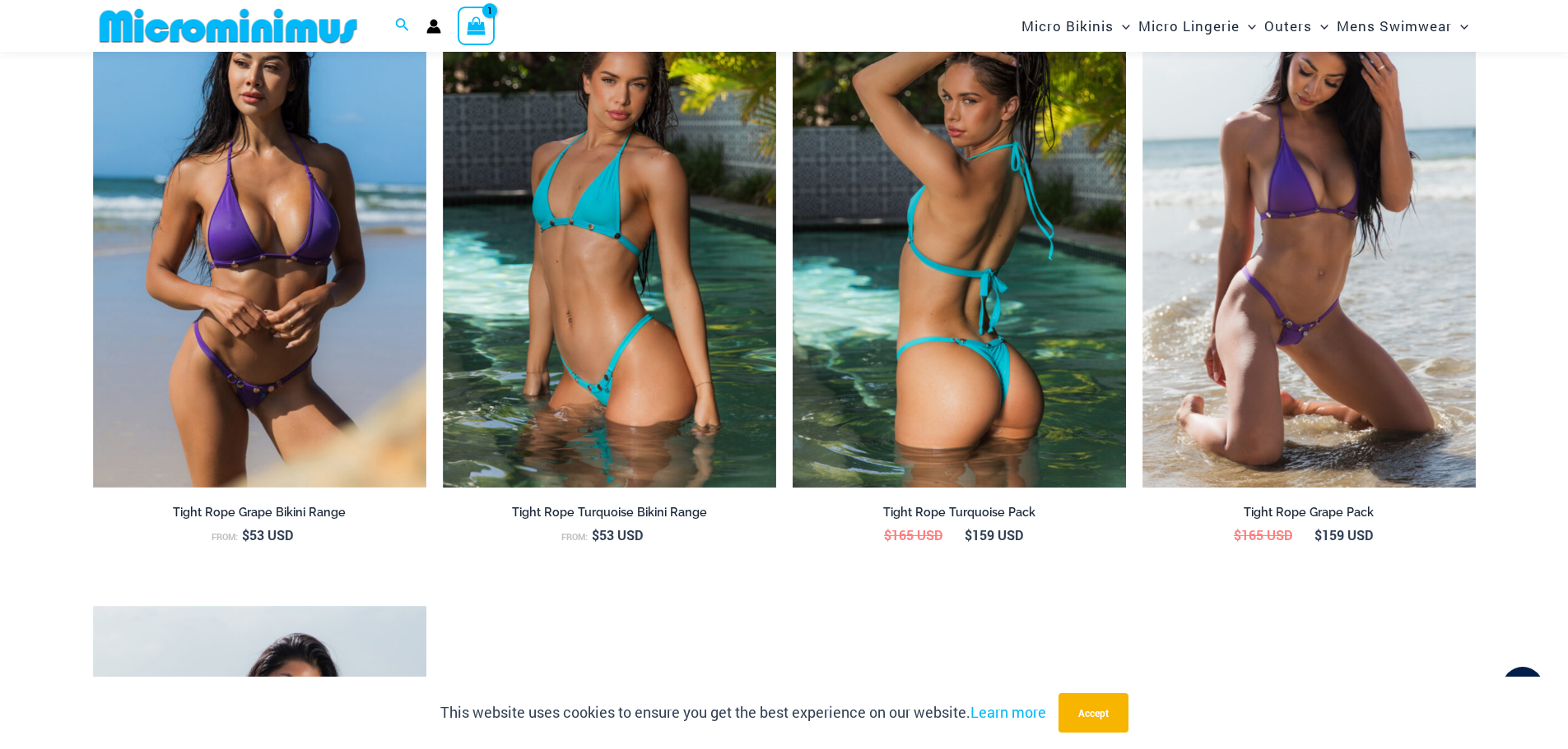
click at [1057, 380] on img at bounding box center [959, 237] width 333 height 500
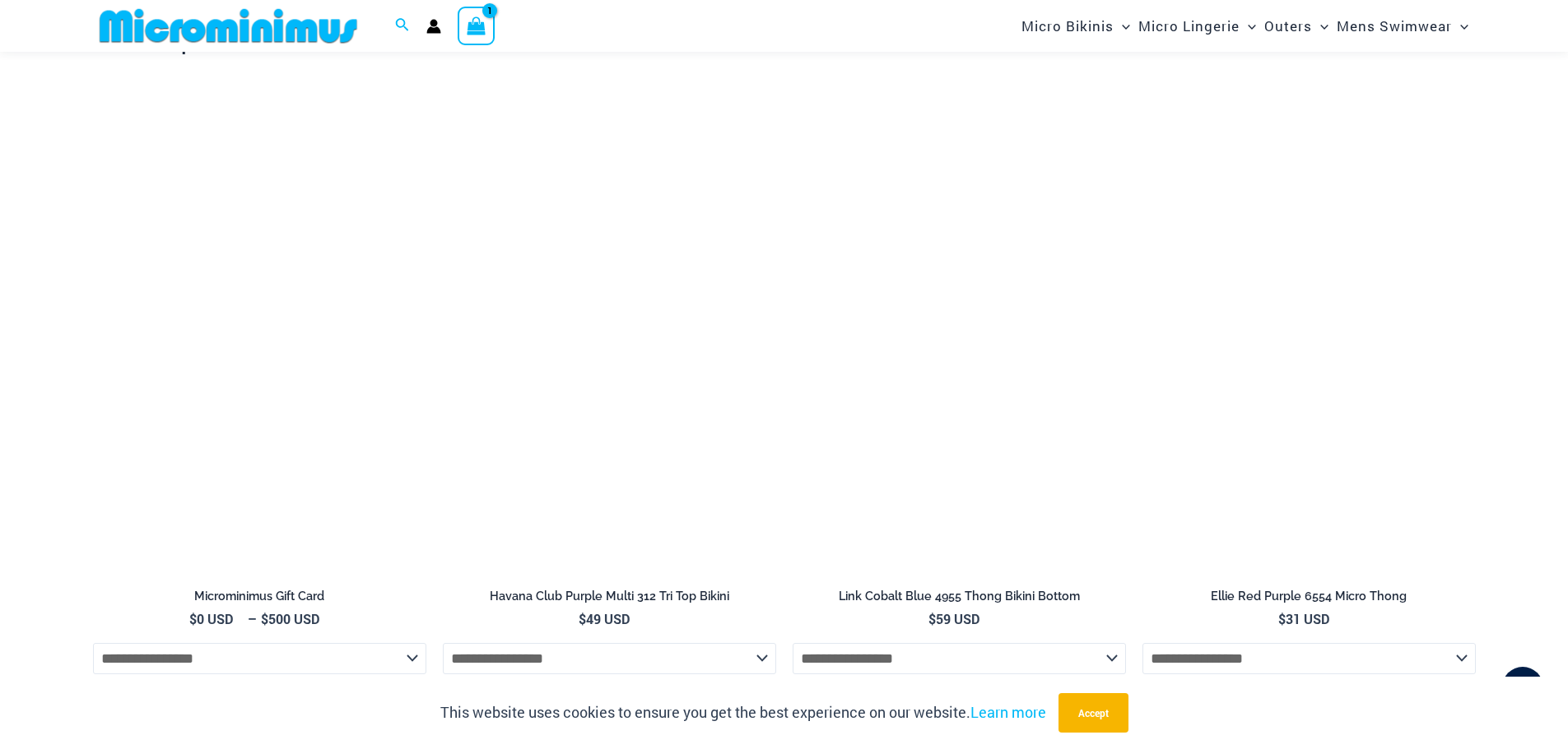
scroll to position [3176, 0]
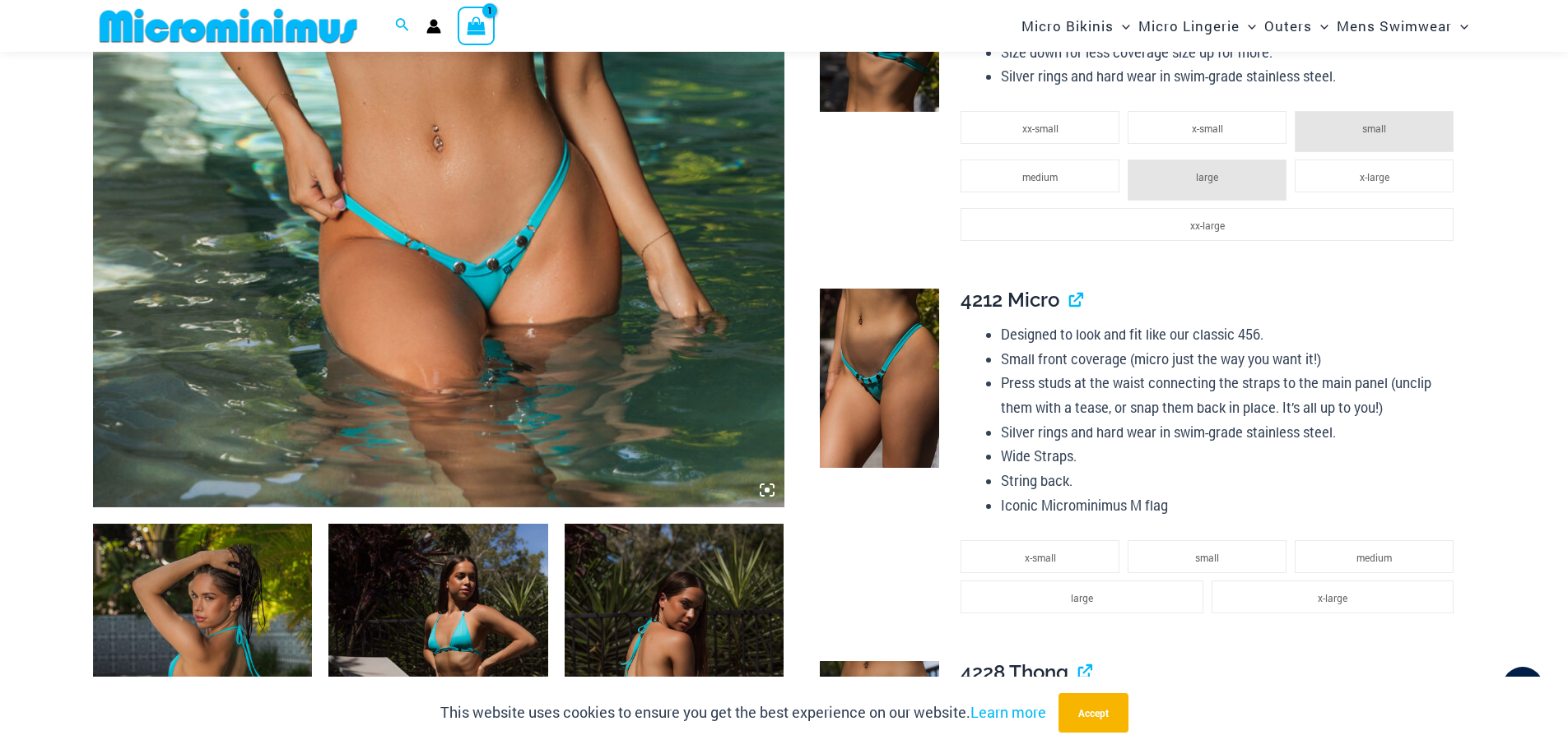
scroll to position [643, 0]
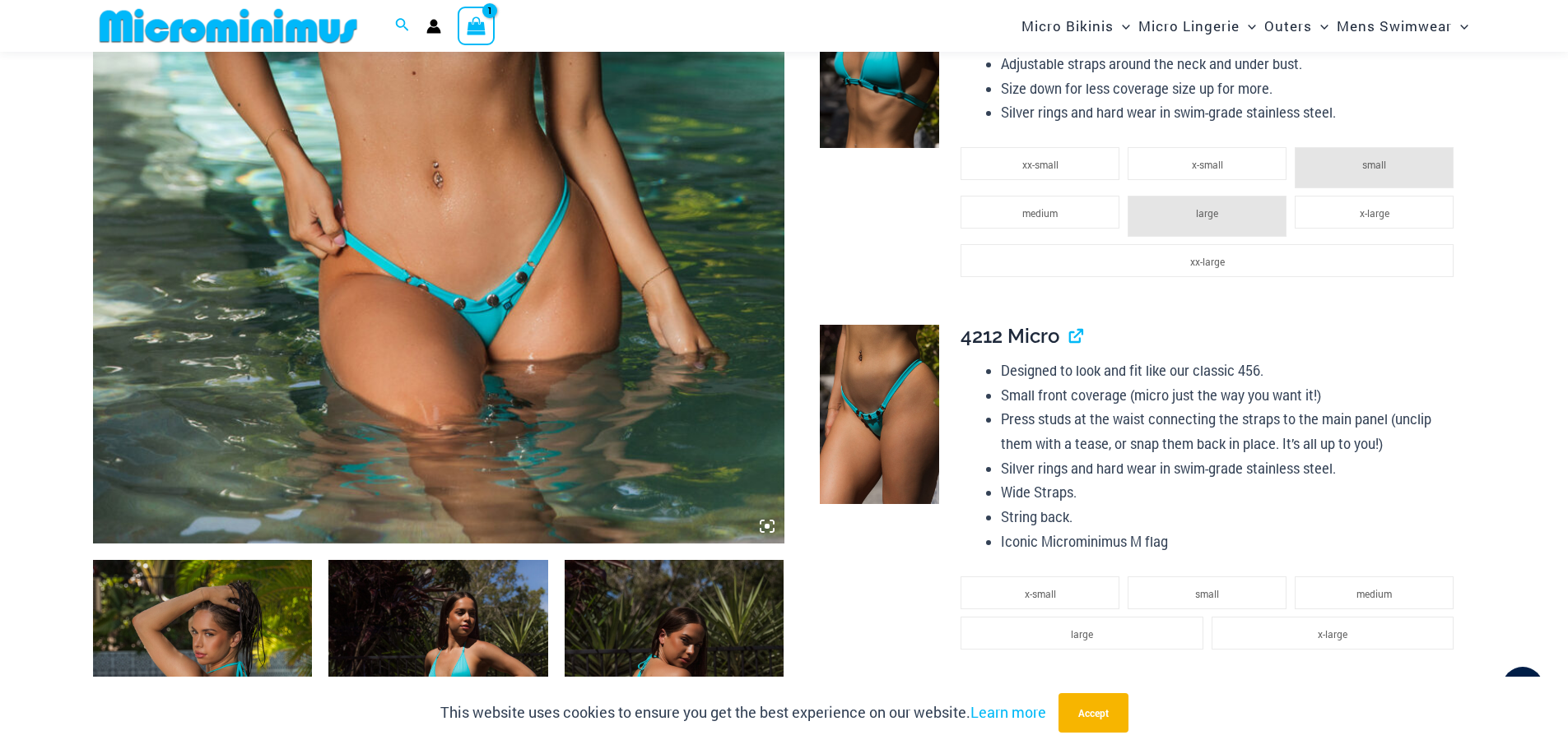
click at [257, 654] on img at bounding box center [202, 724] width 219 height 329
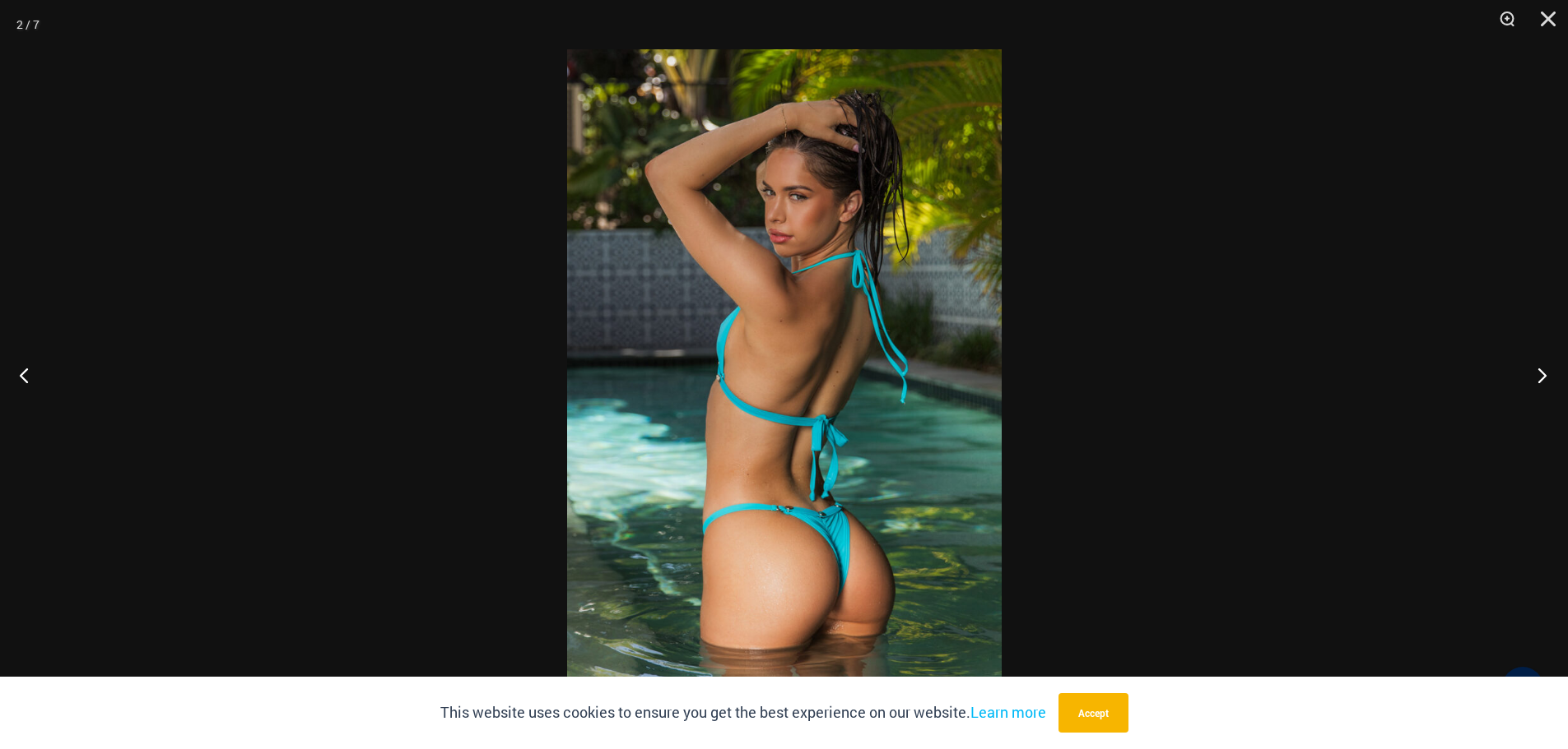
click at [1544, 371] on button "Next" at bounding box center [1537, 375] width 62 height 82
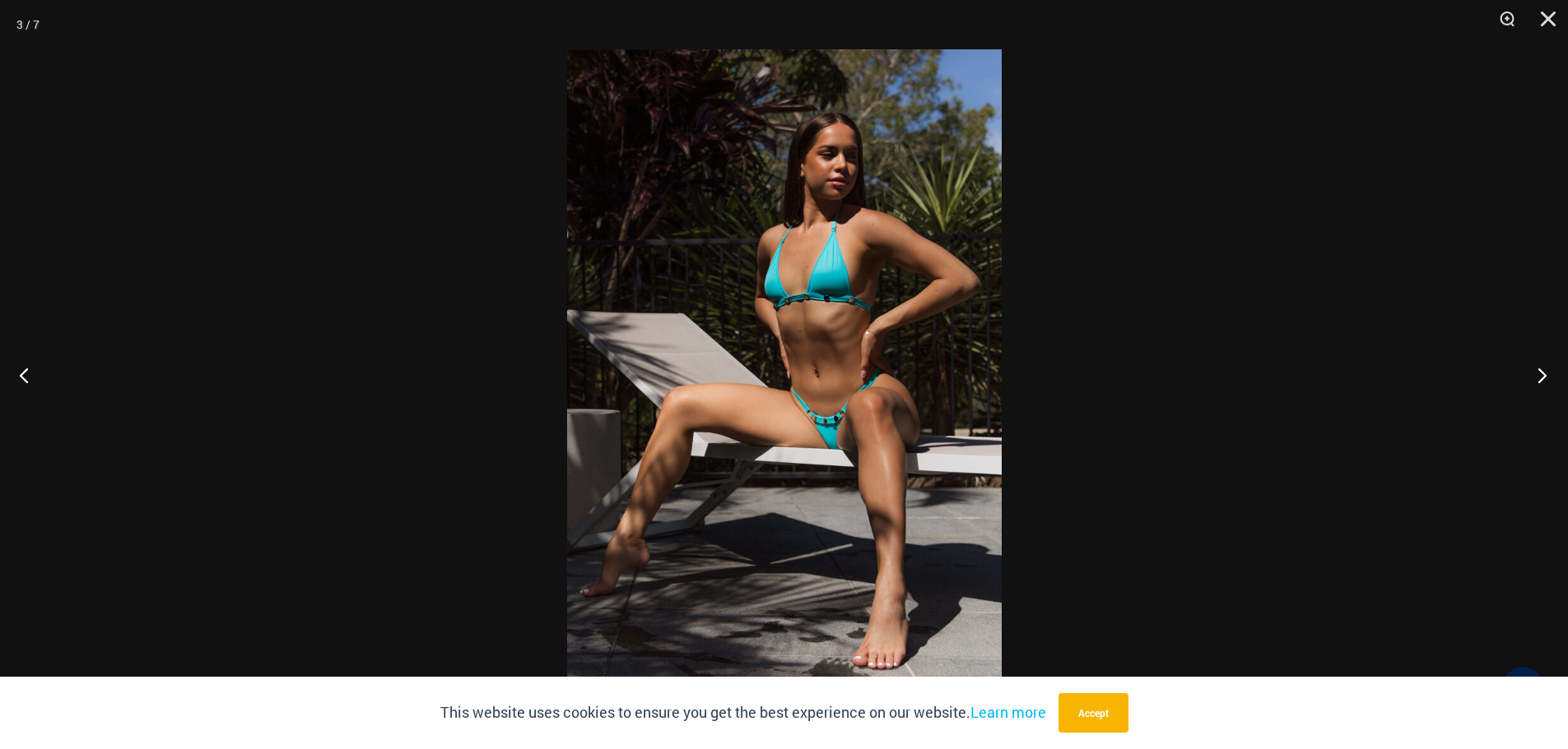
click at [1544, 371] on button "Next" at bounding box center [1537, 375] width 62 height 82
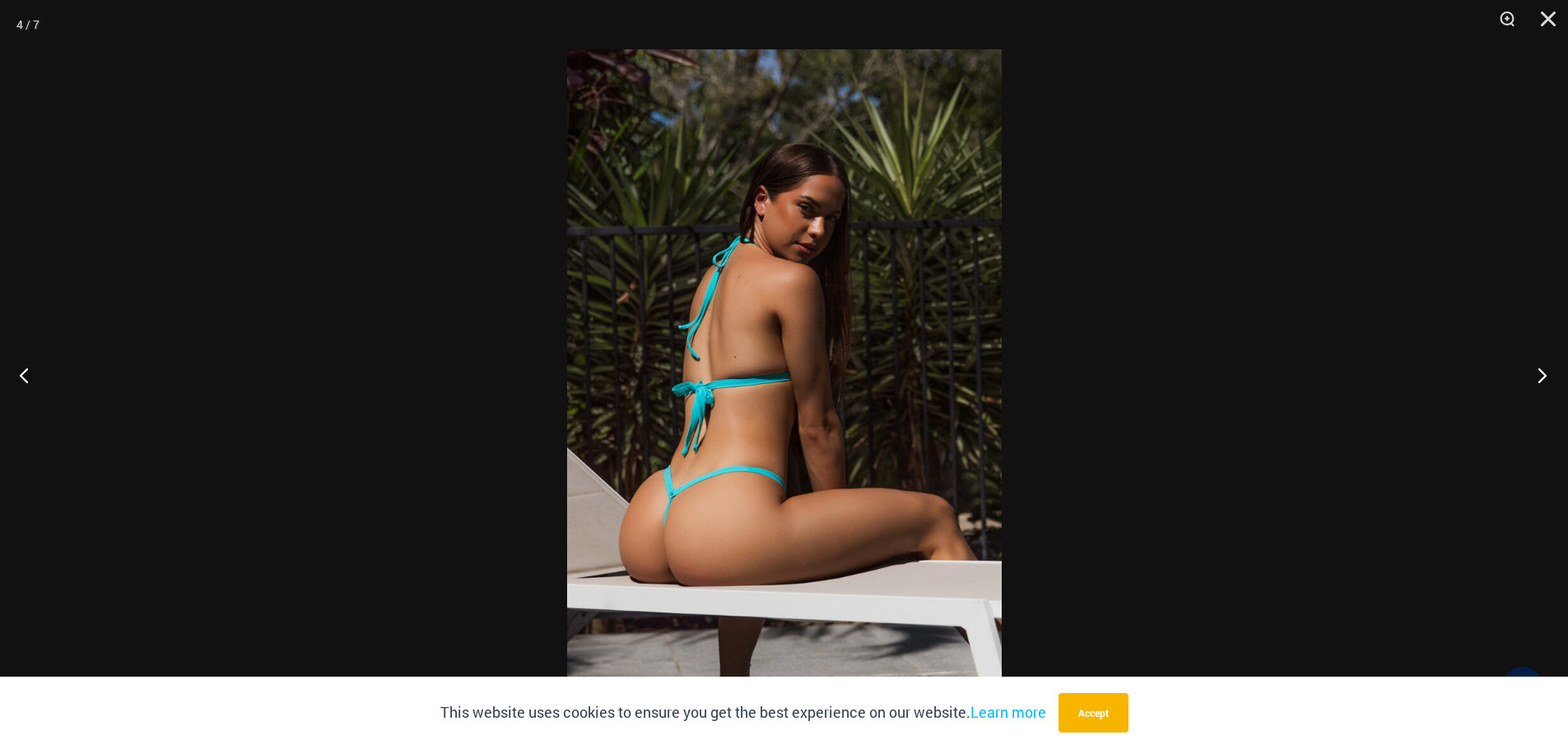
click at [1545, 371] on button "Next" at bounding box center [1537, 375] width 62 height 82
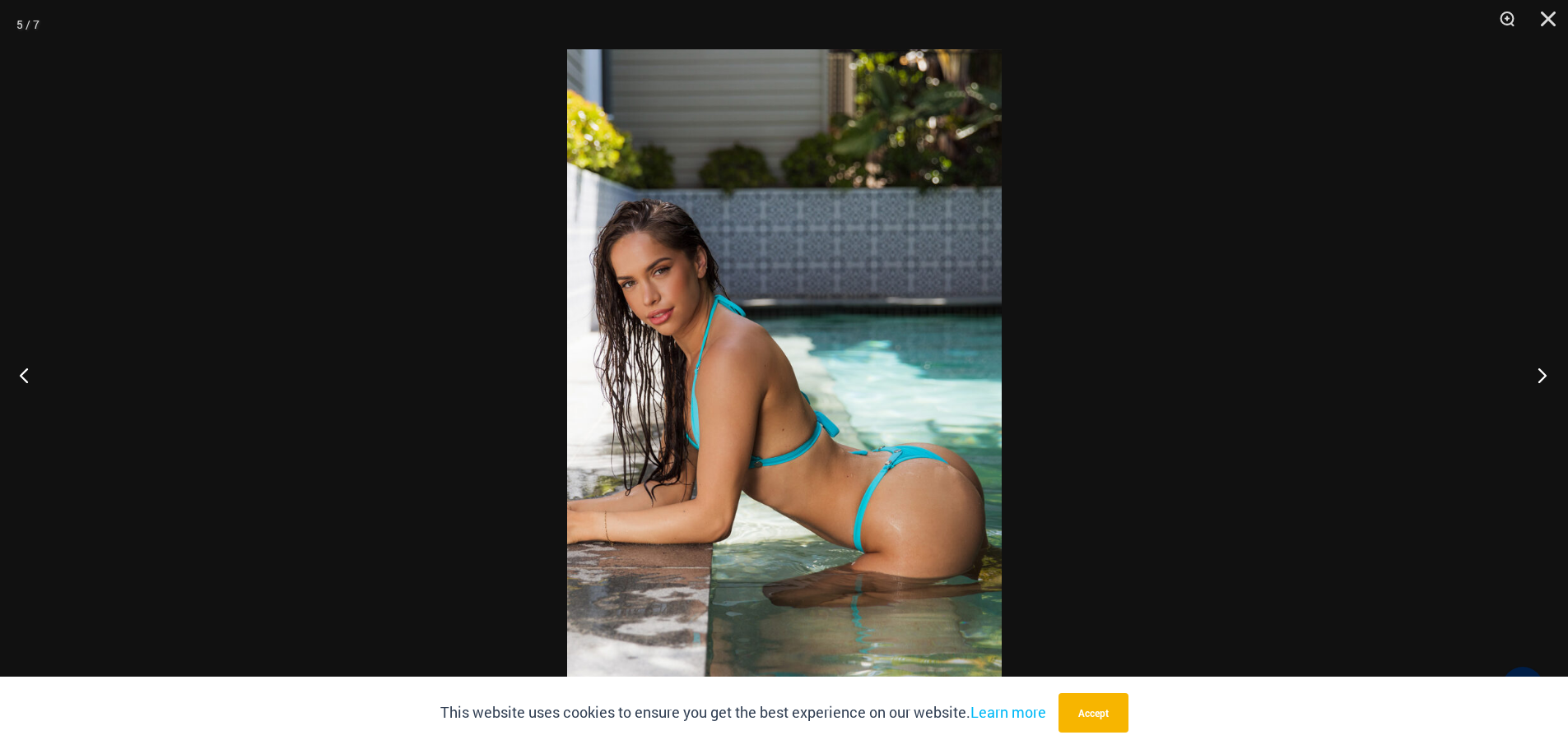
click at [1545, 371] on button "Next" at bounding box center [1537, 375] width 62 height 82
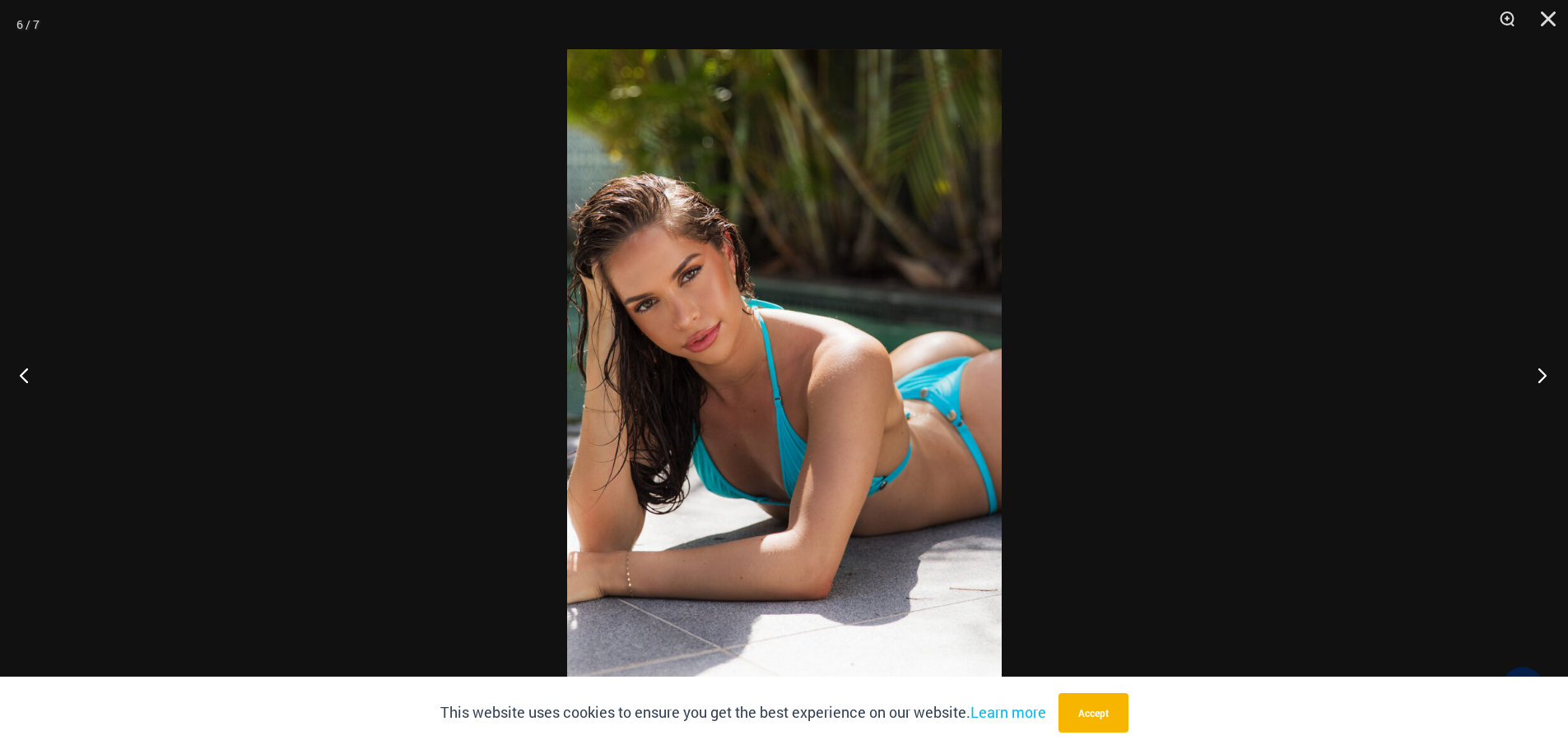
click at [1538, 380] on button "Next" at bounding box center [1537, 375] width 62 height 82
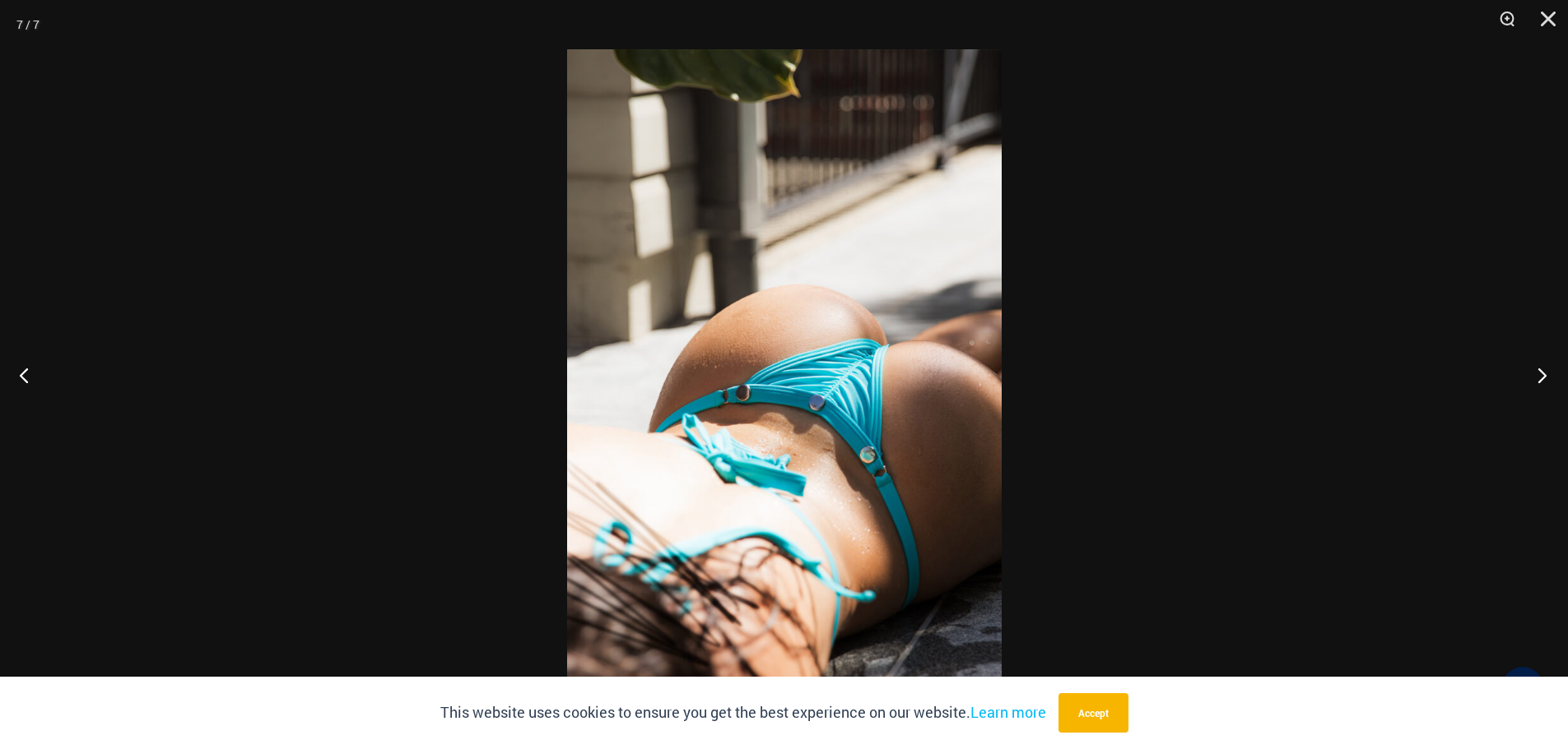
click at [1538, 380] on button "Next" at bounding box center [1537, 375] width 62 height 82
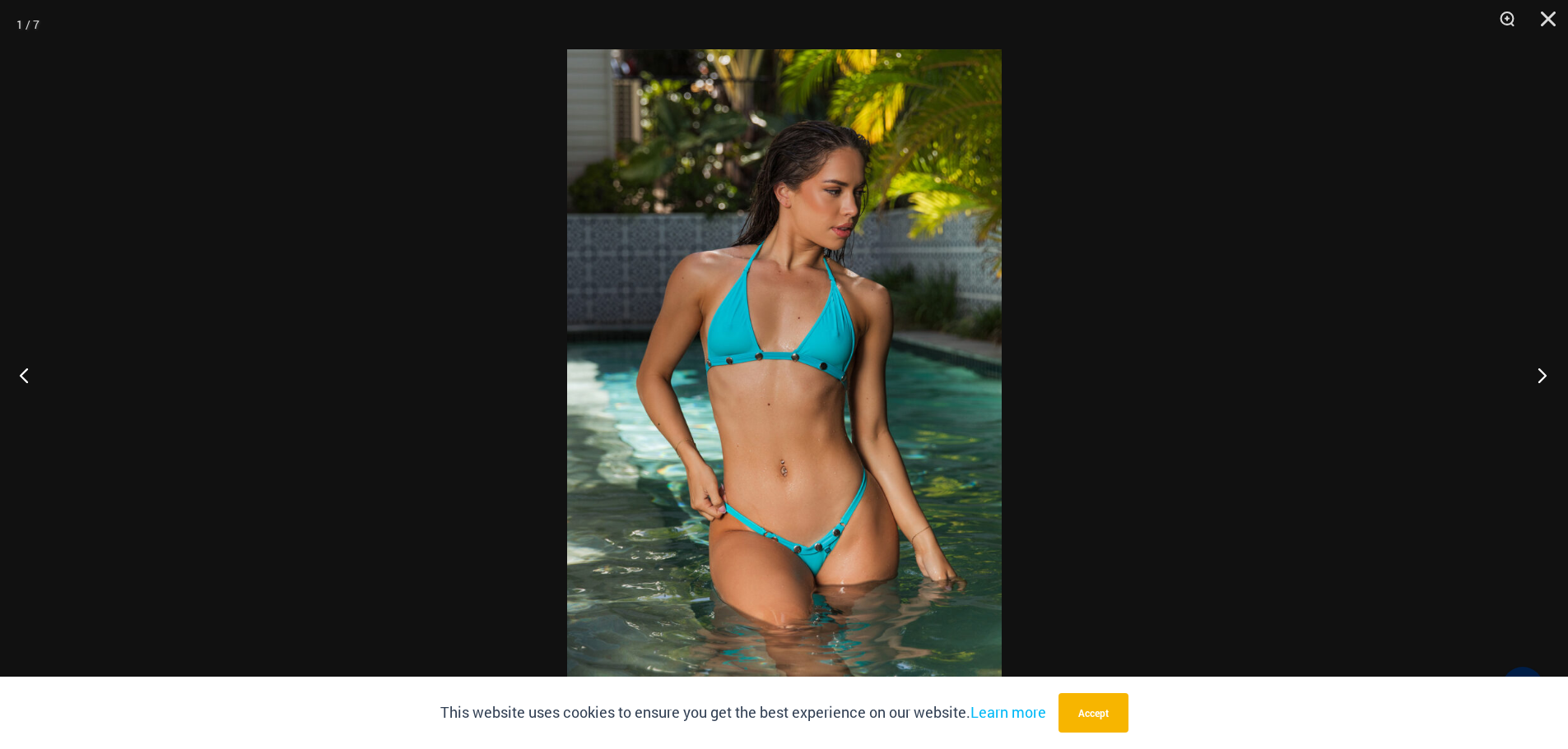
click at [1538, 380] on button "Next" at bounding box center [1537, 375] width 62 height 82
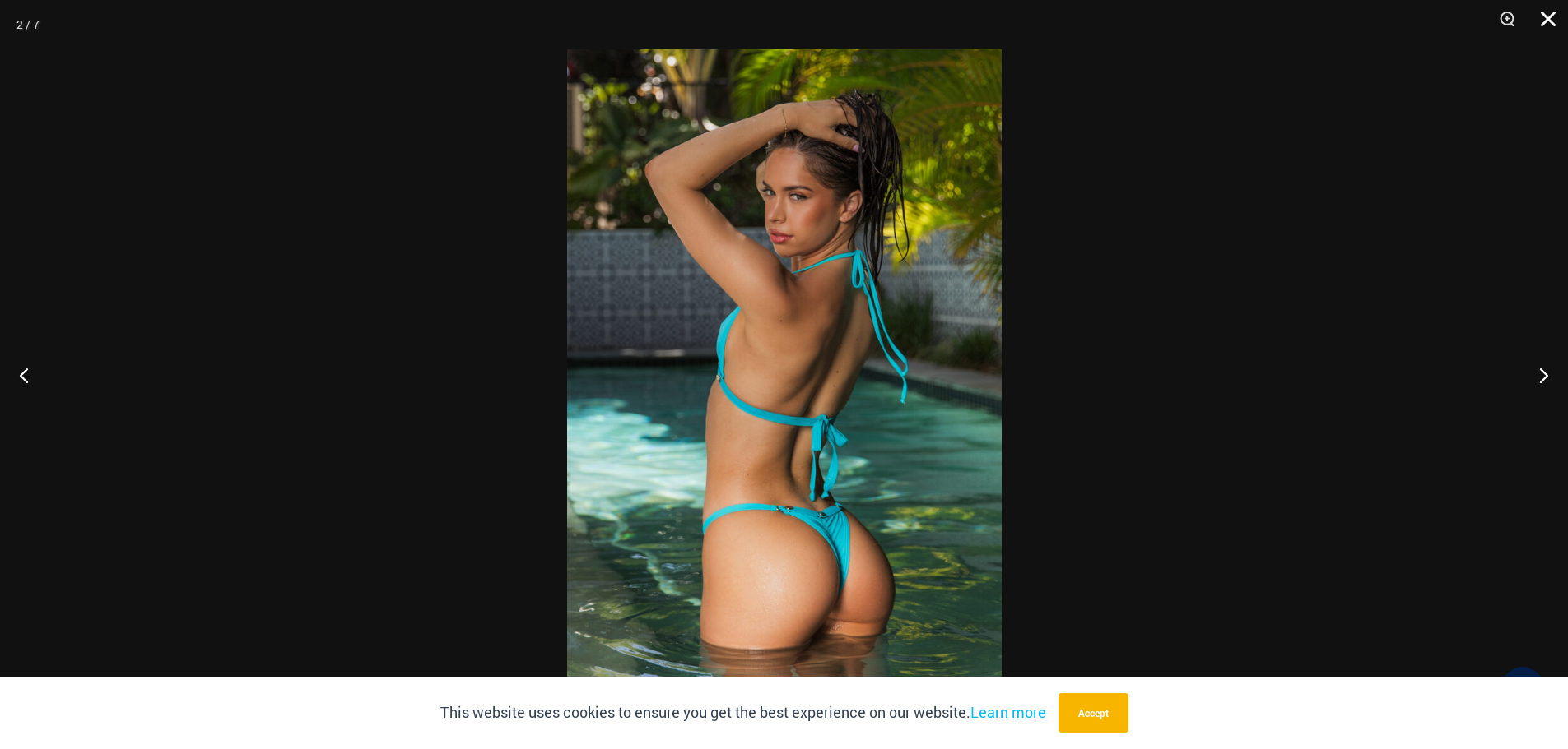
click at [1559, 5] on button "Close" at bounding box center [1542, 25] width 41 height 49
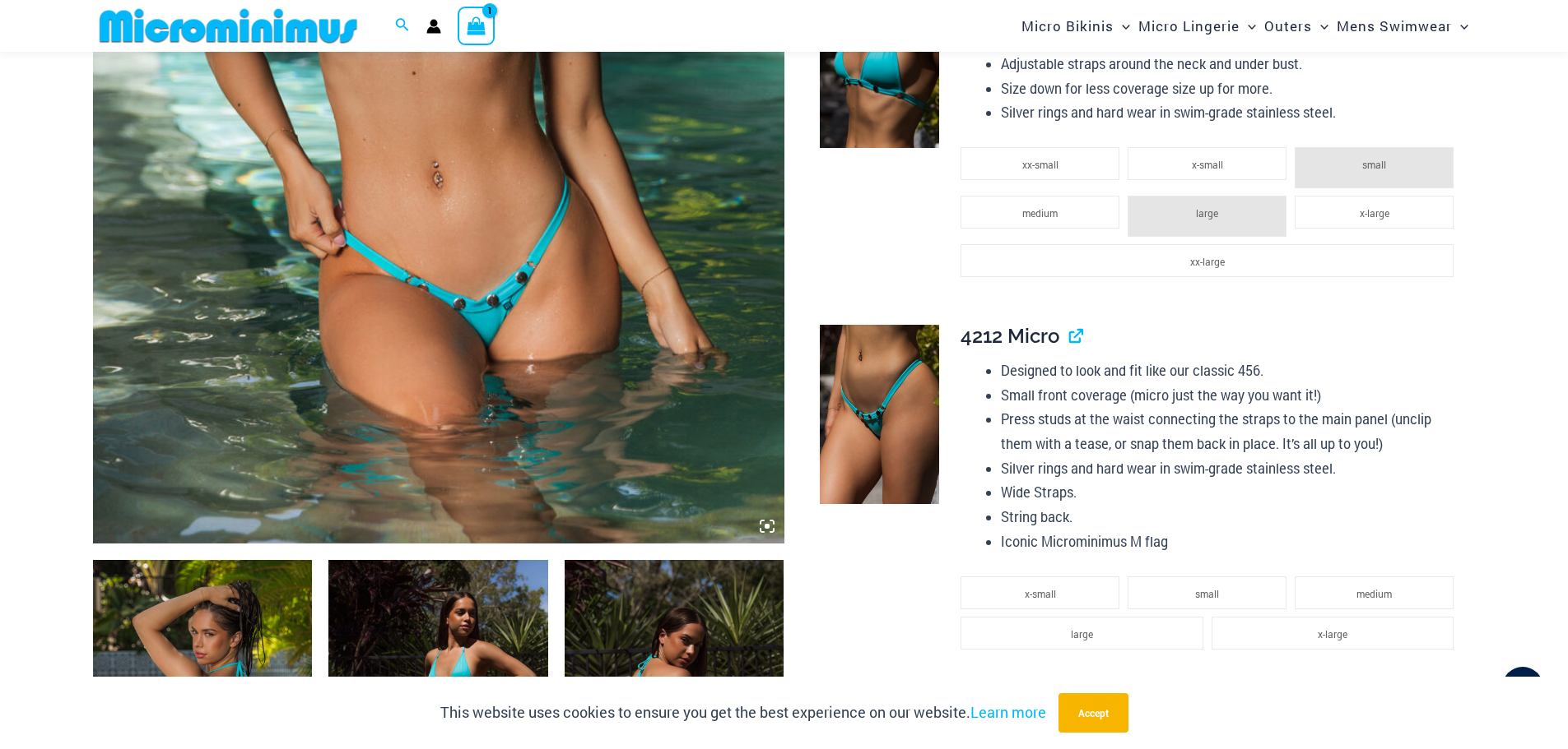
scroll to position [1218, 0]
